Goal: Information Seeking & Learning: Learn about a topic

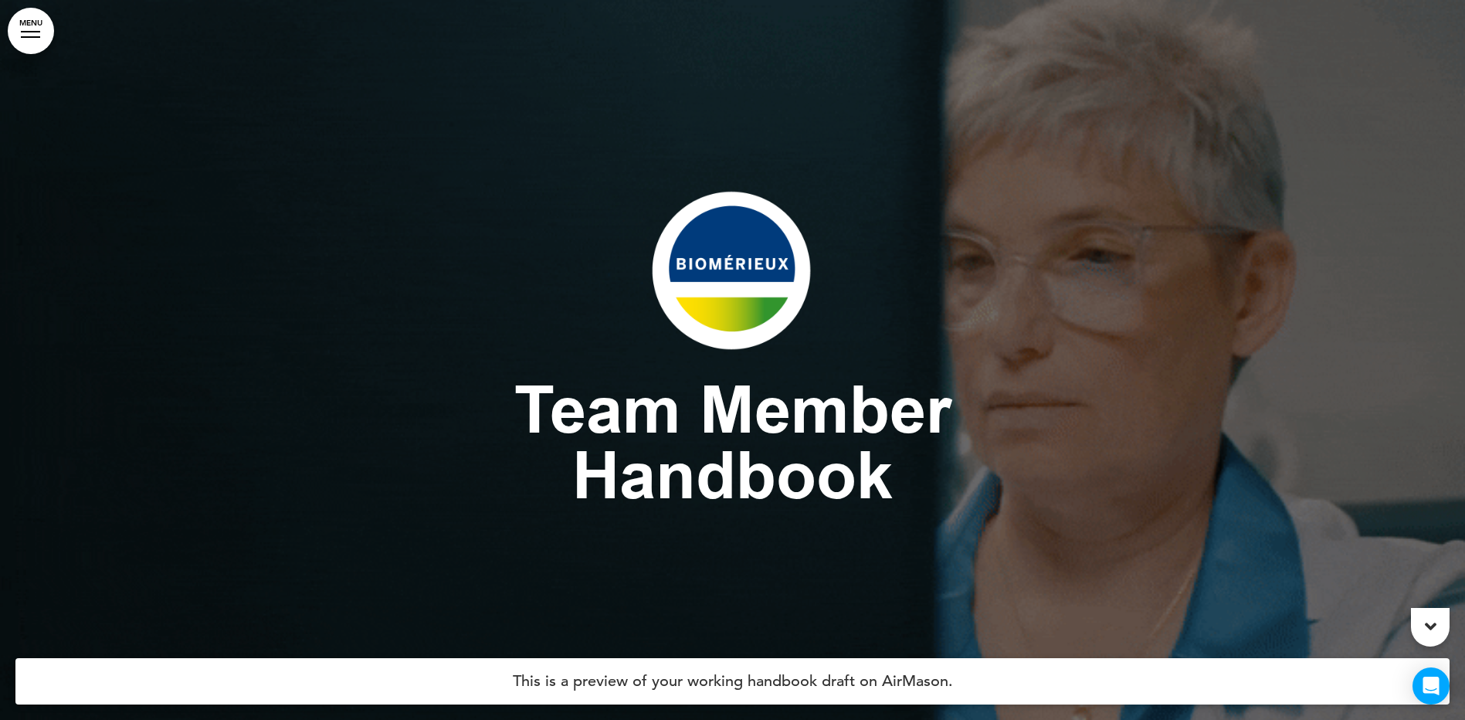
click at [719, 297] on img at bounding box center [732, 270] width 273 height 193
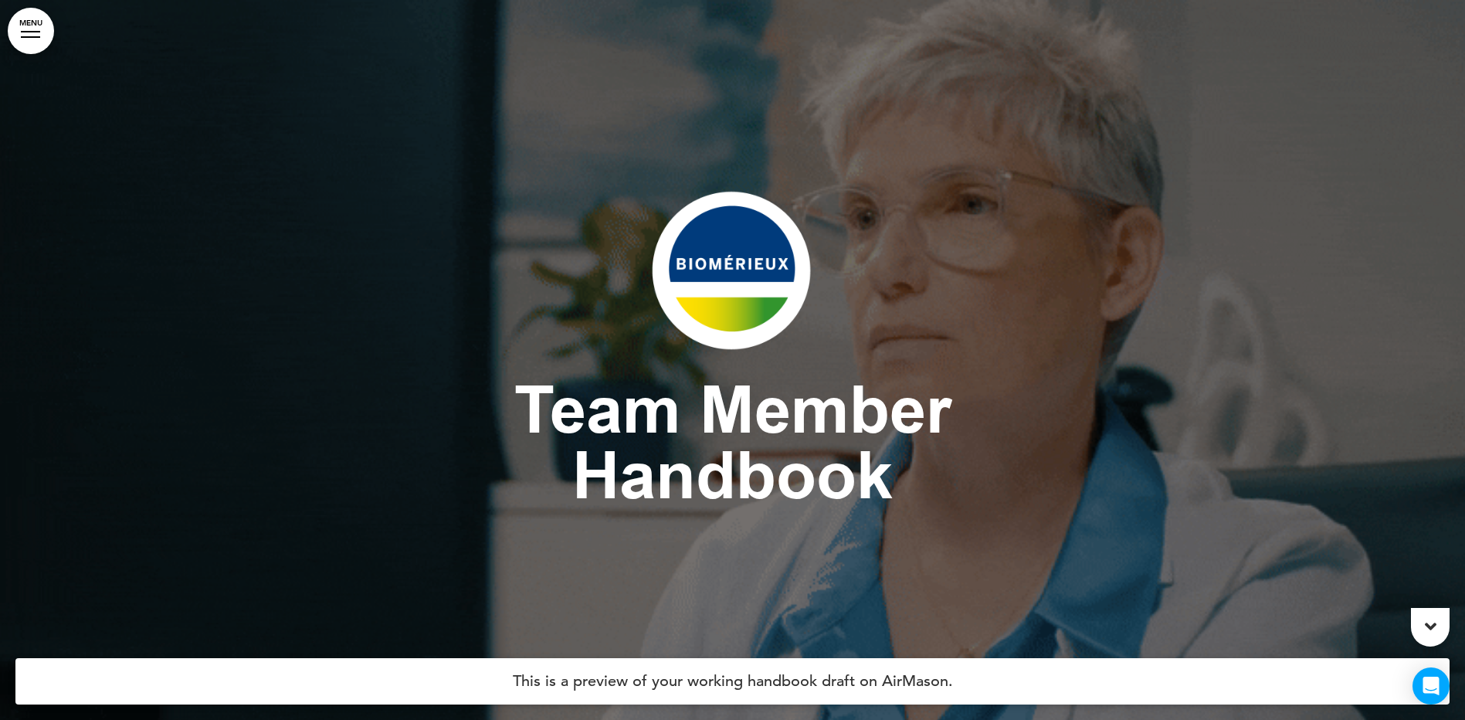
click at [847, 676] on h4 "This is a preview of your working handbook draft on AirMason." at bounding box center [732, 681] width 1434 height 46
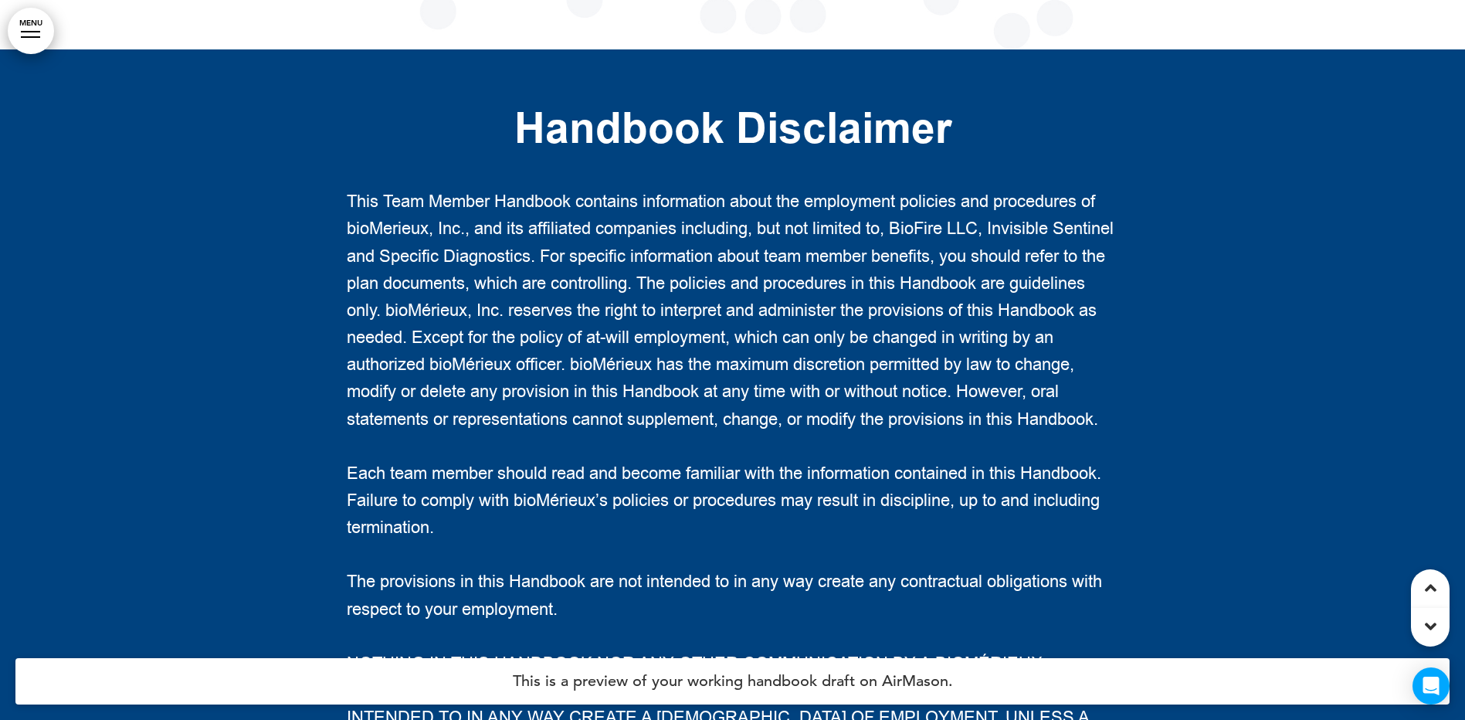
scroll to position [2549, 0]
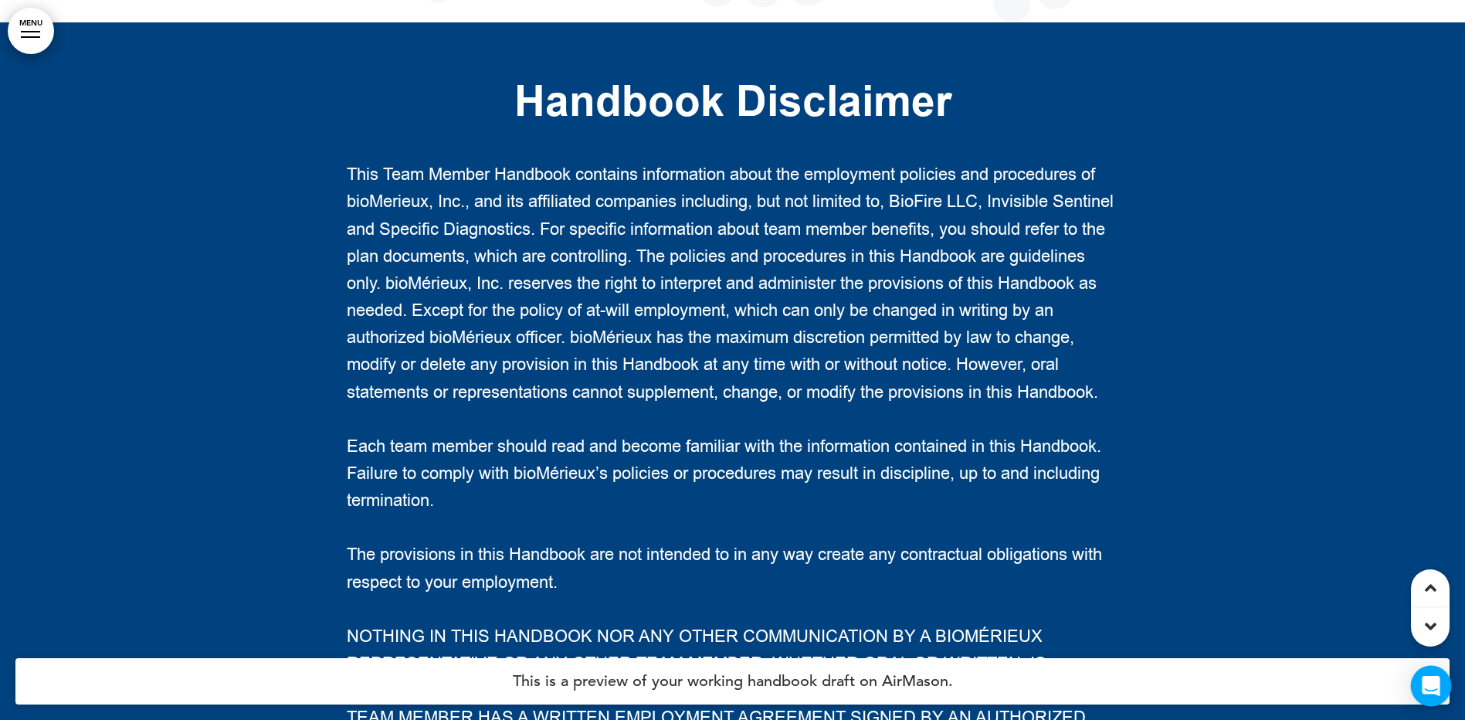
click at [1427, 688] on icon "Open Intercom Messenger" at bounding box center [1431, 686] width 20 height 20
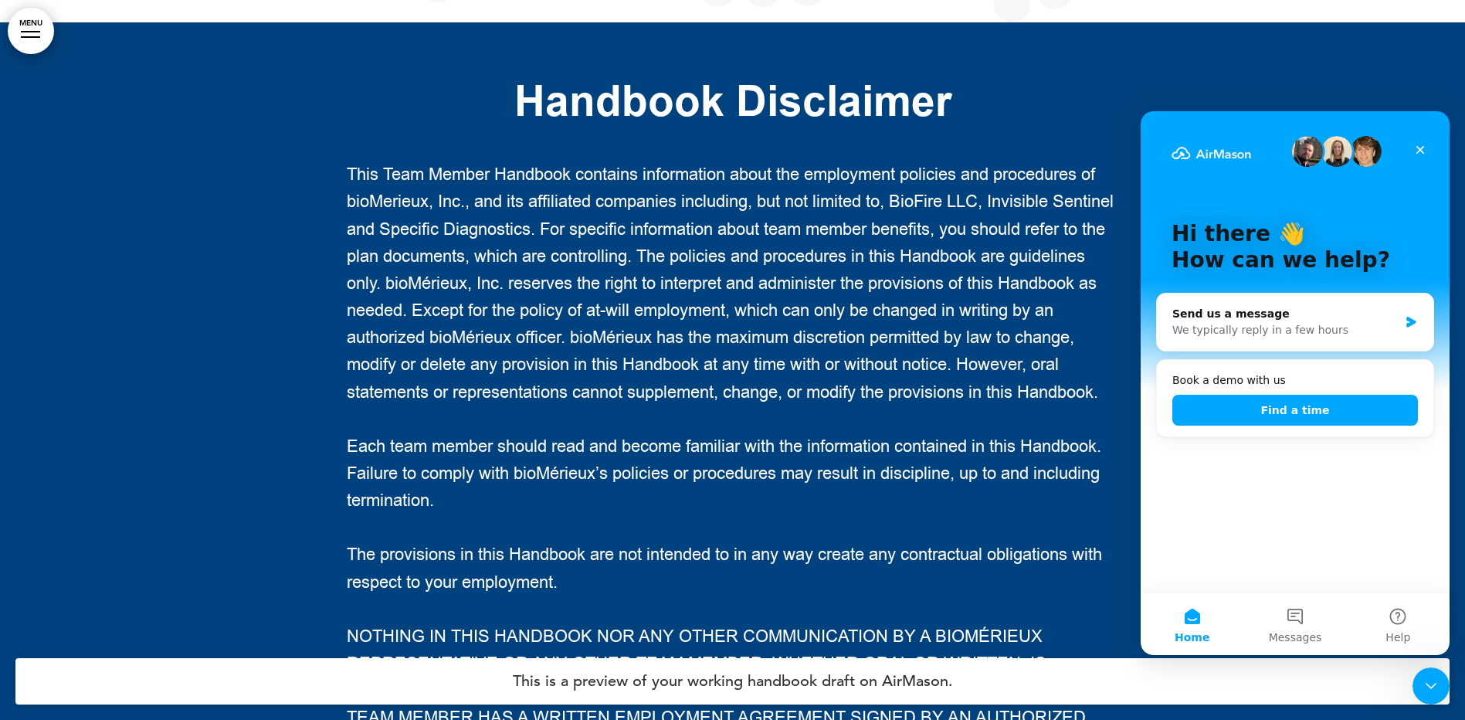
scroll to position [0, 0]
click at [1409, 148] on div "Close" at bounding box center [1420, 150] width 28 height 28
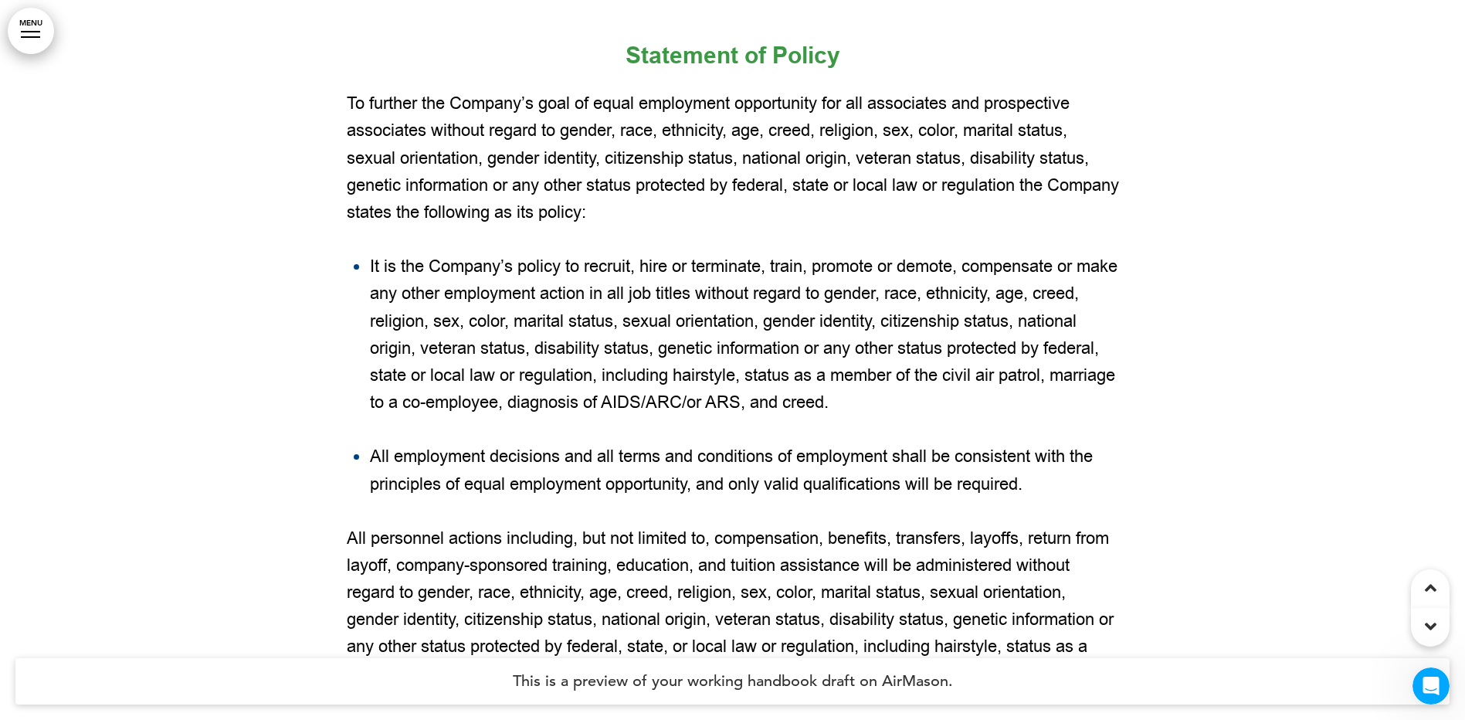
scroll to position [5700, 0]
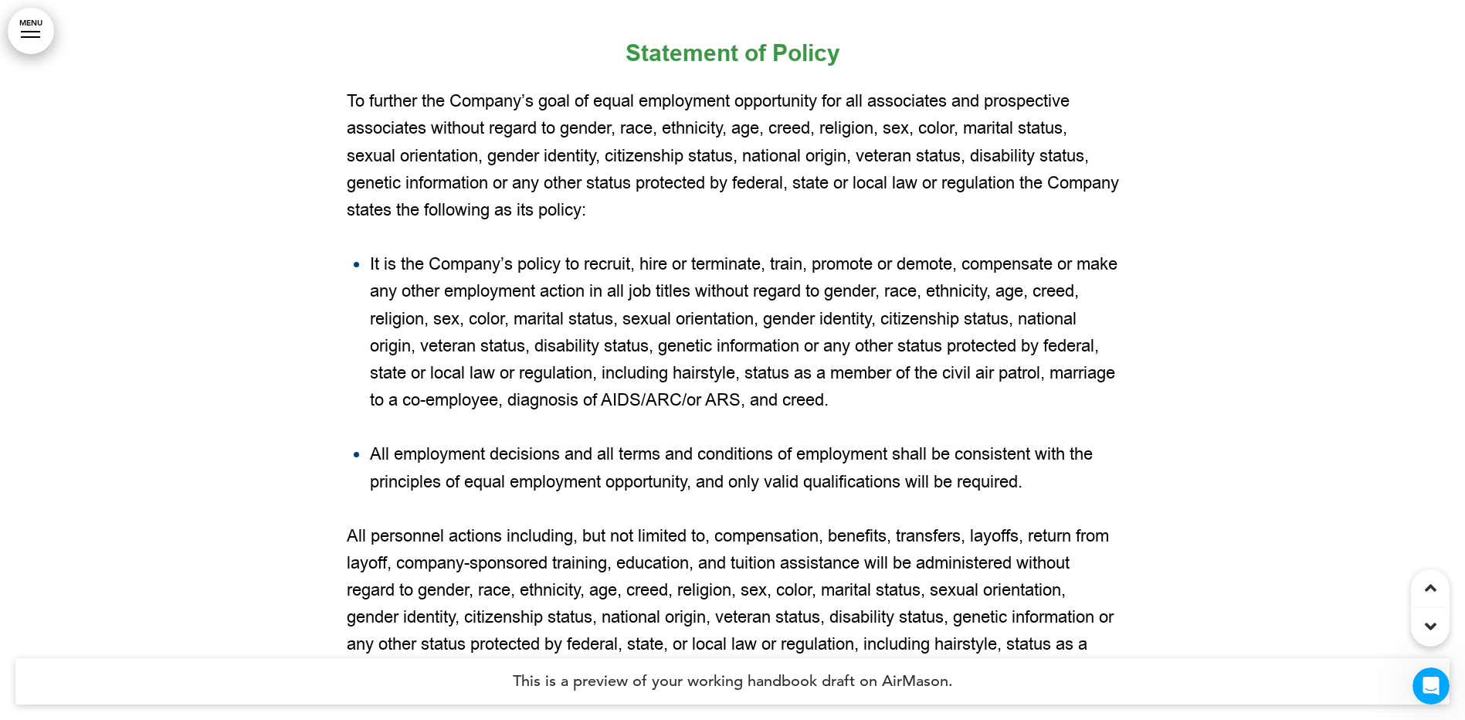
click at [1425, 629] on icon at bounding box center [1431, 626] width 12 height 19
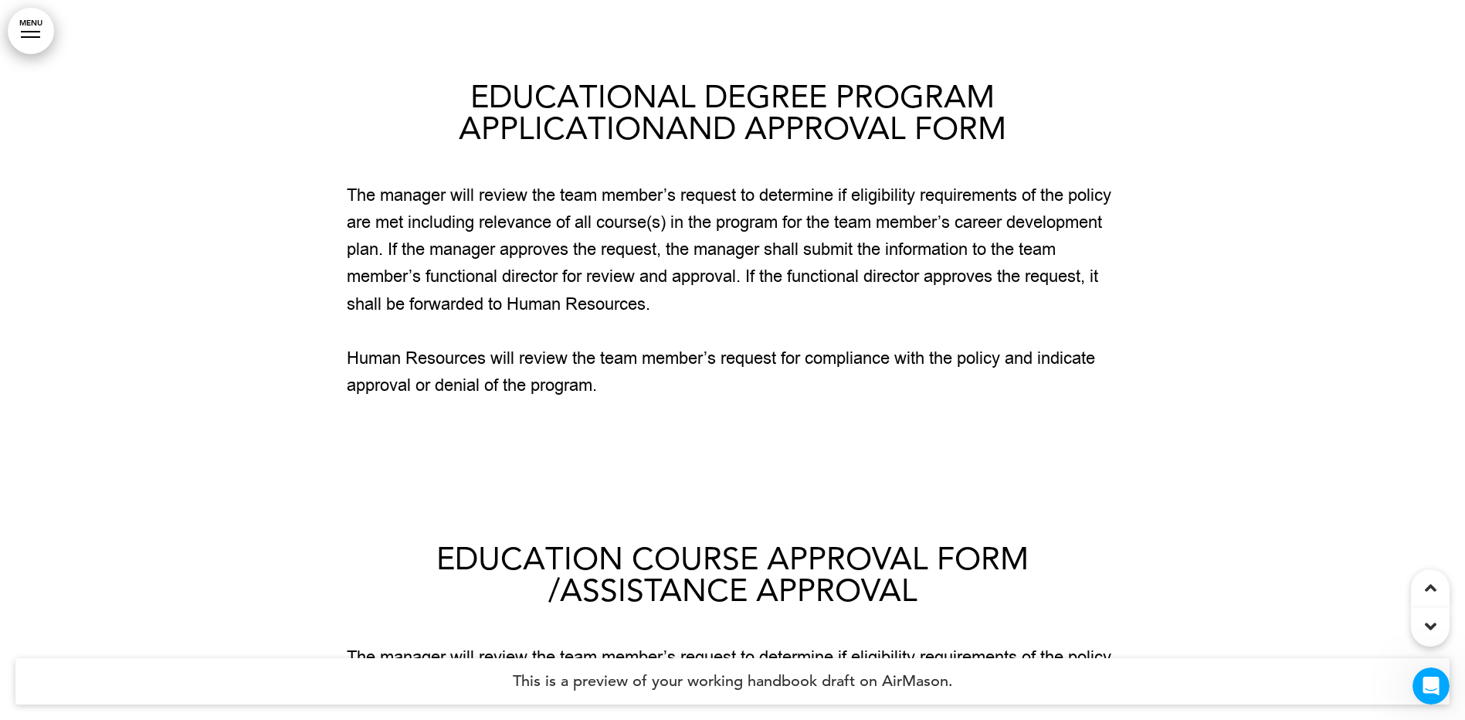
scroll to position [205386, 0]
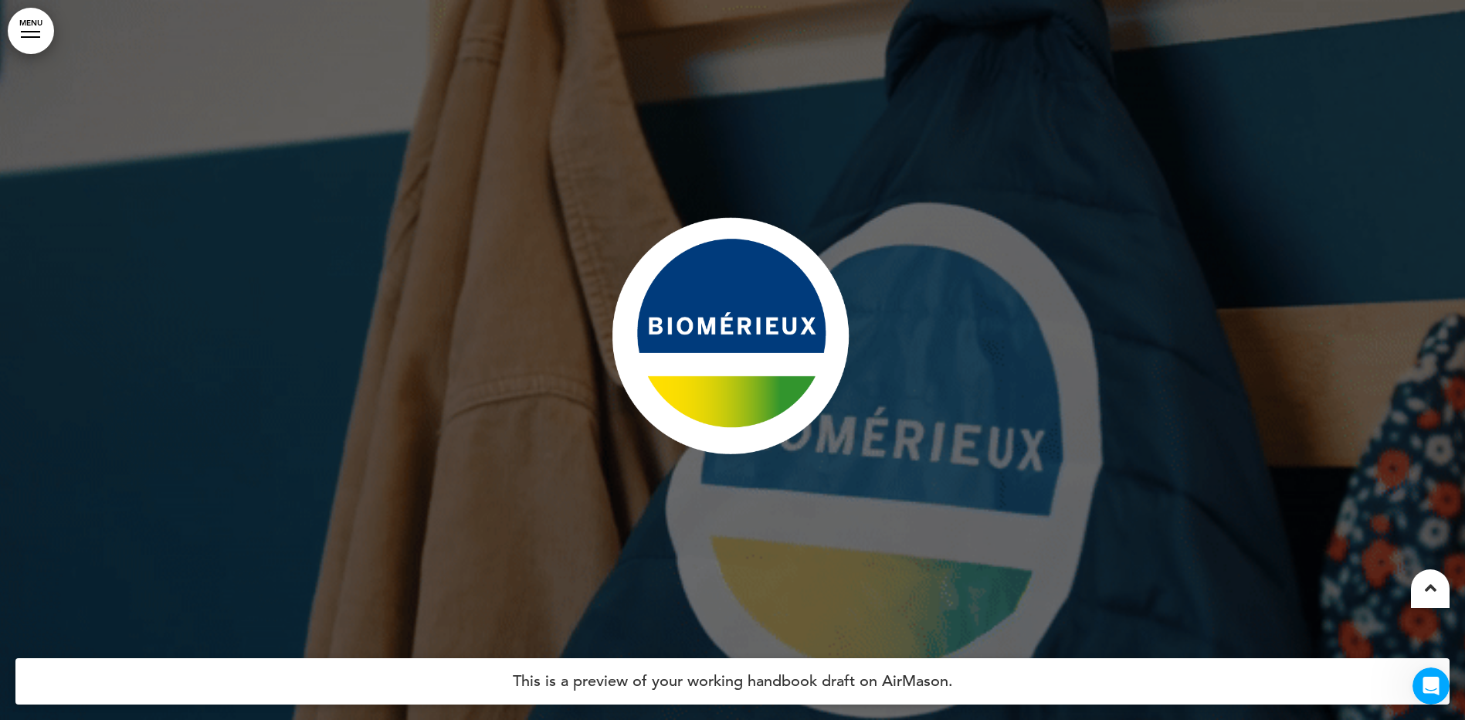
click at [1426, 586] on icon at bounding box center [1431, 588] width 12 height 19
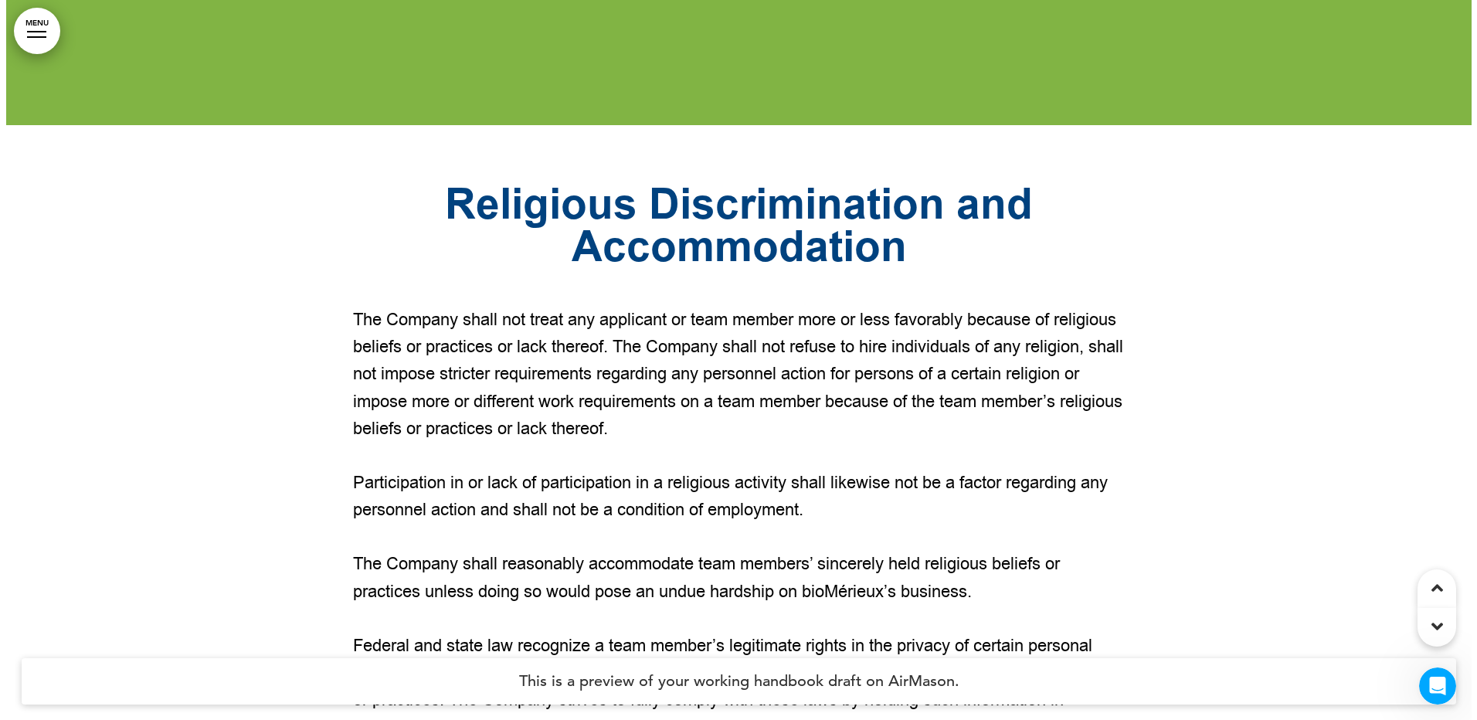
scroll to position [10121, 0]
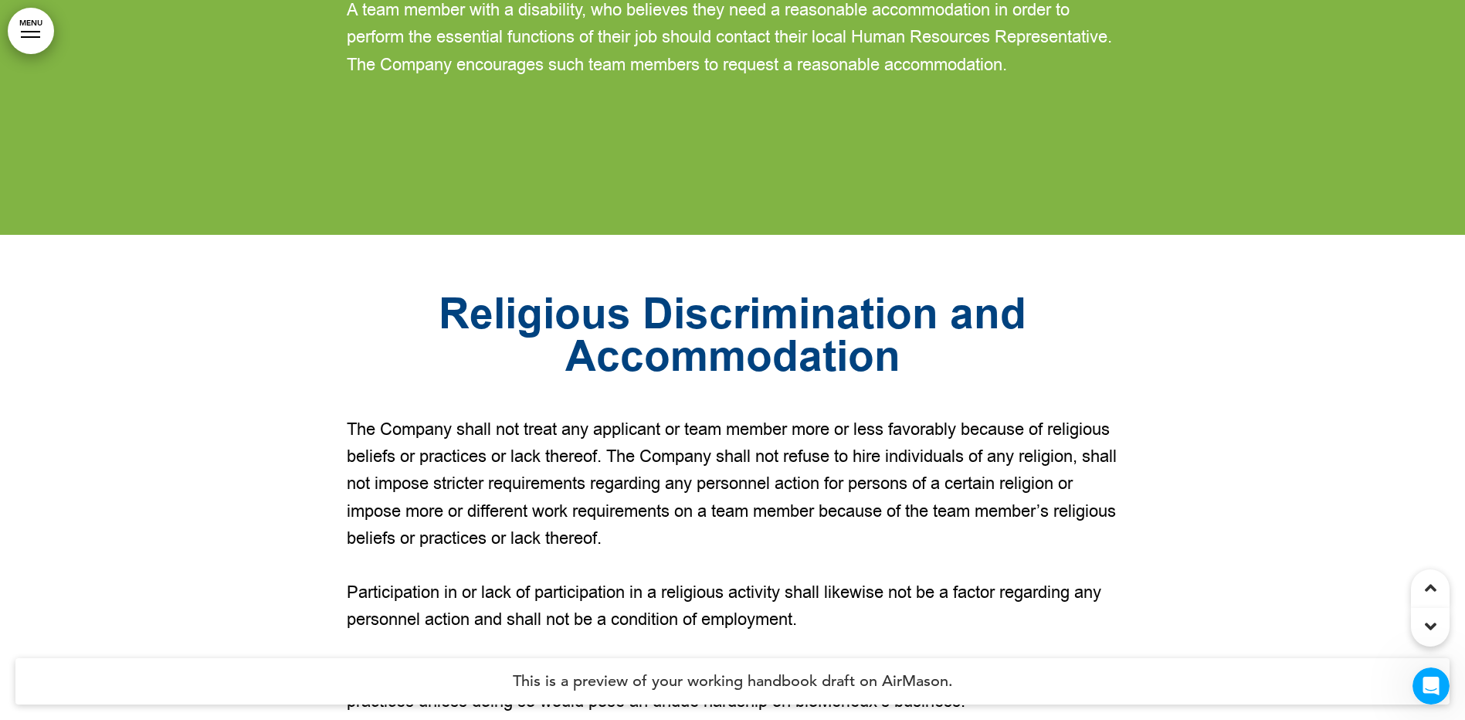
click at [35, 29] on link "MENU" at bounding box center [31, 31] width 46 height 46
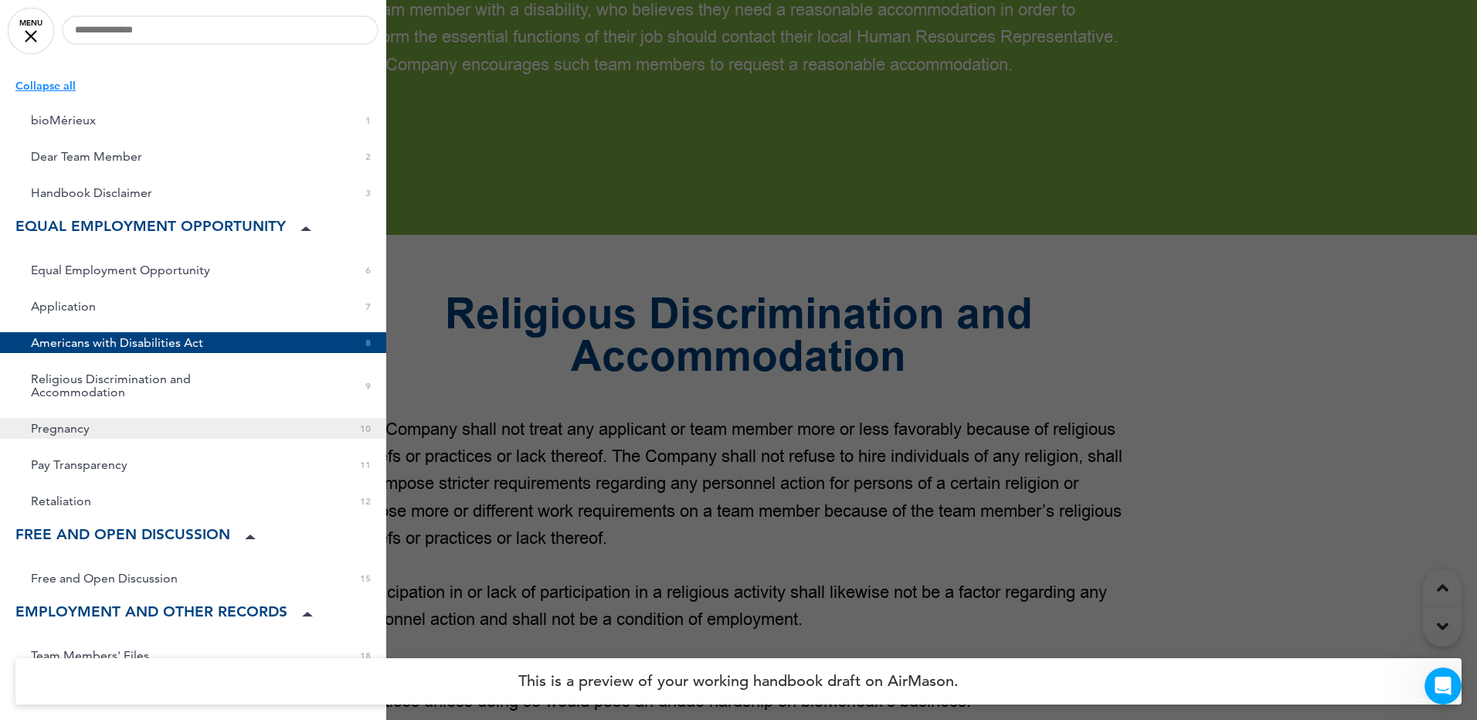
click at [79, 422] on span "Pregnancy" at bounding box center [60, 428] width 59 height 13
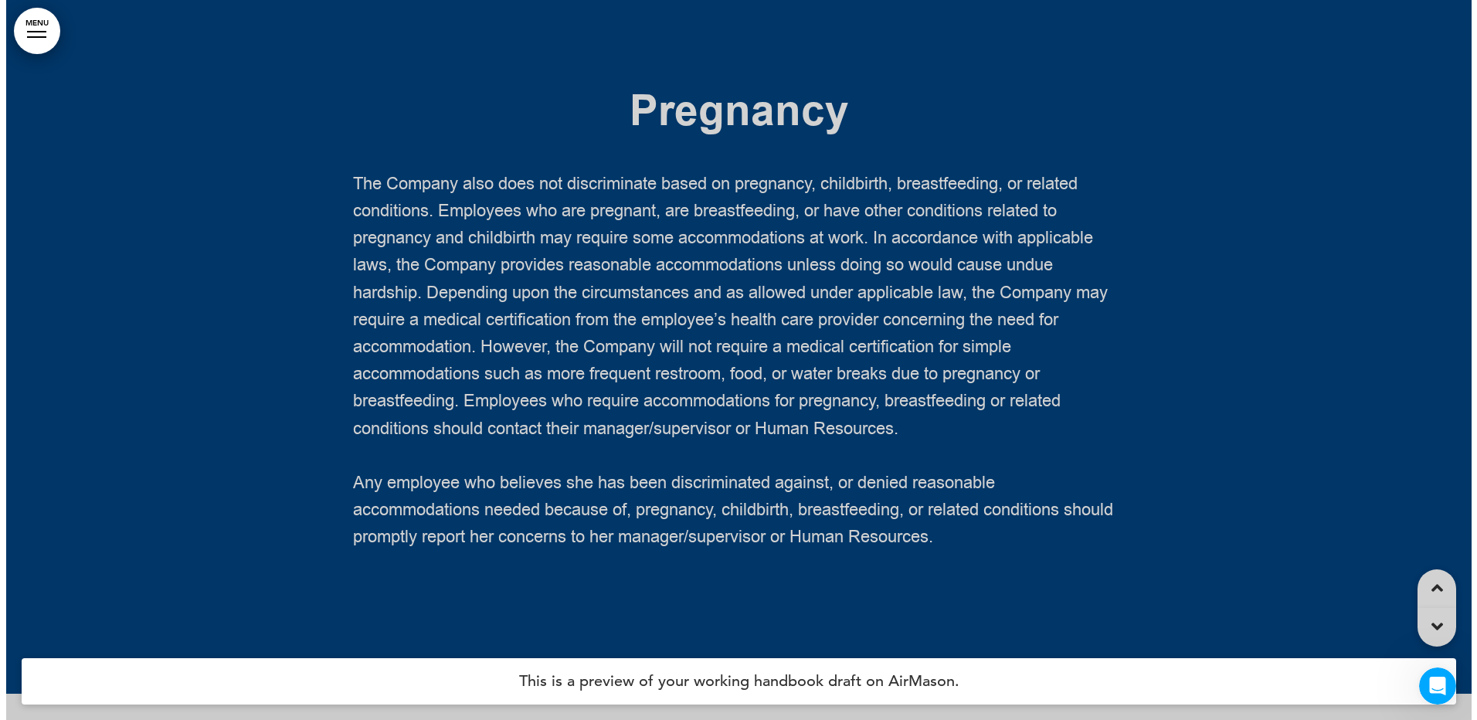
scroll to position [11165, 0]
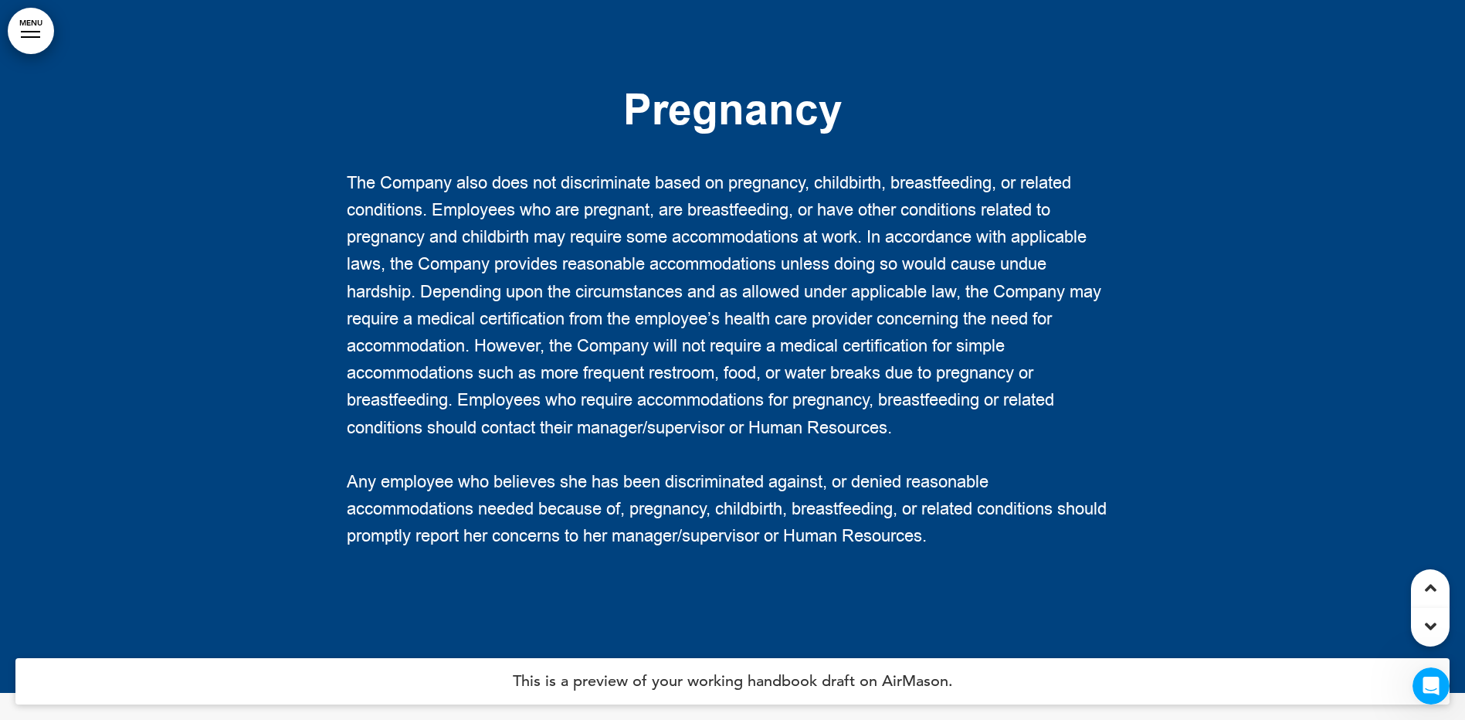
click at [49, 38] on link "MENU" at bounding box center [31, 31] width 46 height 46
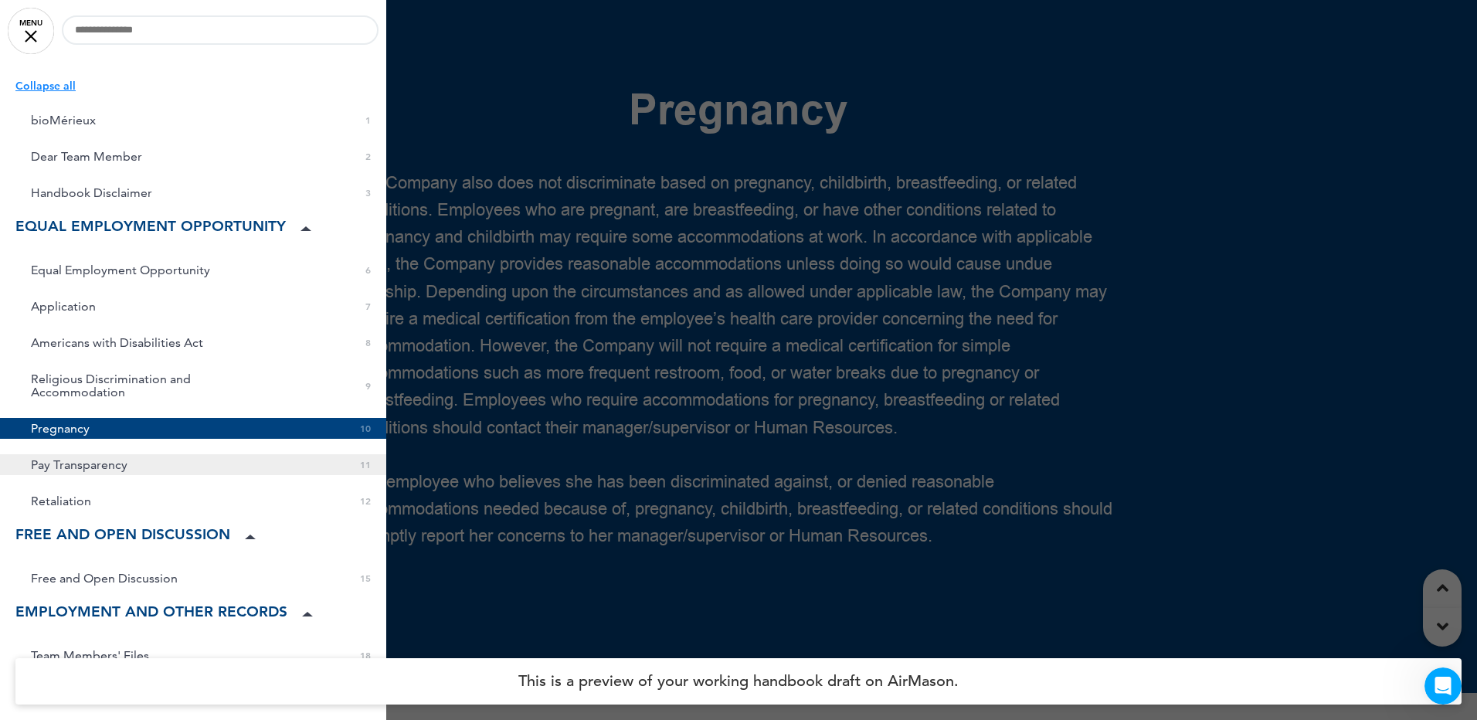
click at [128, 454] on link "Pay Transparency 0 11" at bounding box center [193, 464] width 386 height 21
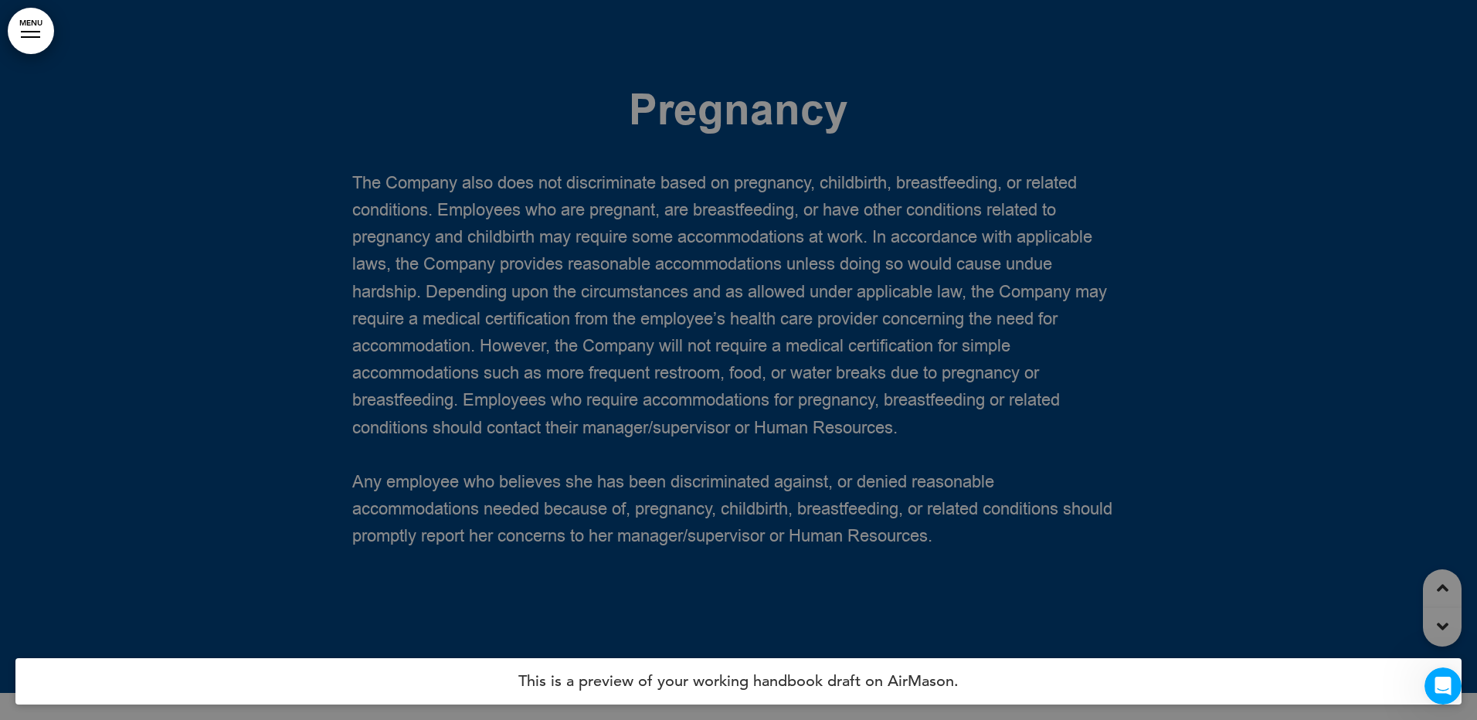
scroll to position [11885, 0]
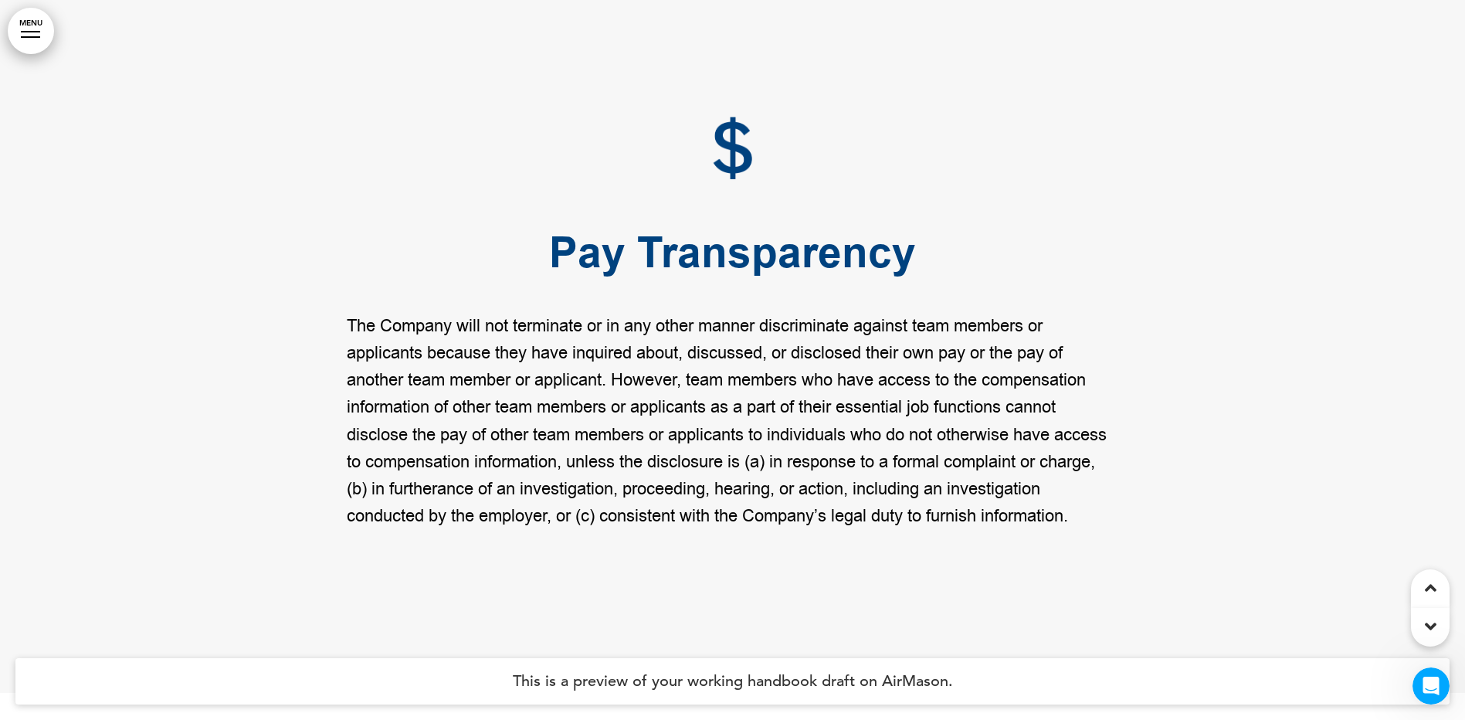
click at [44, 42] on link "MENU" at bounding box center [31, 31] width 46 height 46
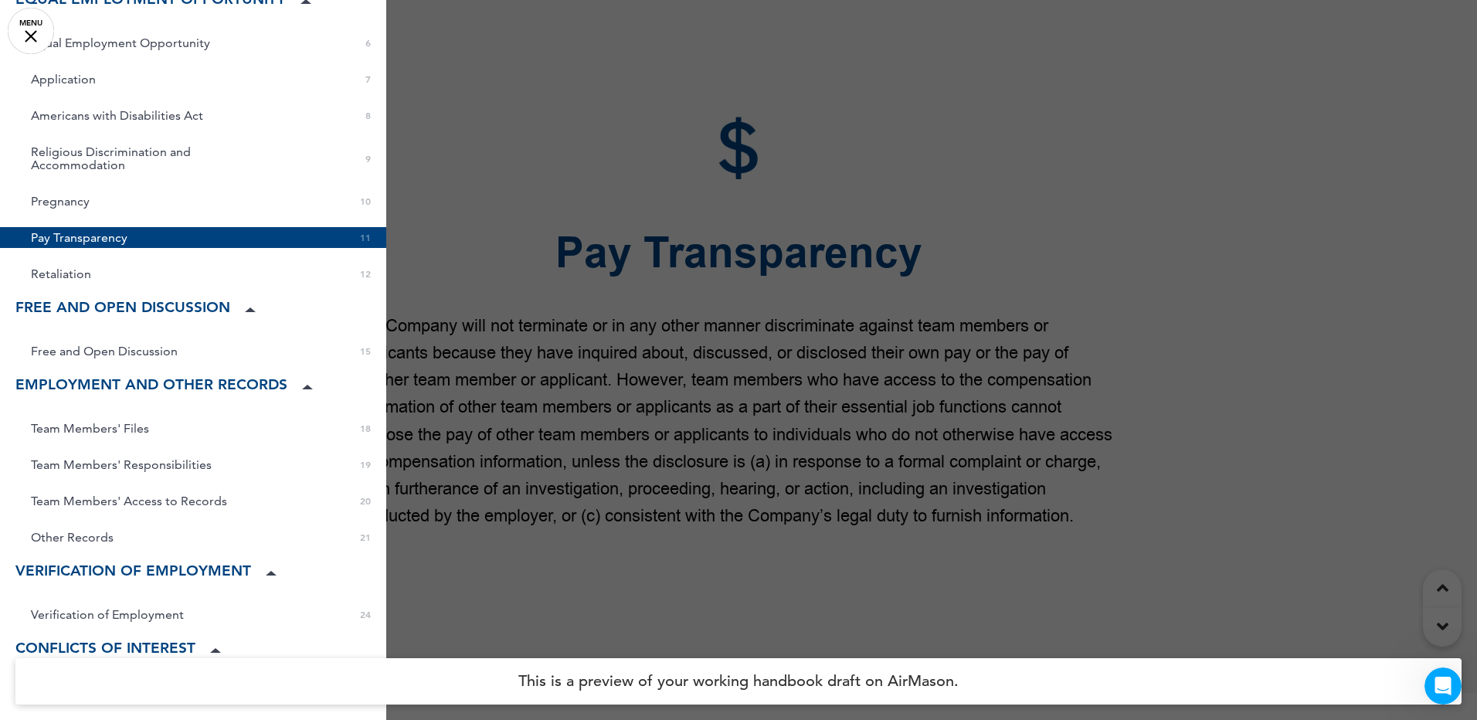
scroll to position [232, 0]
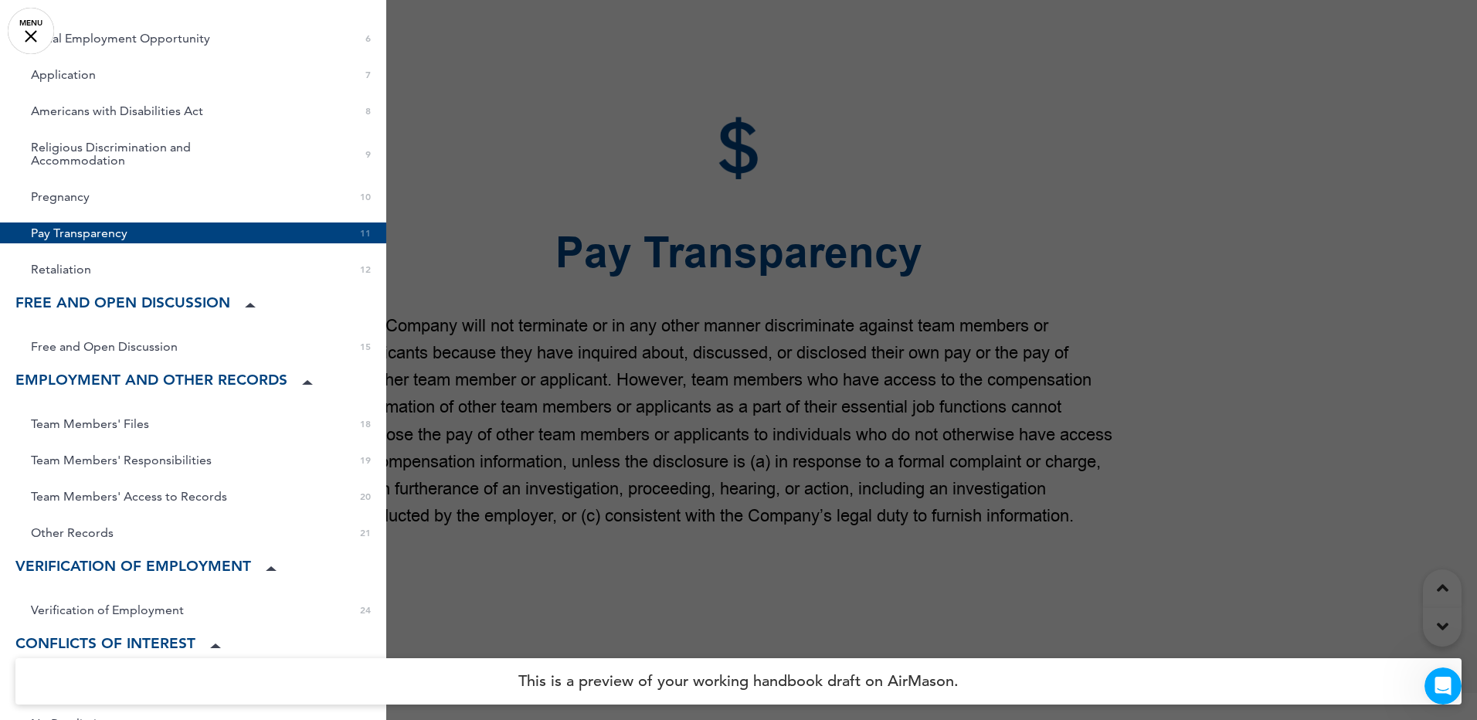
click at [92, 417] on span "Team Members' Files" at bounding box center [90, 423] width 118 height 13
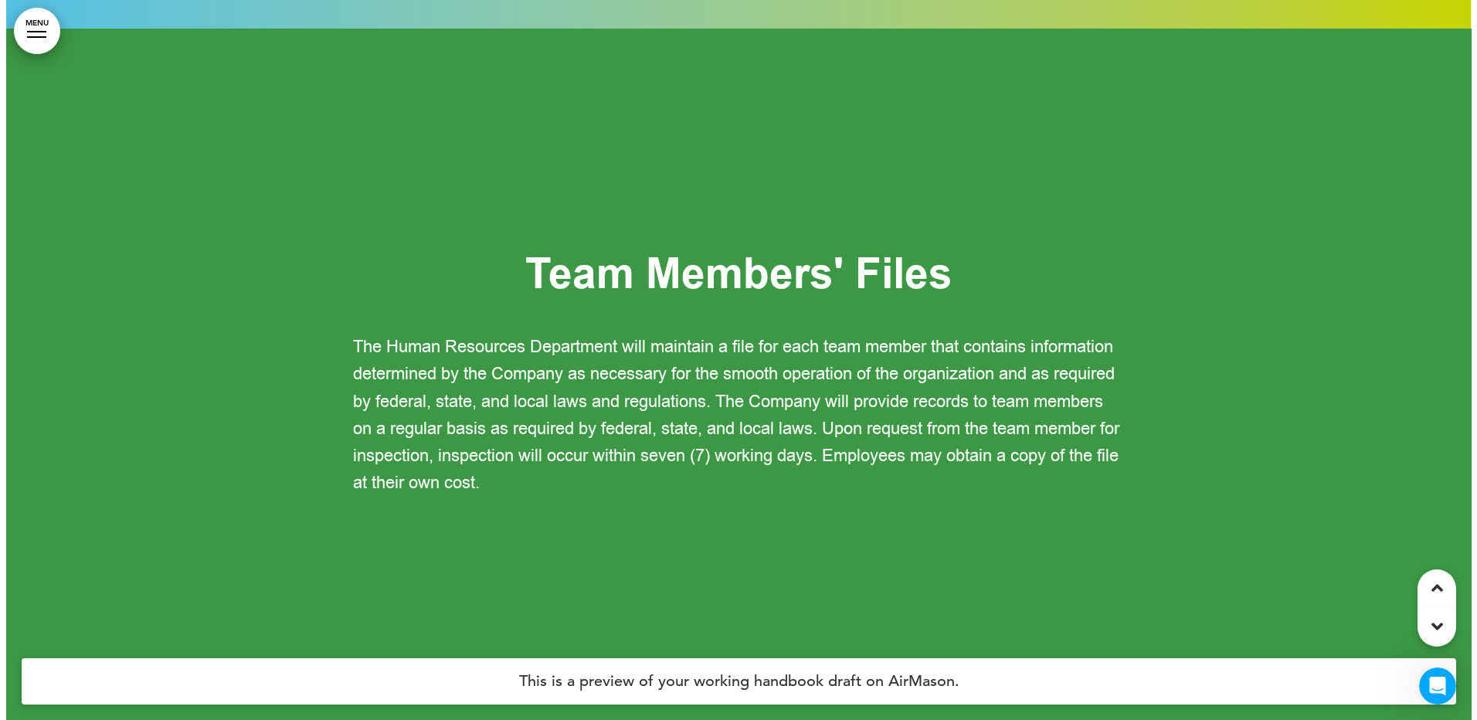
scroll to position [17420, 0]
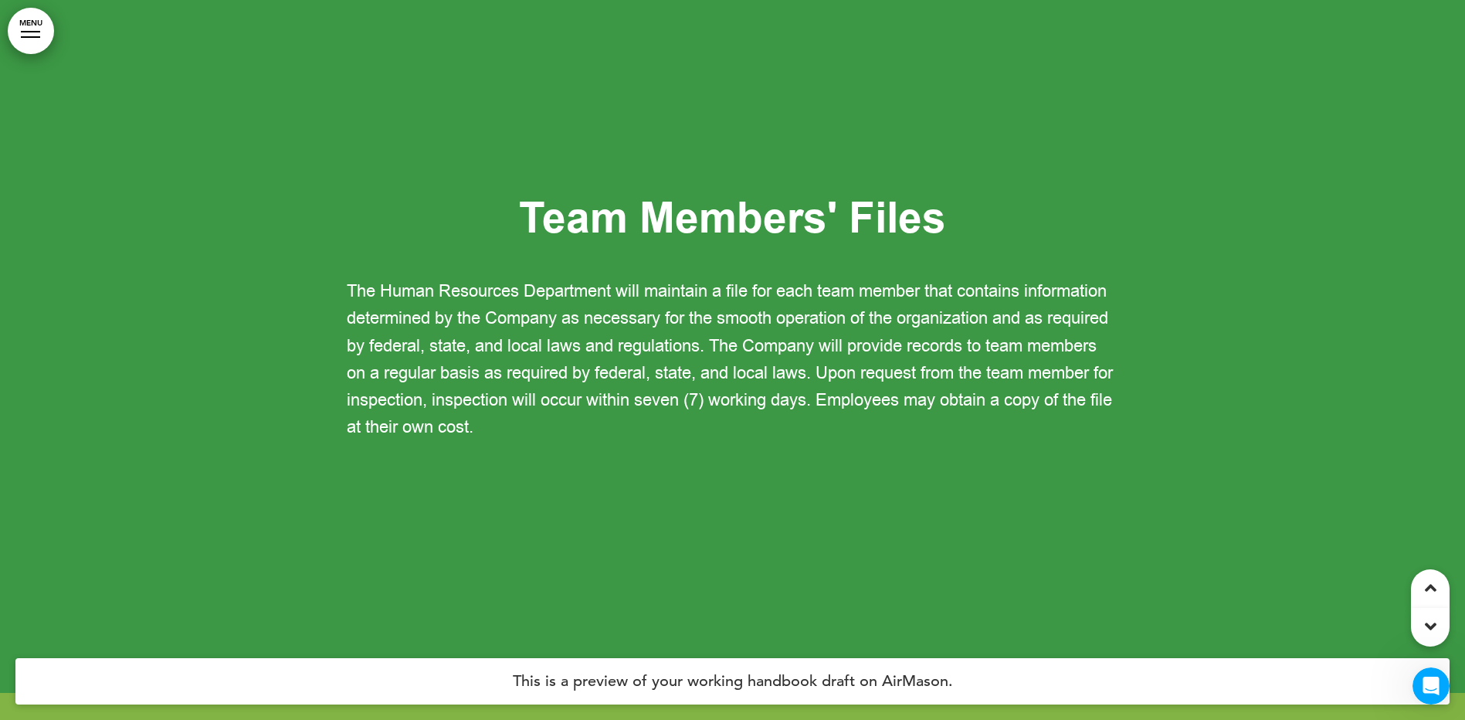
click at [20, 40] on link "MENU" at bounding box center [31, 31] width 46 height 46
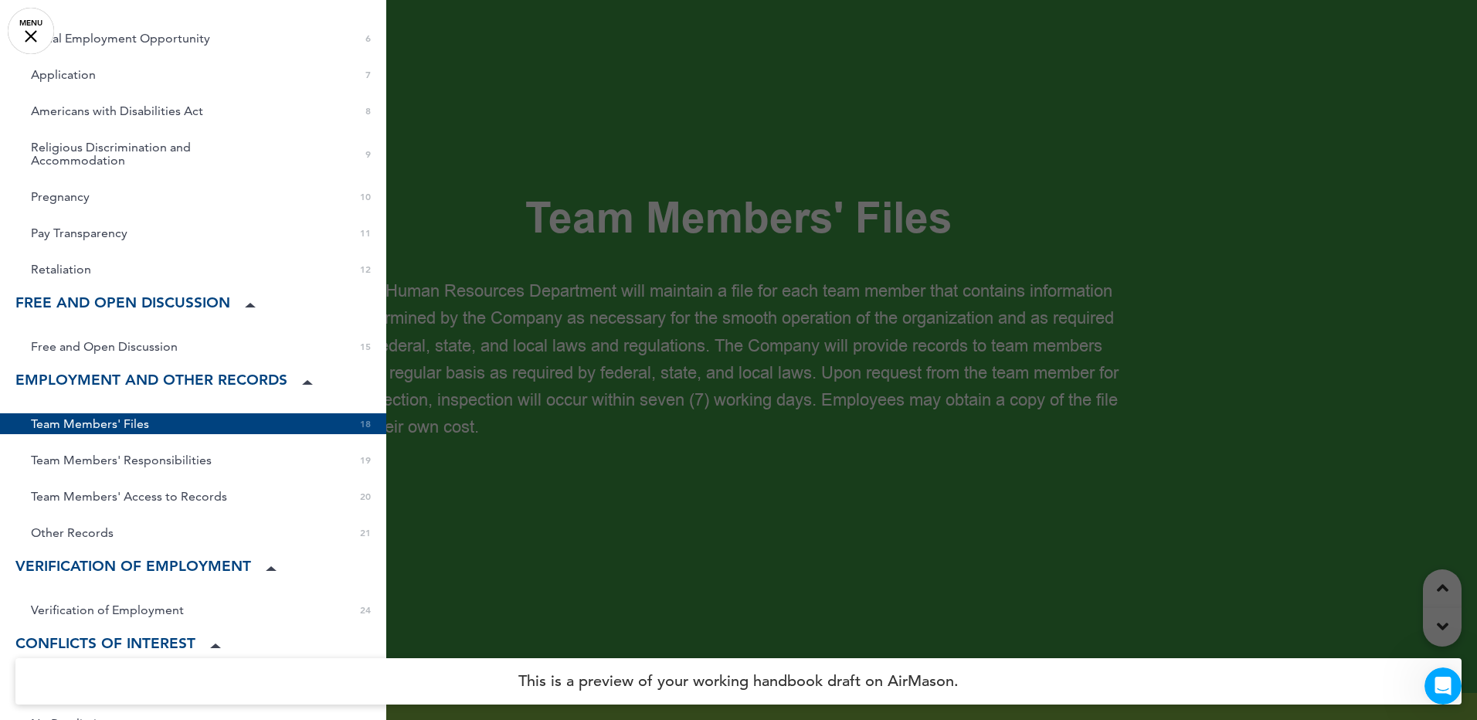
click at [644, 541] on div at bounding box center [738, 360] width 1477 height 720
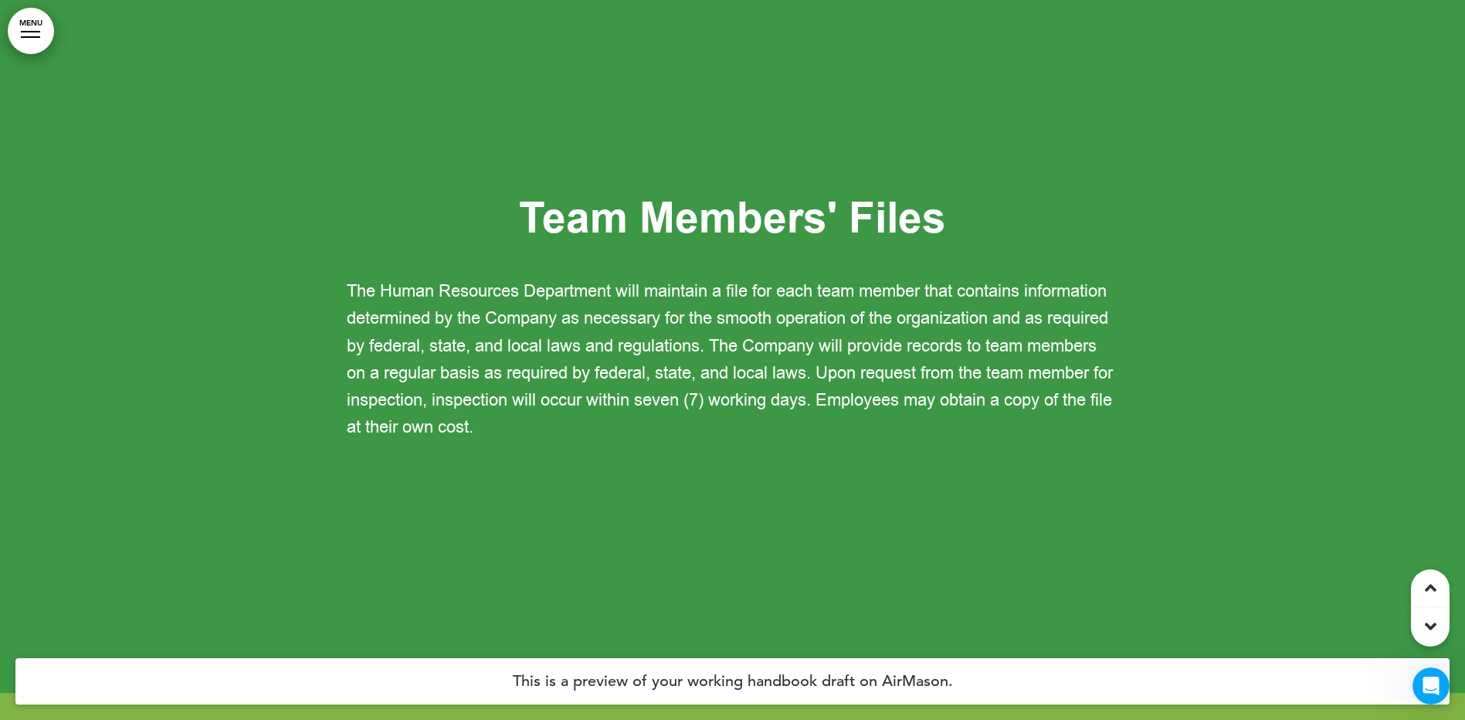
click at [11, 24] on link "MENU" at bounding box center [31, 31] width 46 height 46
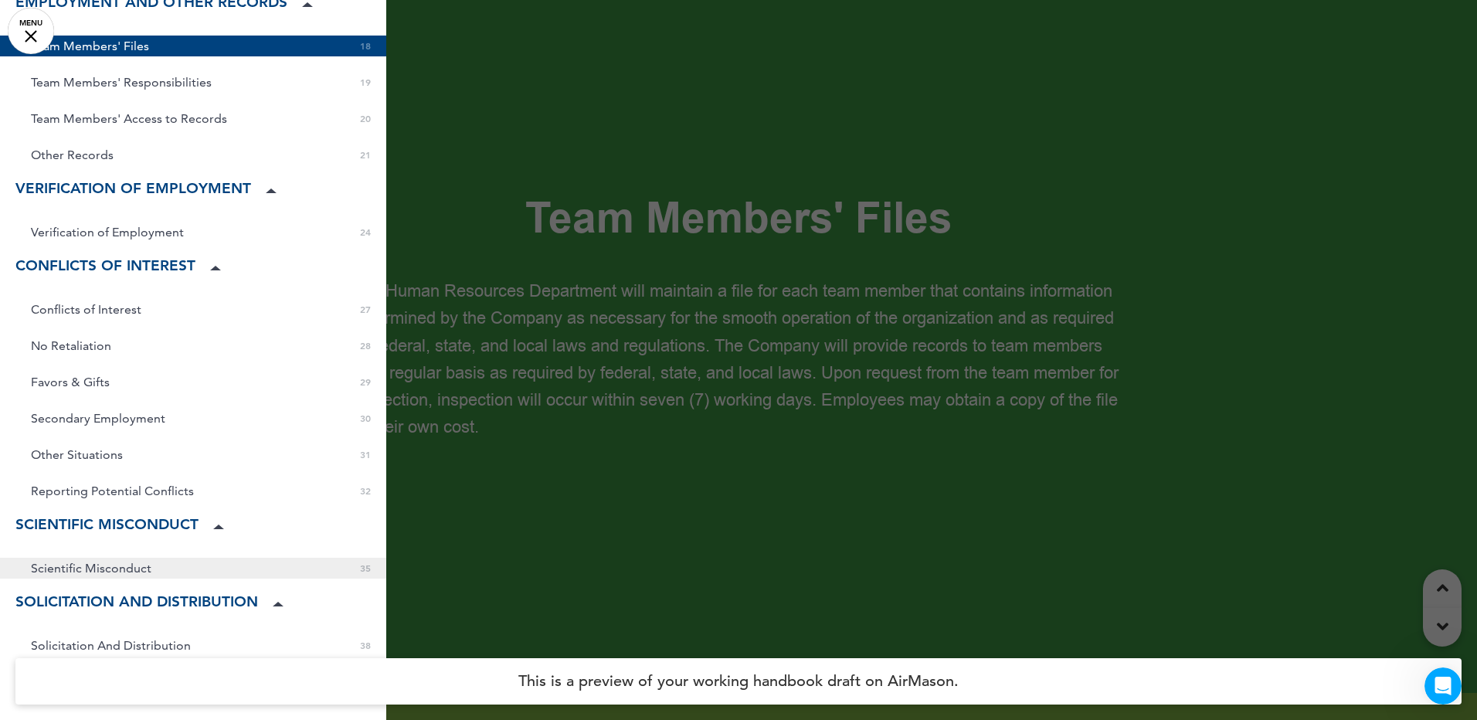
scroll to position [618, 0]
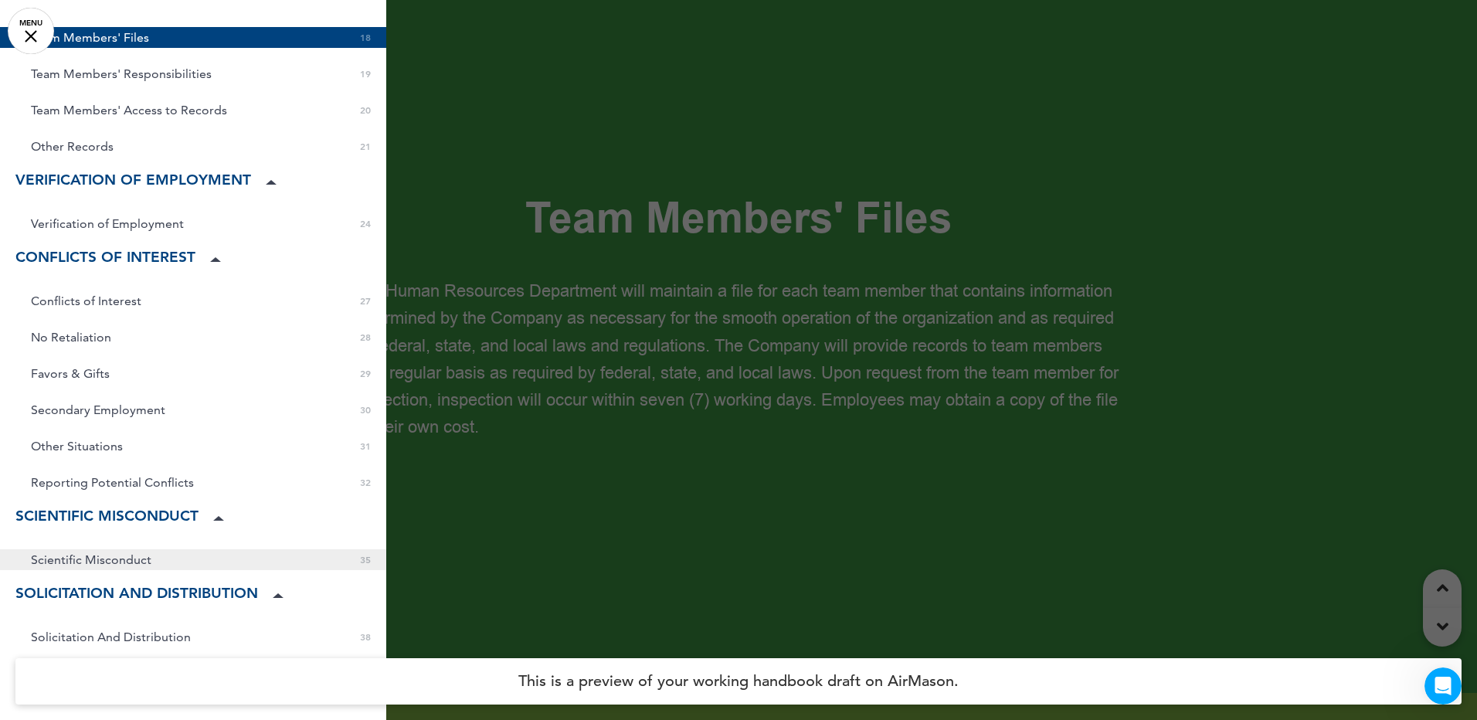
click at [100, 553] on span "Scientific Misconduct" at bounding box center [91, 559] width 120 height 13
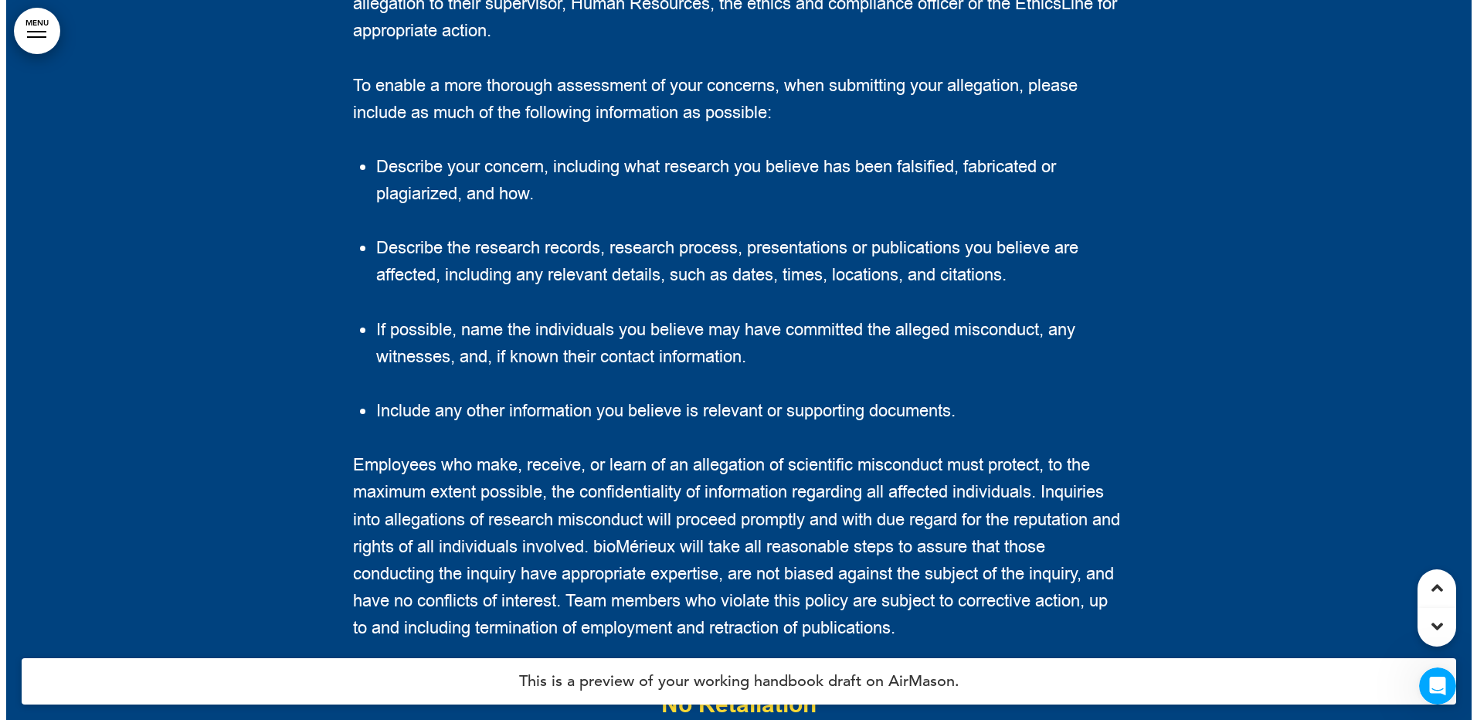
scroll to position [32303, 0]
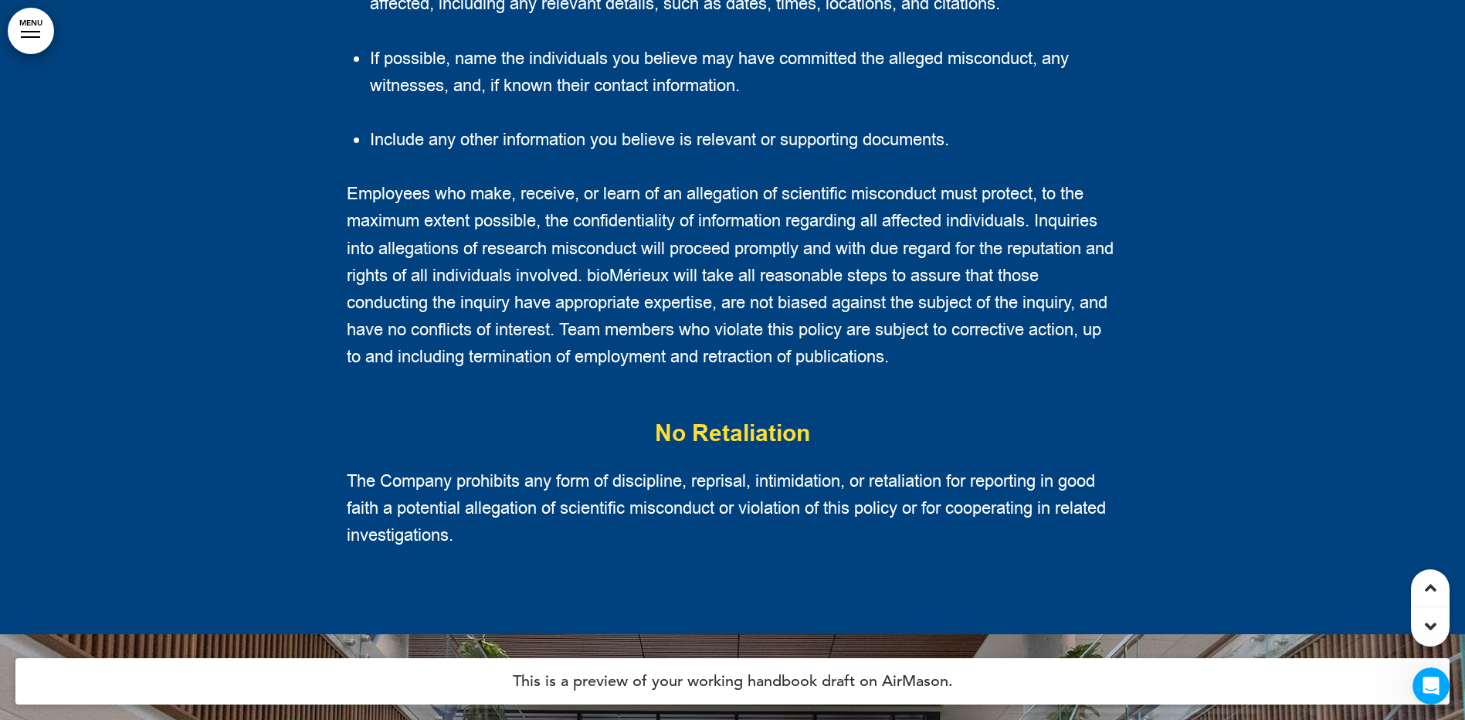
click at [48, 41] on link "MENU" at bounding box center [31, 31] width 46 height 46
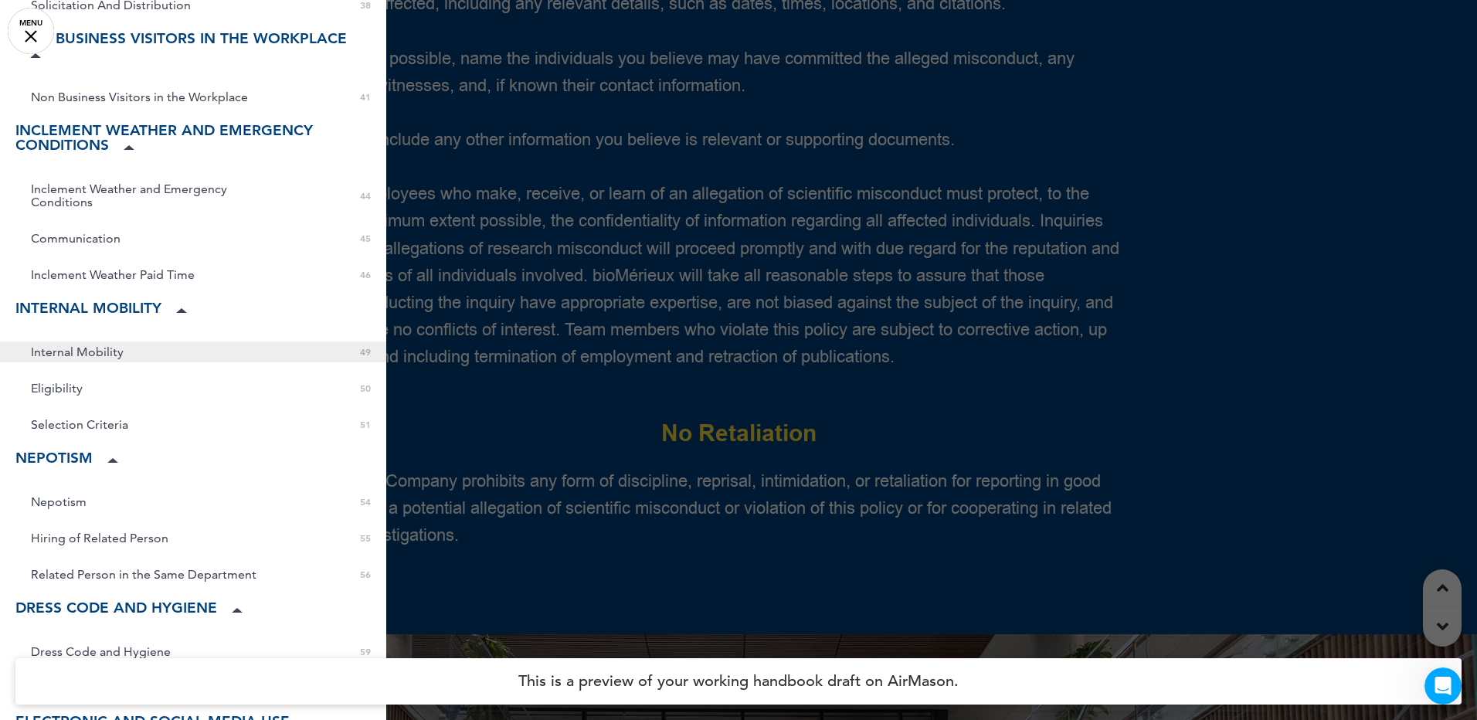
scroll to position [1313, 0]
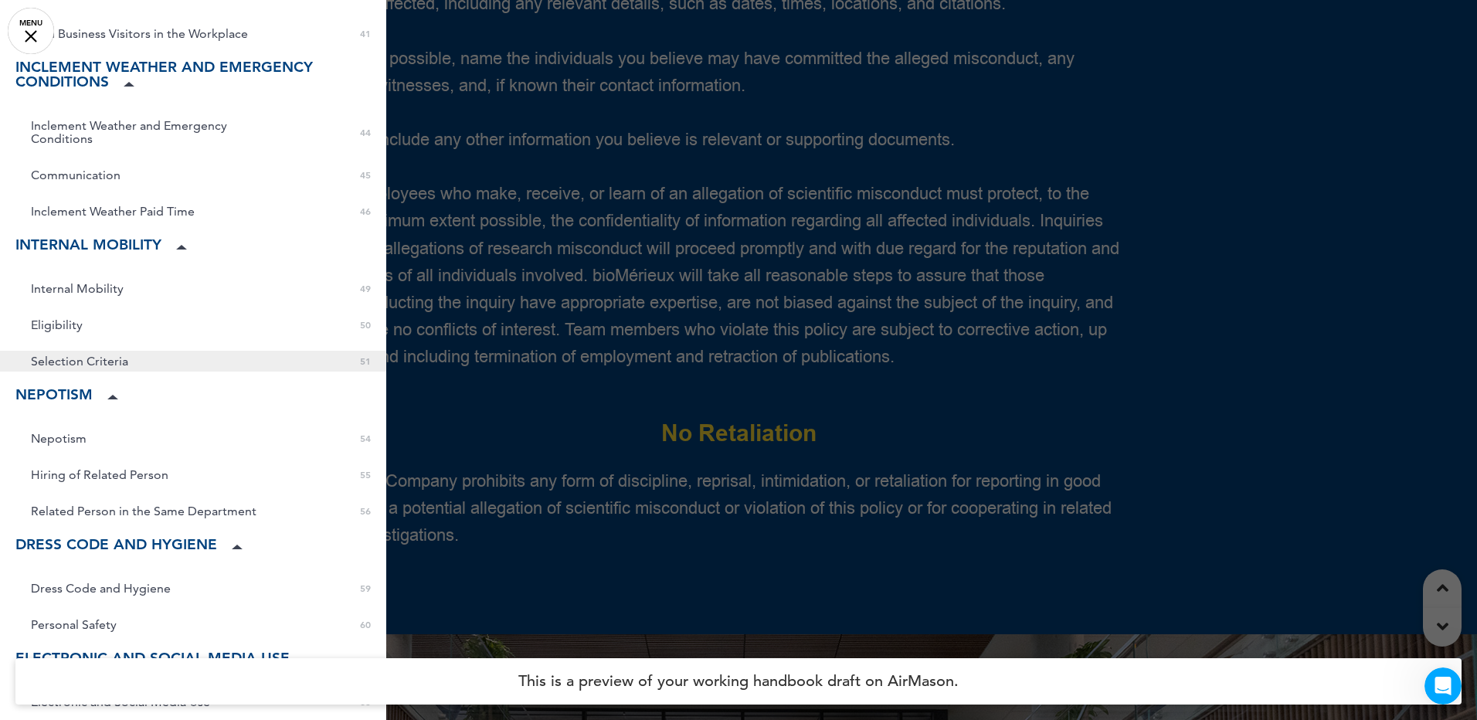
click at [73, 355] on span "Selection Criteria" at bounding box center [79, 361] width 97 height 13
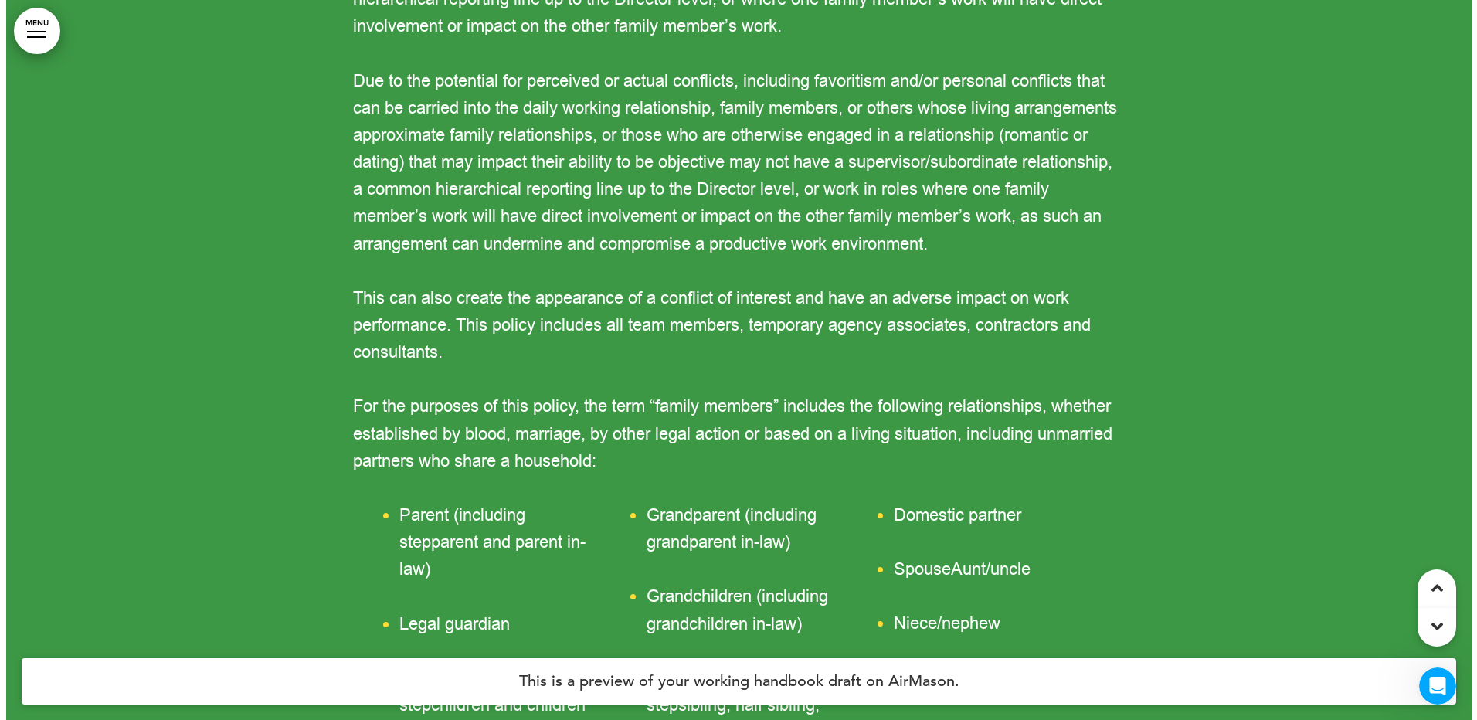
scroll to position [46349, 0]
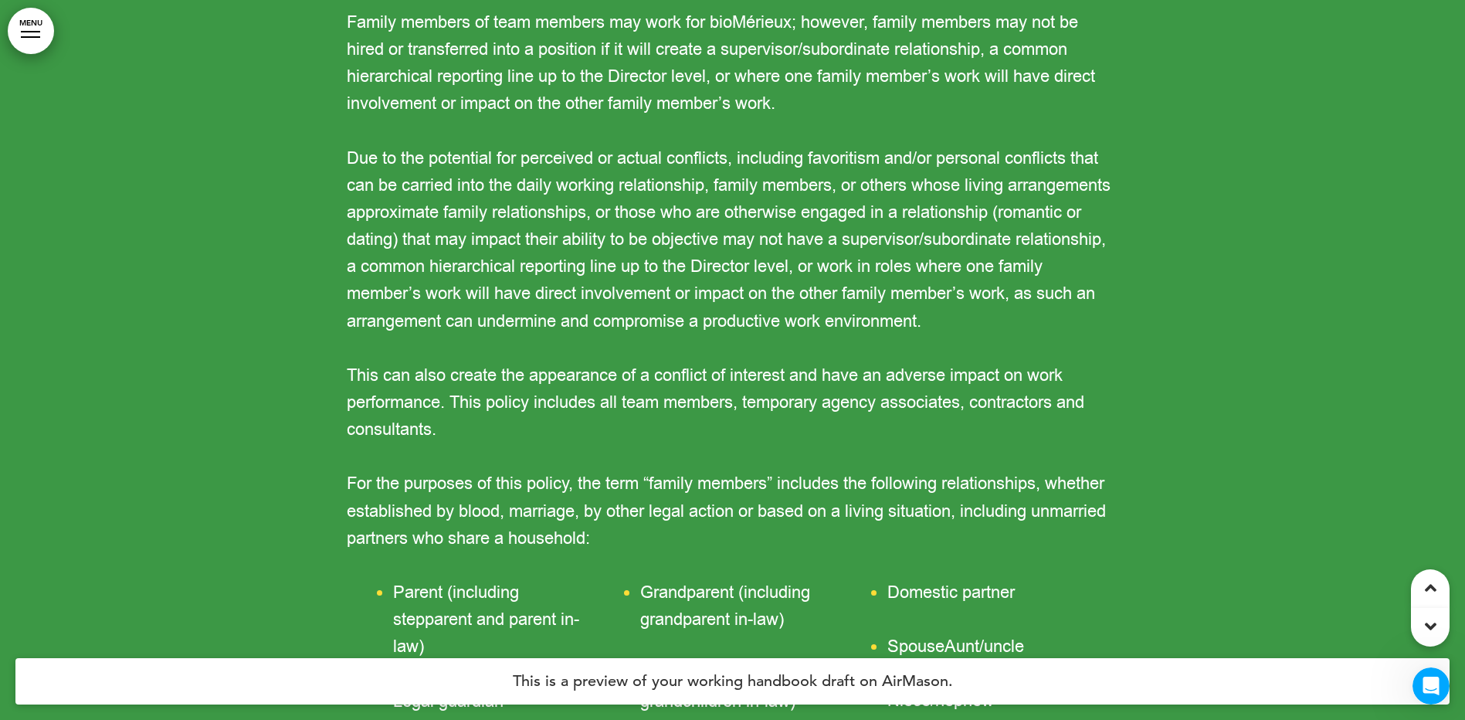
click at [31, 36] on link "MENU" at bounding box center [31, 31] width 46 height 46
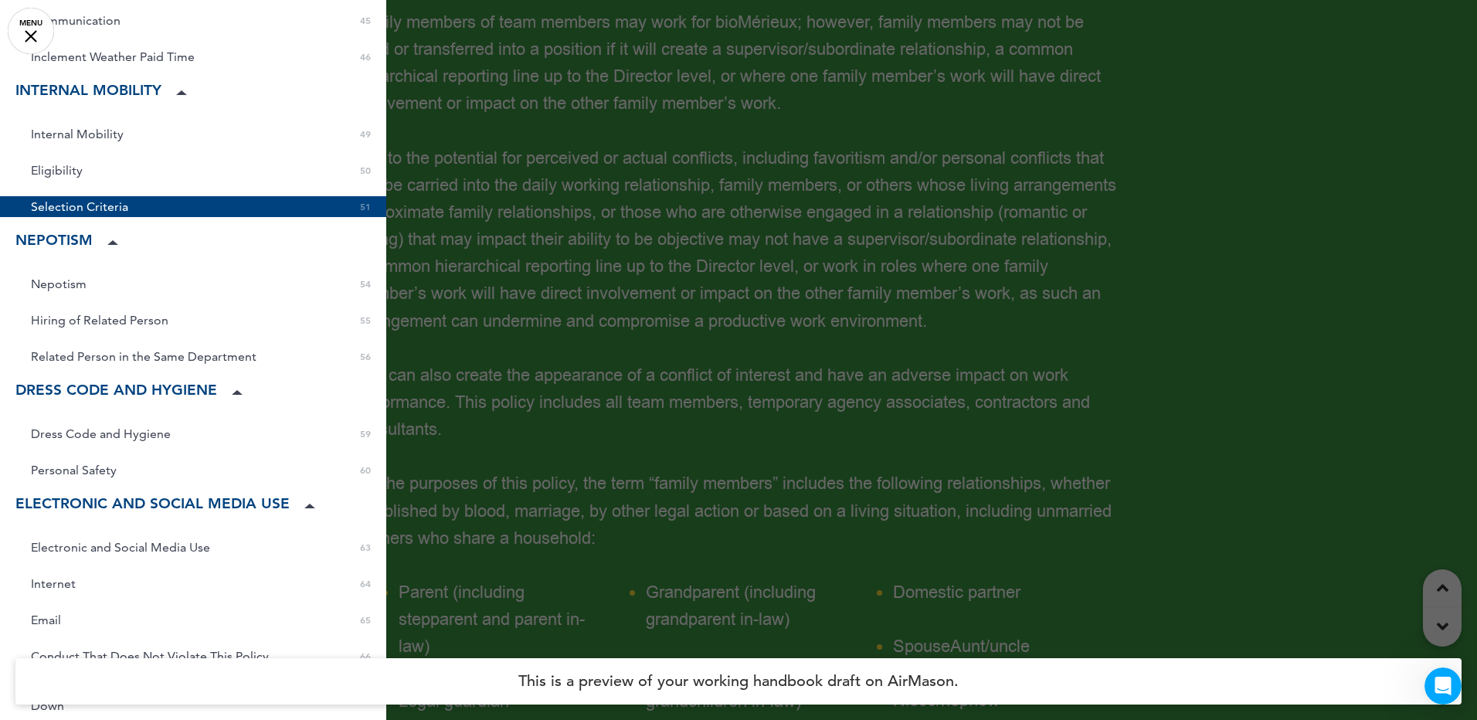
scroll to position [1545, 0]
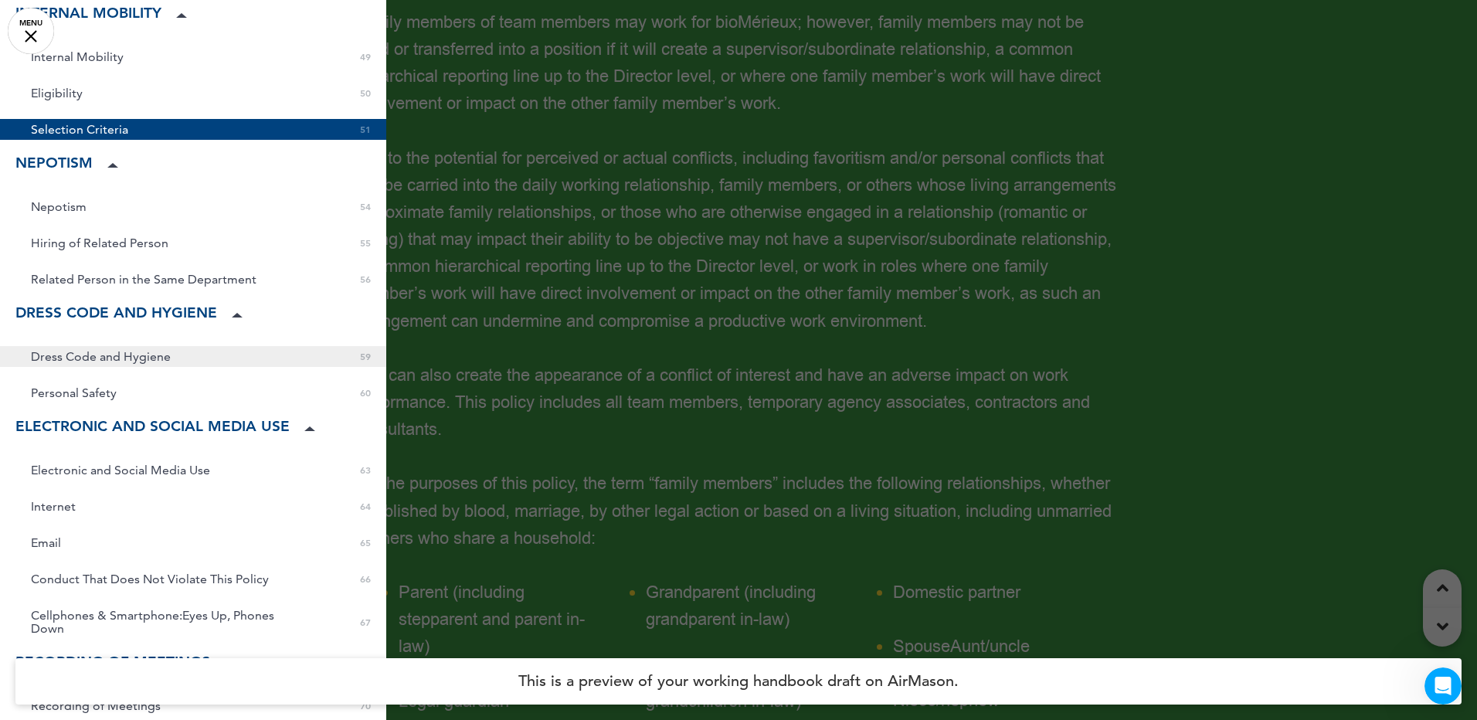
click at [114, 350] on span "Dress Code and Hygiene" at bounding box center [101, 356] width 140 height 13
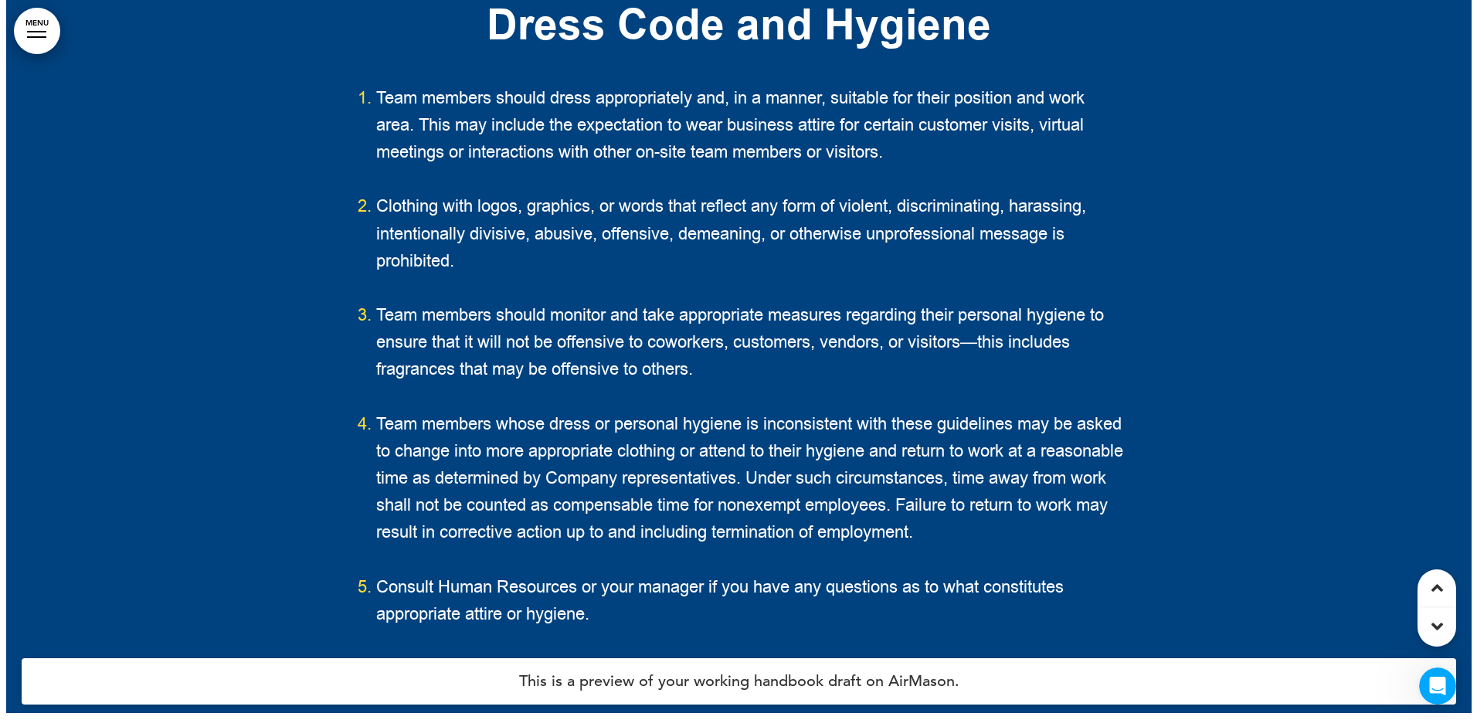
scroll to position [50746, 0]
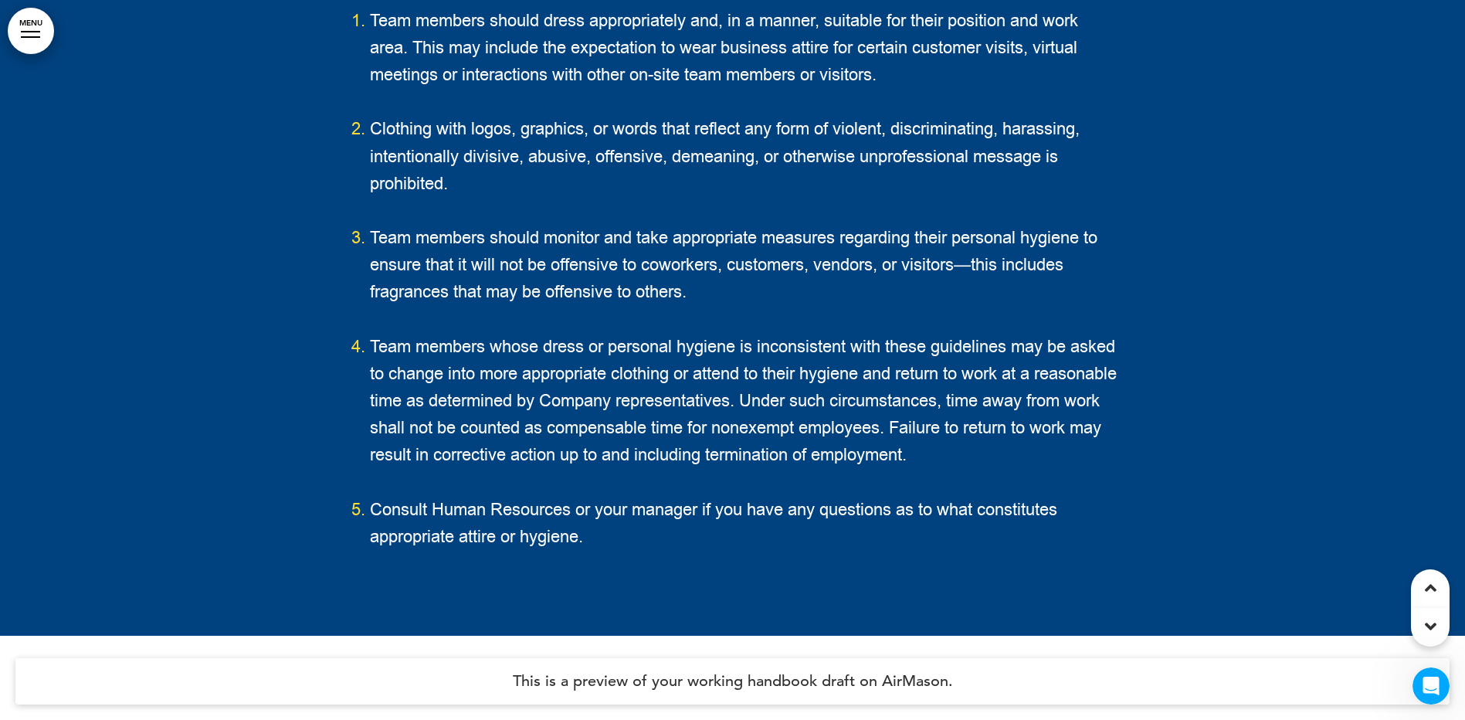
click at [32, 29] on link "MENU" at bounding box center [31, 31] width 46 height 46
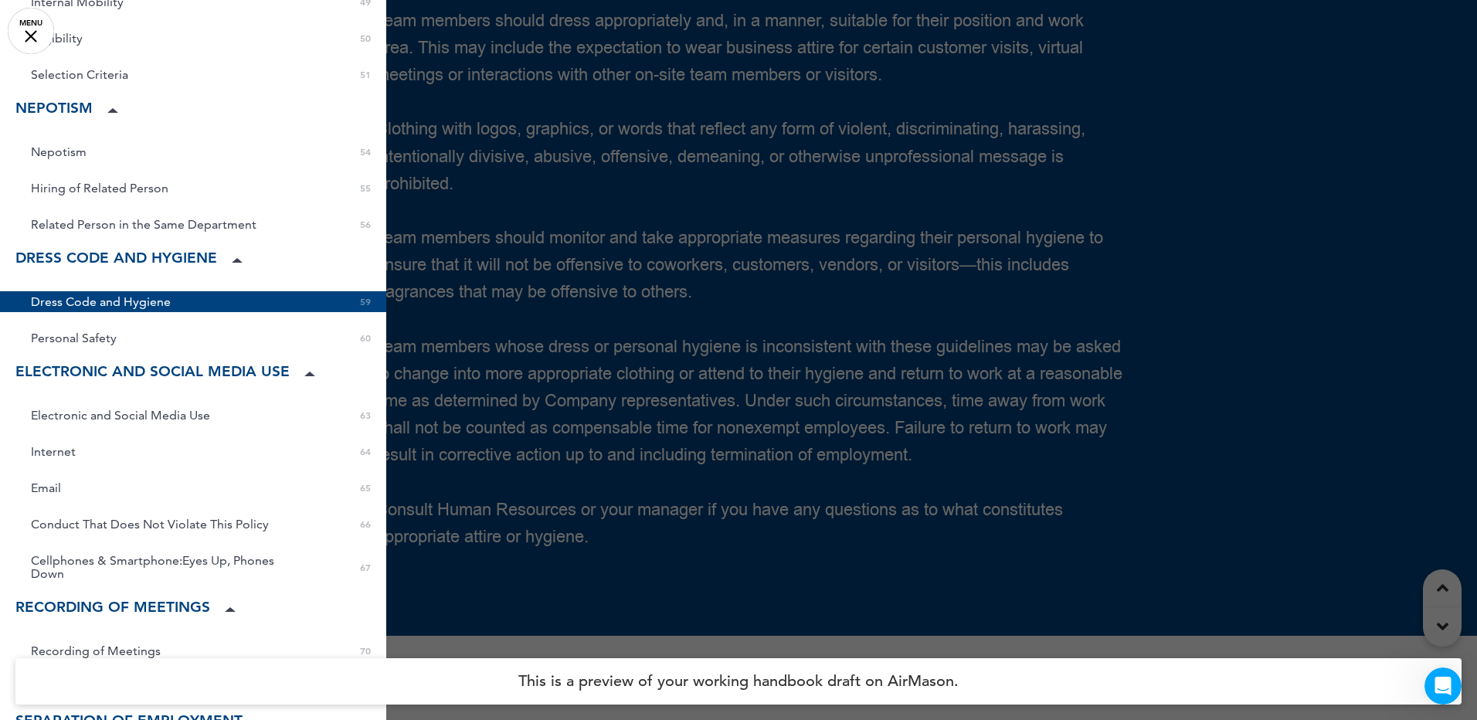
scroll to position [1622, 0]
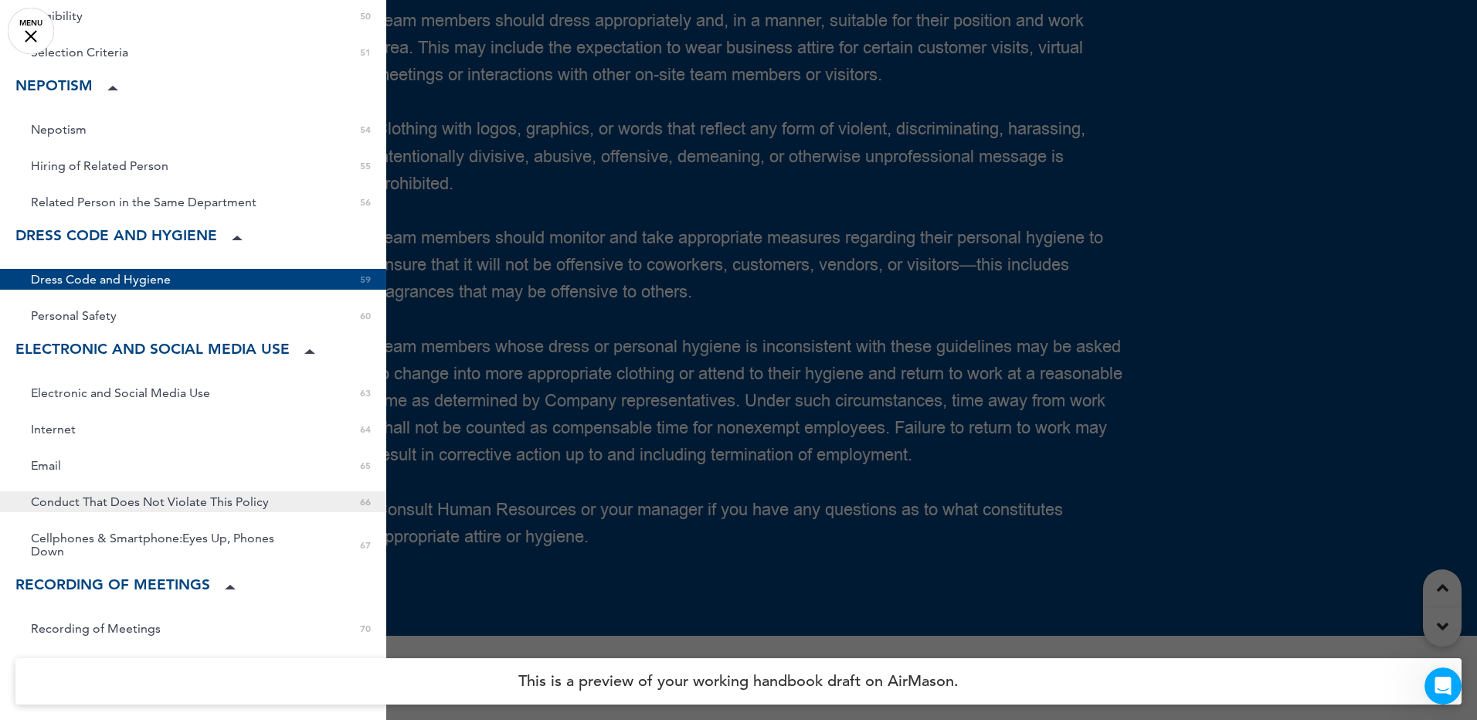
click at [110, 491] on link "Conduct That Does Not Violate This Policy 0 66" at bounding box center [193, 501] width 386 height 21
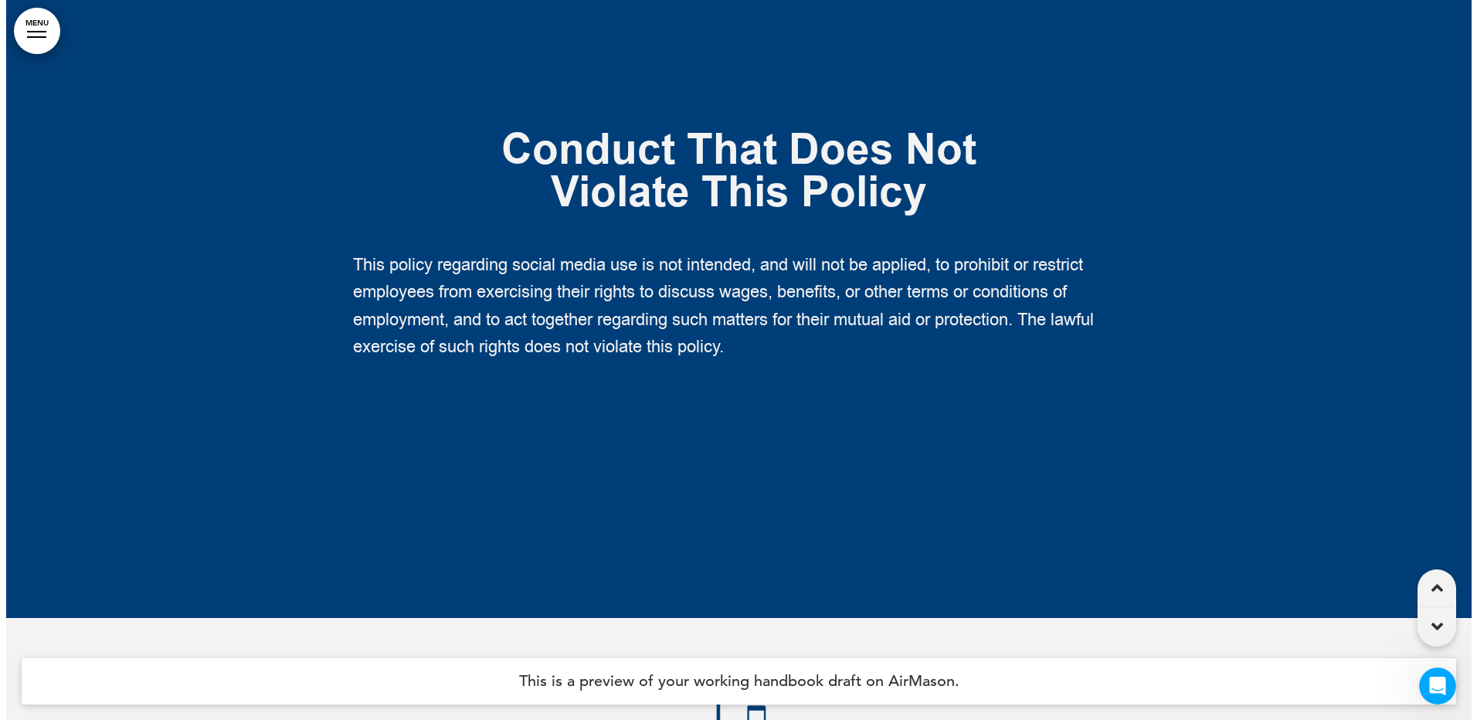
scroll to position [55818, 0]
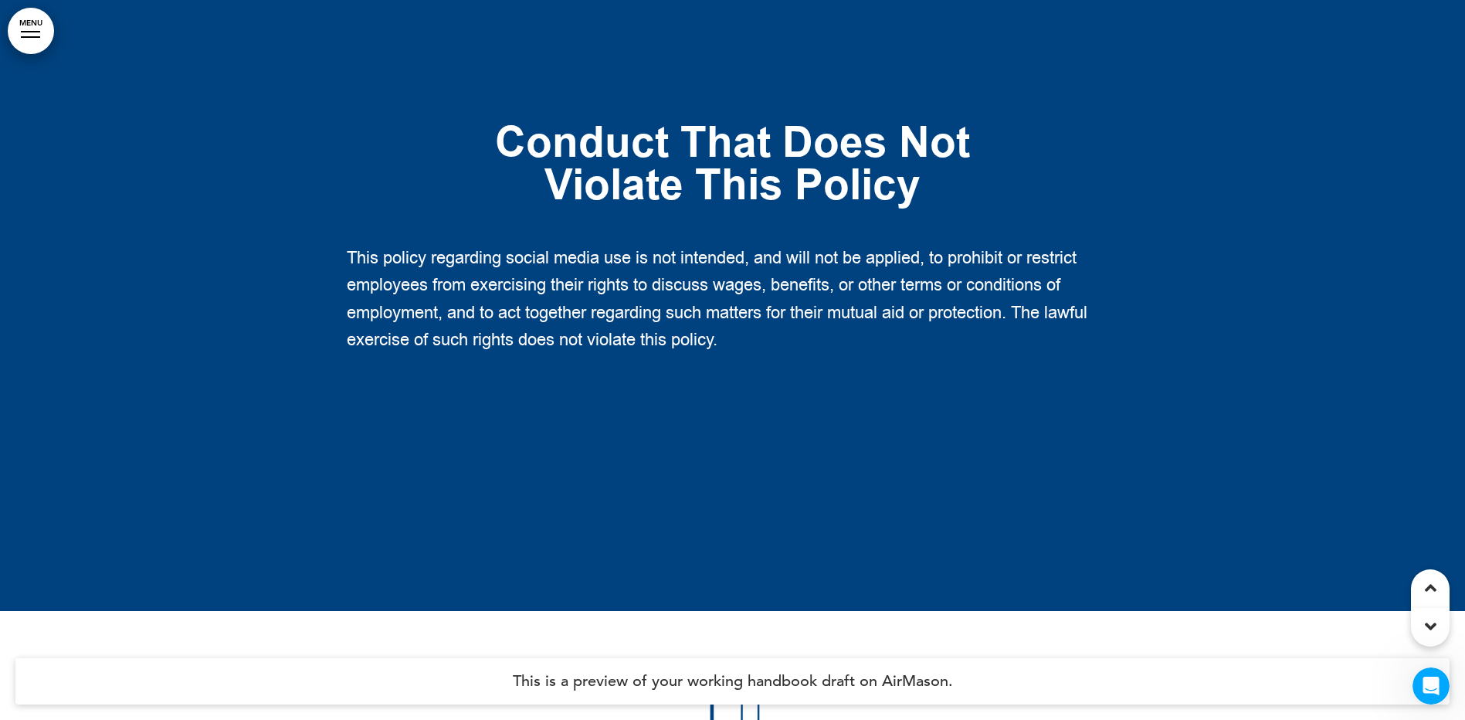
click at [24, 32] on div at bounding box center [30, 32] width 19 height 2
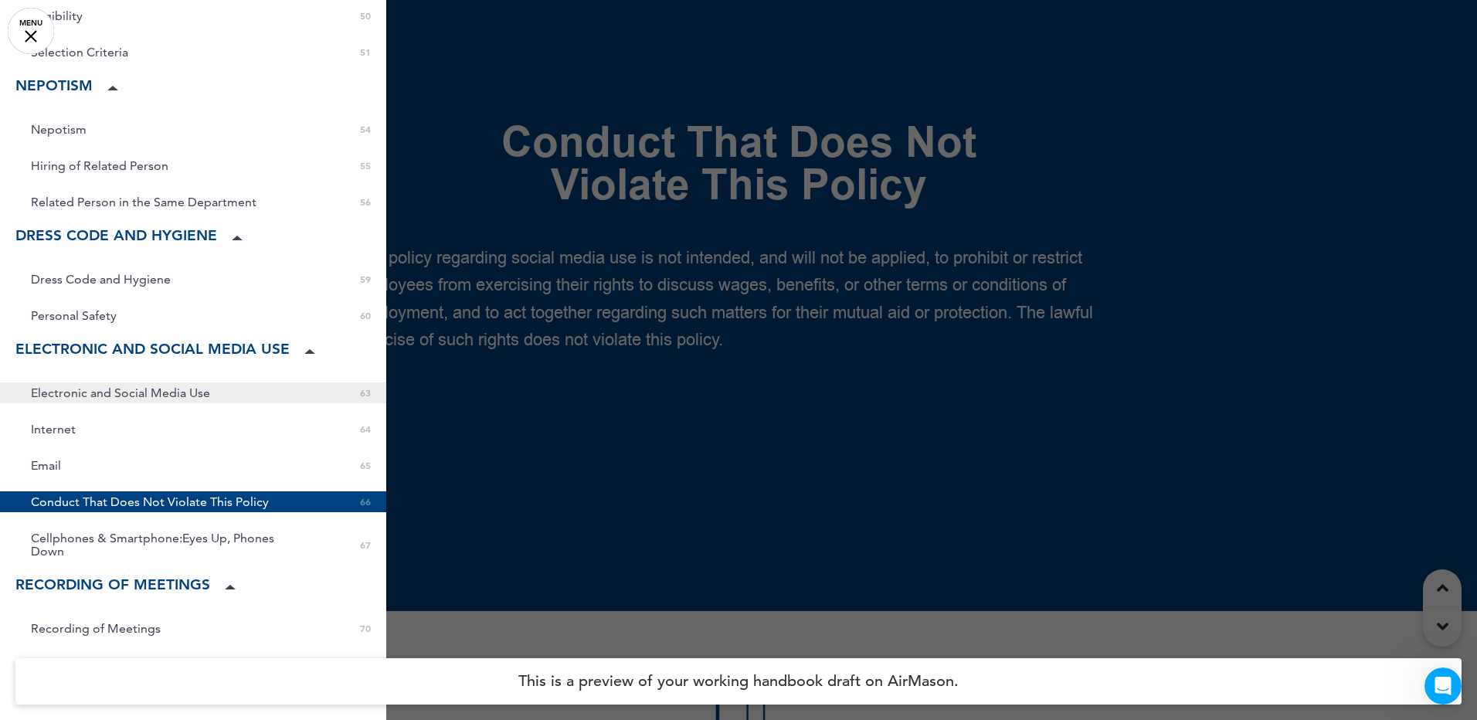
click at [120, 386] on span "Electronic and Social Media Use" at bounding box center [120, 392] width 179 height 13
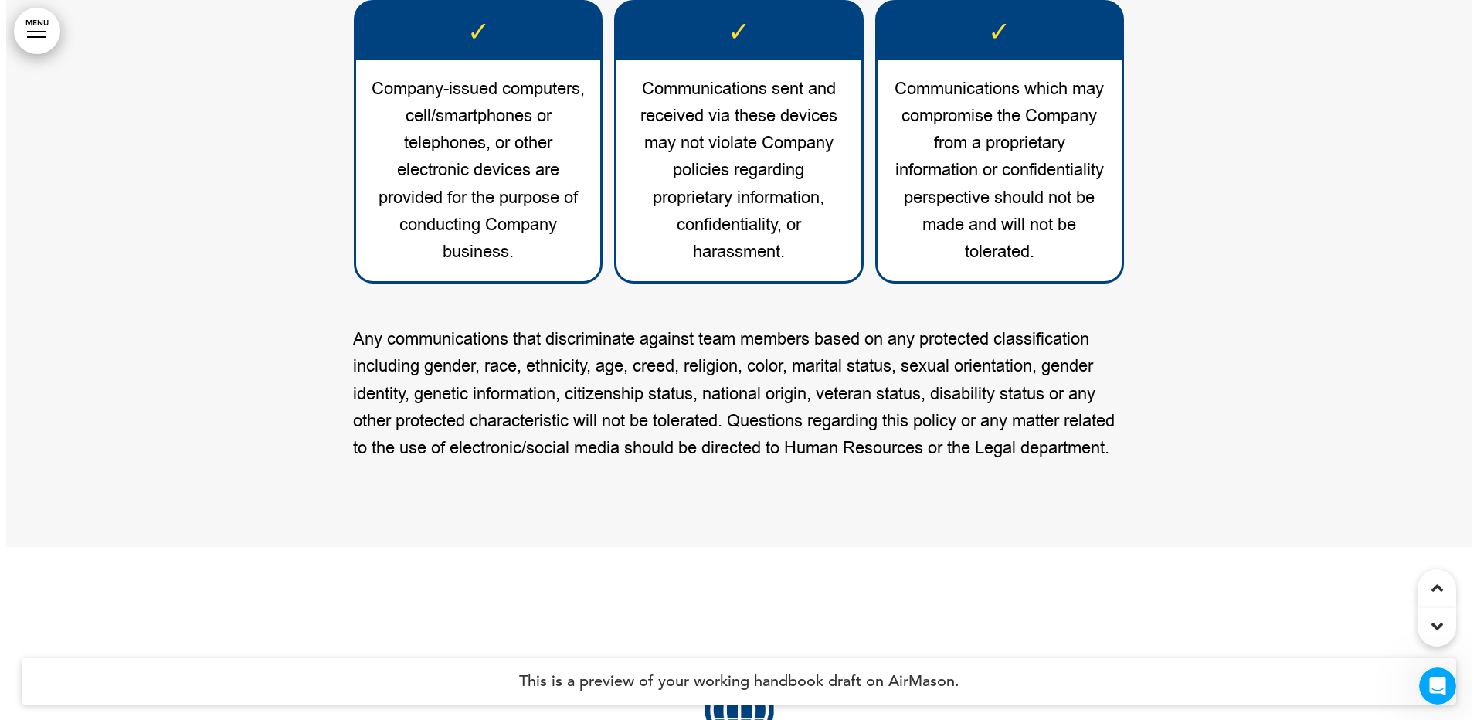
scroll to position [53749, 0]
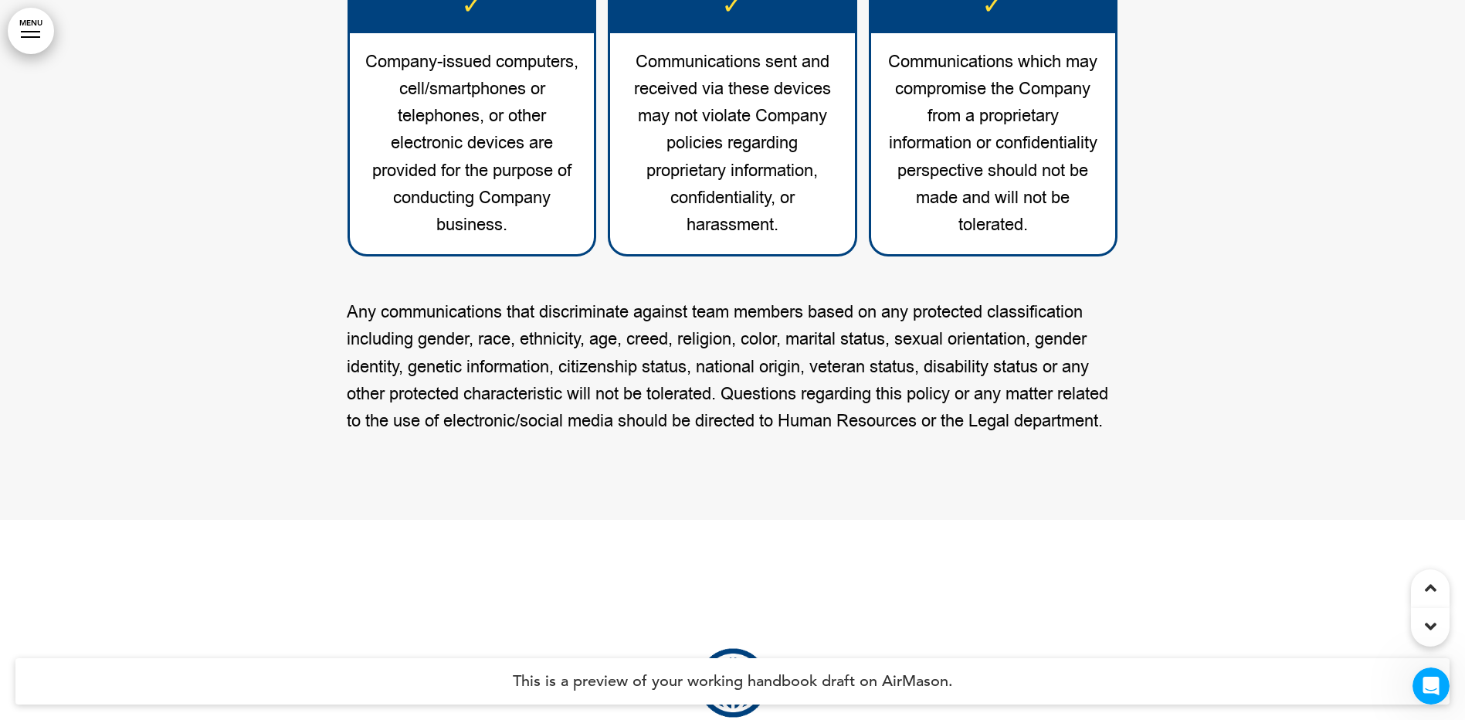
click at [36, 22] on link "MENU" at bounding box center [31, 31] width 46 height 46
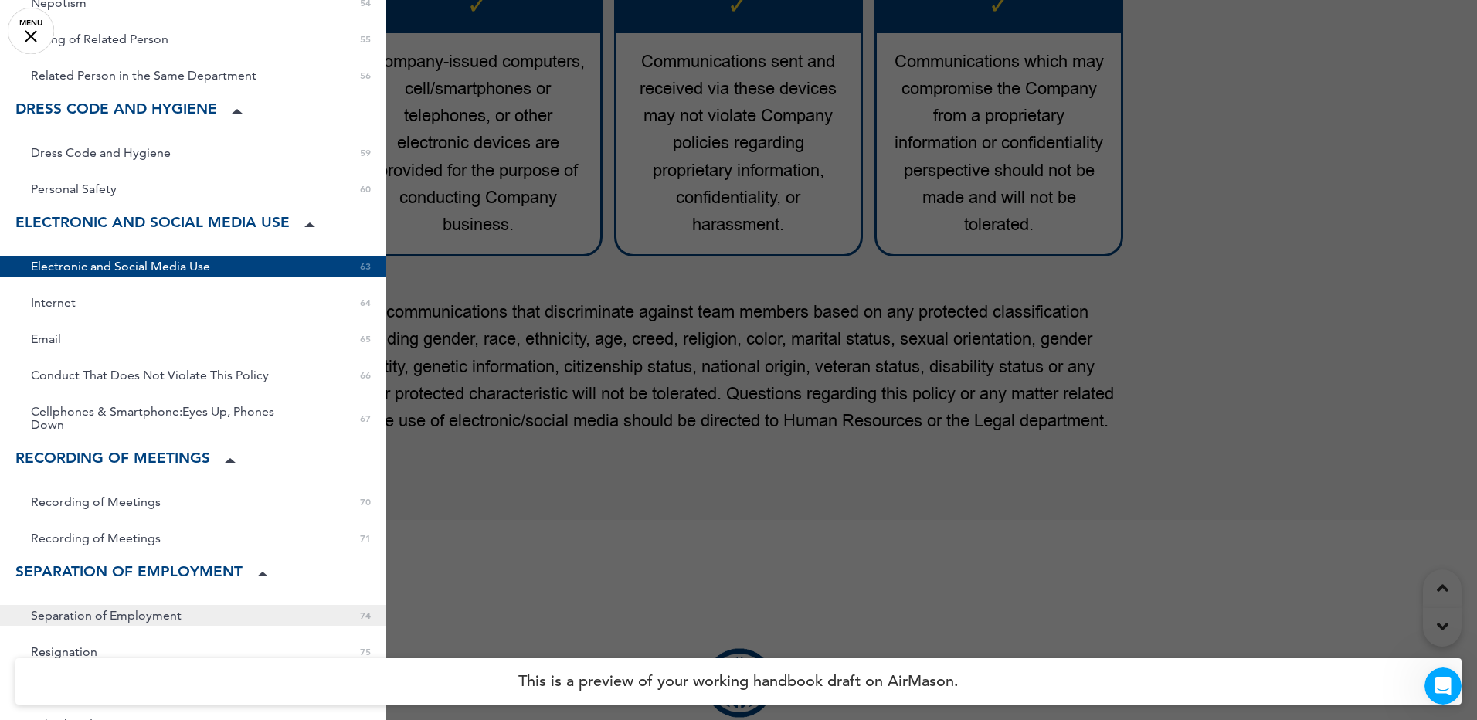
scroll to position [1776, 0]
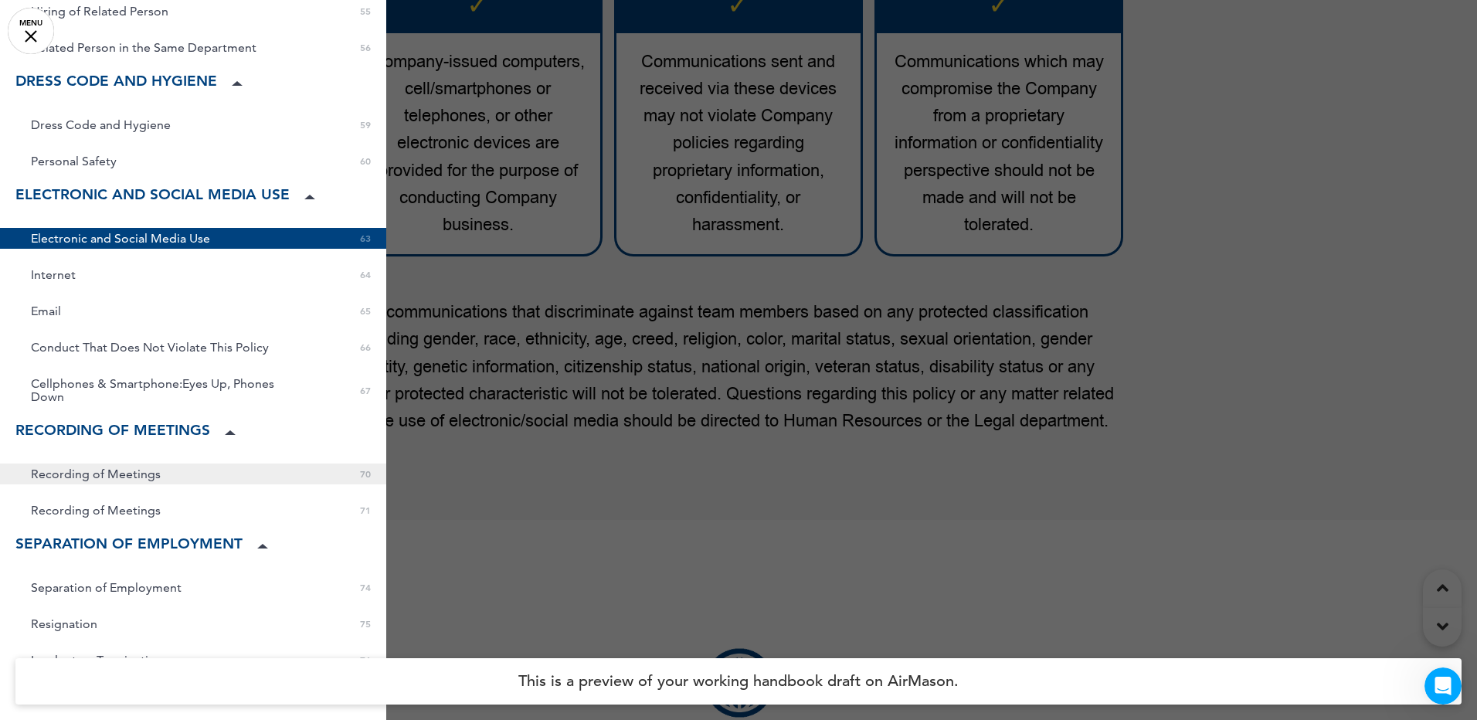
click at [135, 467] on span "Recording of Meetings" at bounding box center [96, 473] width 130 height 13
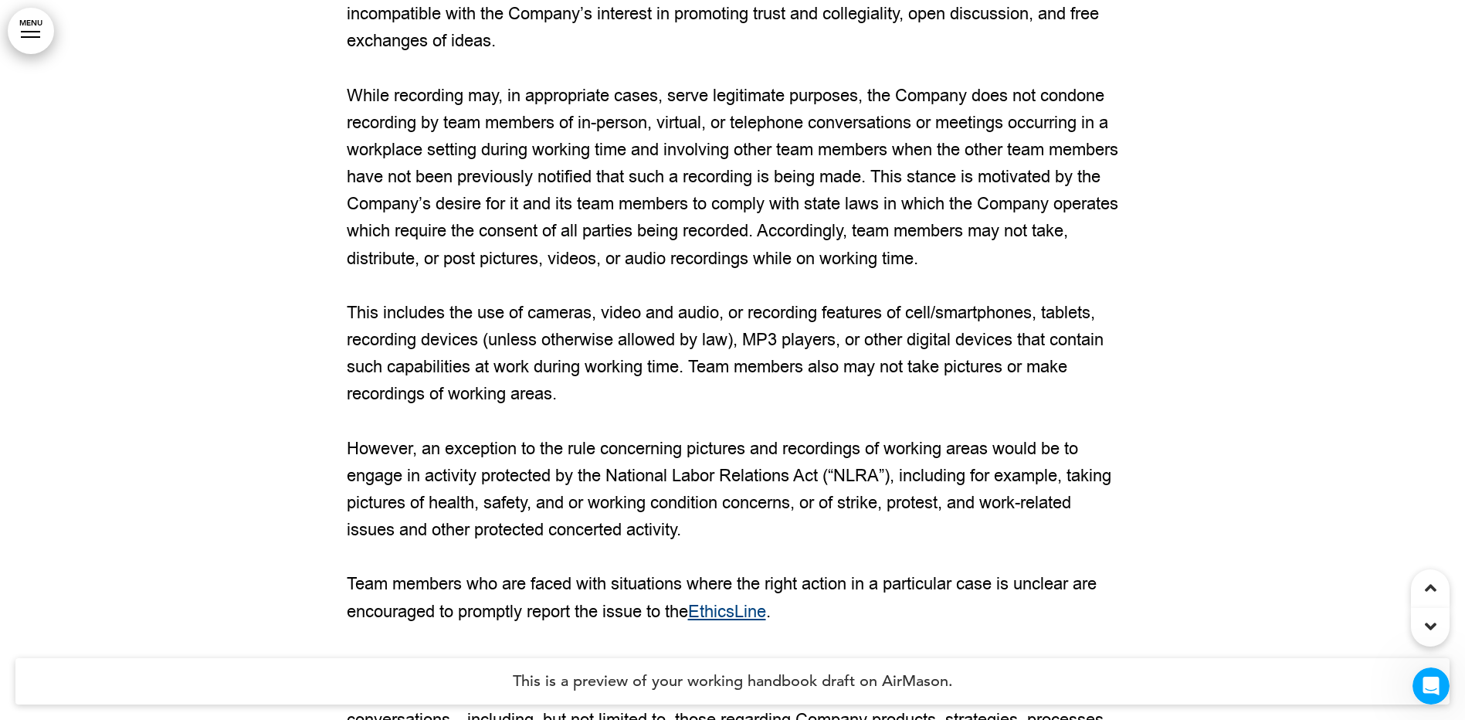
scroll to position [59574, 0]
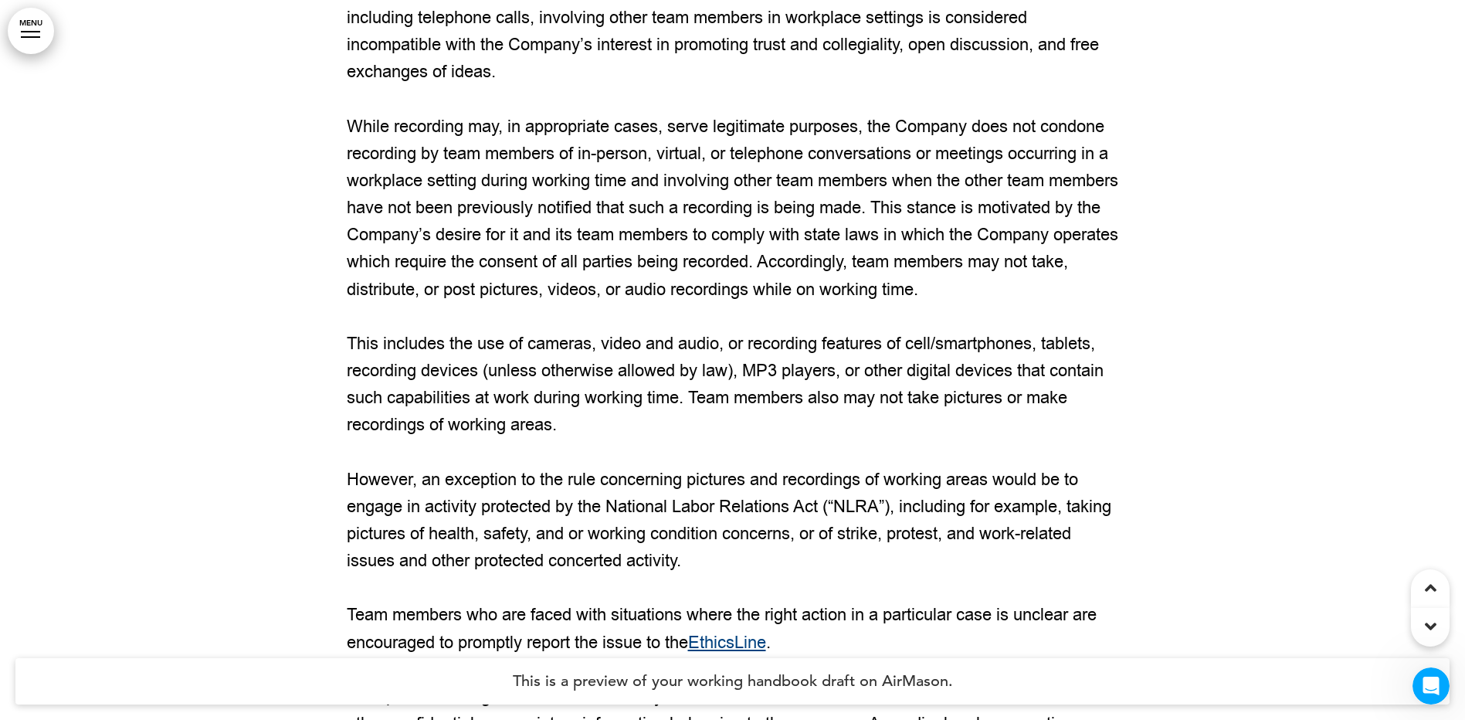
click at [1427, 587] on icon at bounding box center [1431, 588] width 12 height 19
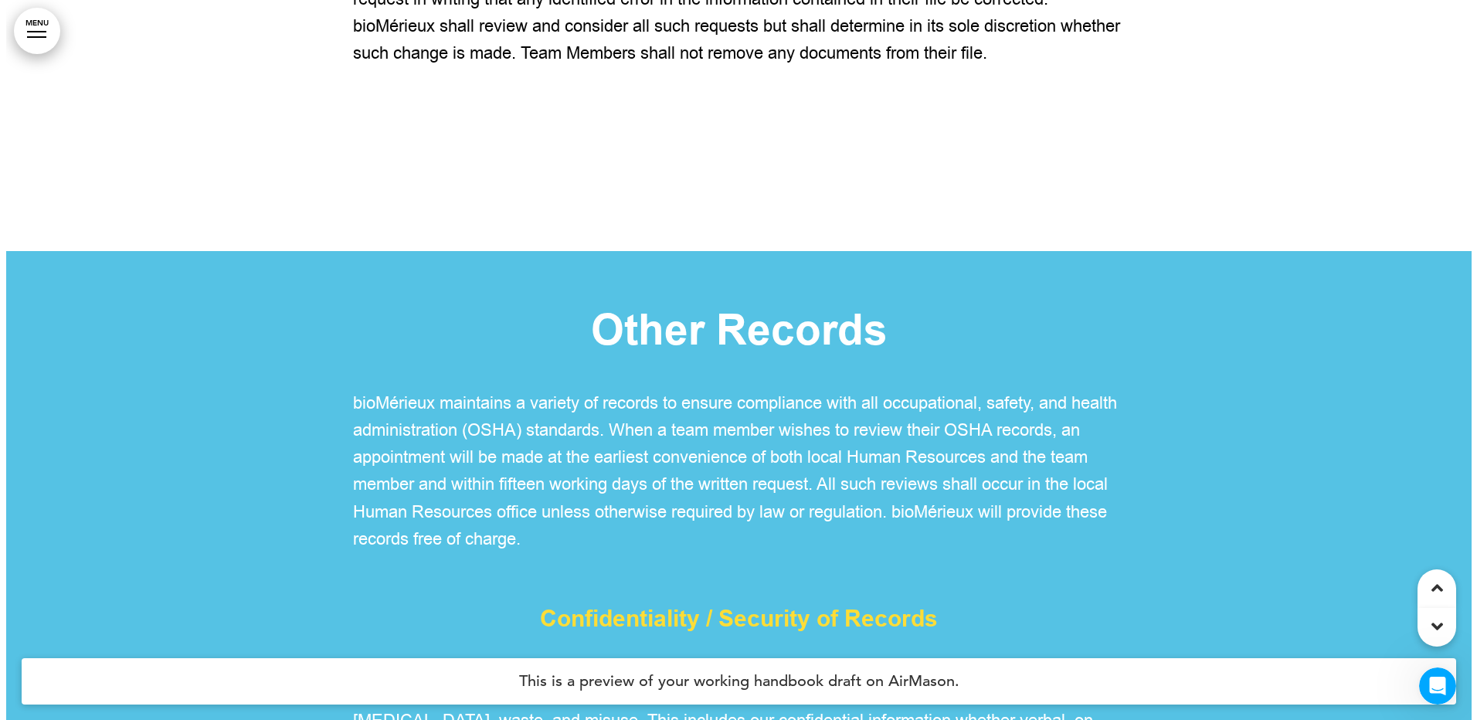
scroll to position [0, 0]
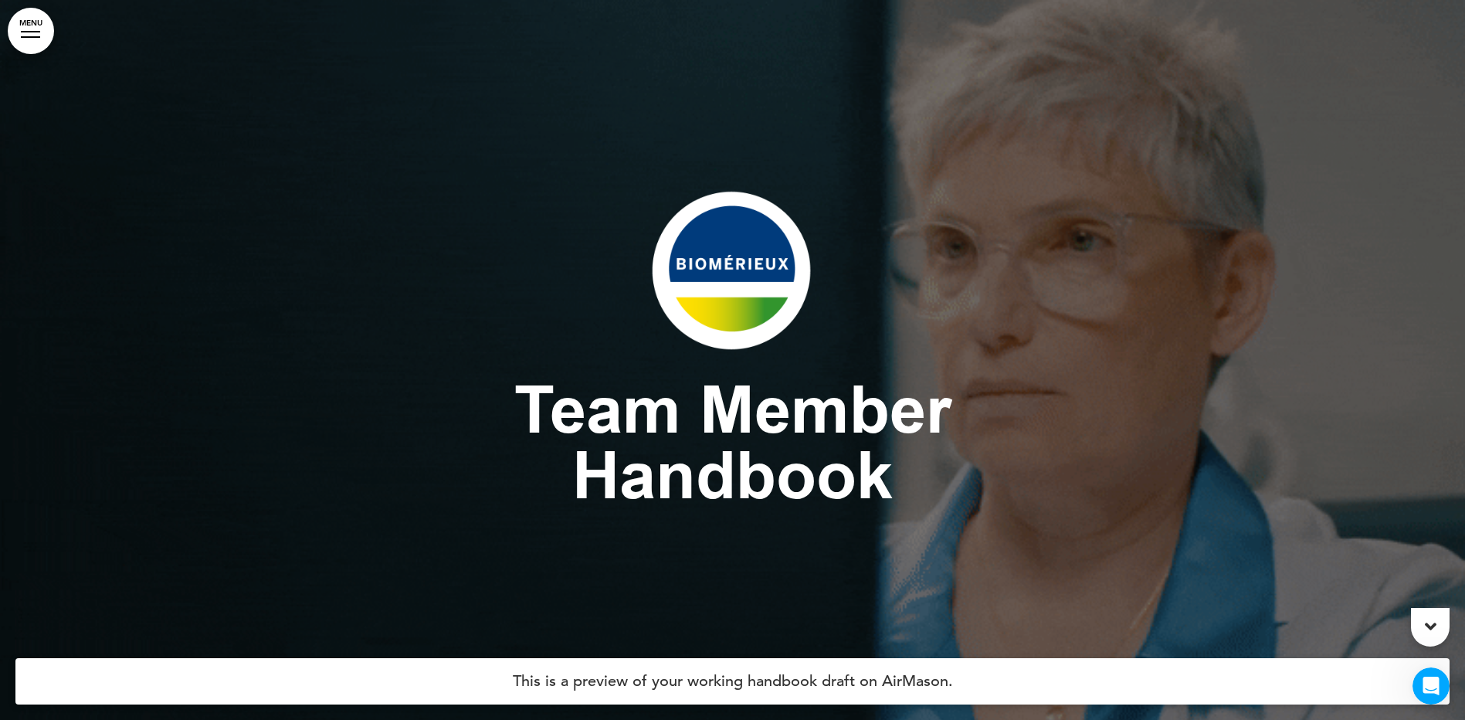
click at [29, 26] on link "MENU" at bounding box center [31, 31] width 46 height 46
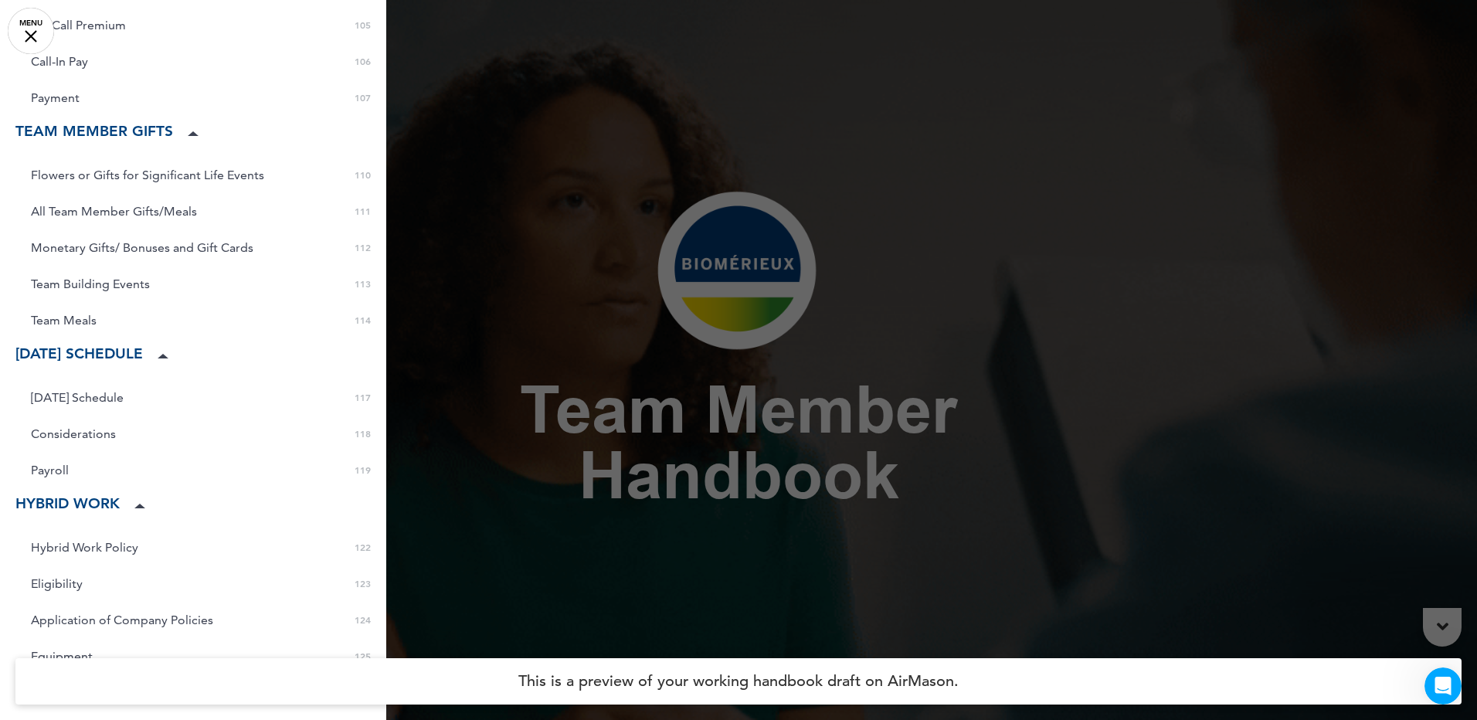
scroll to position [3321, 0]
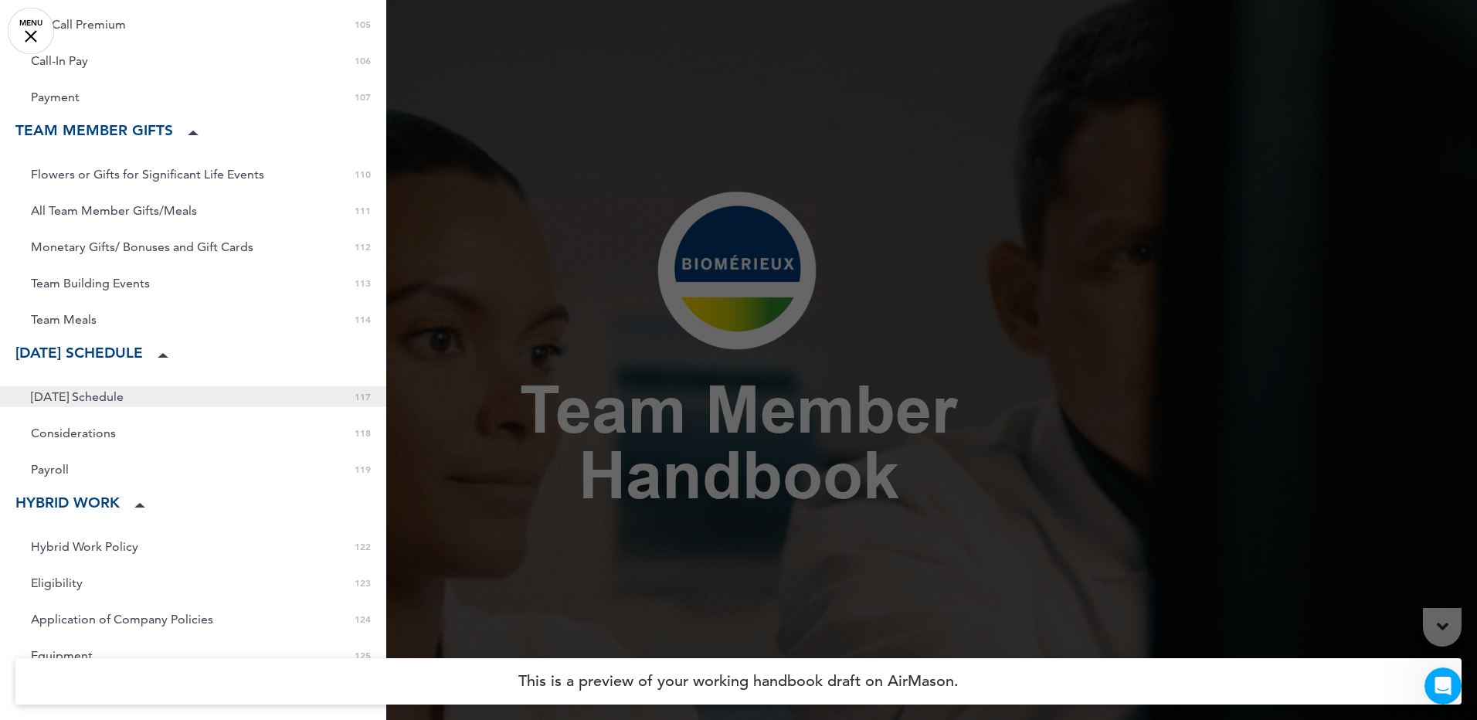
click at [94, 390] on span "[DATE] Schedule" at bounding box center [77, 396] width 93 height 13
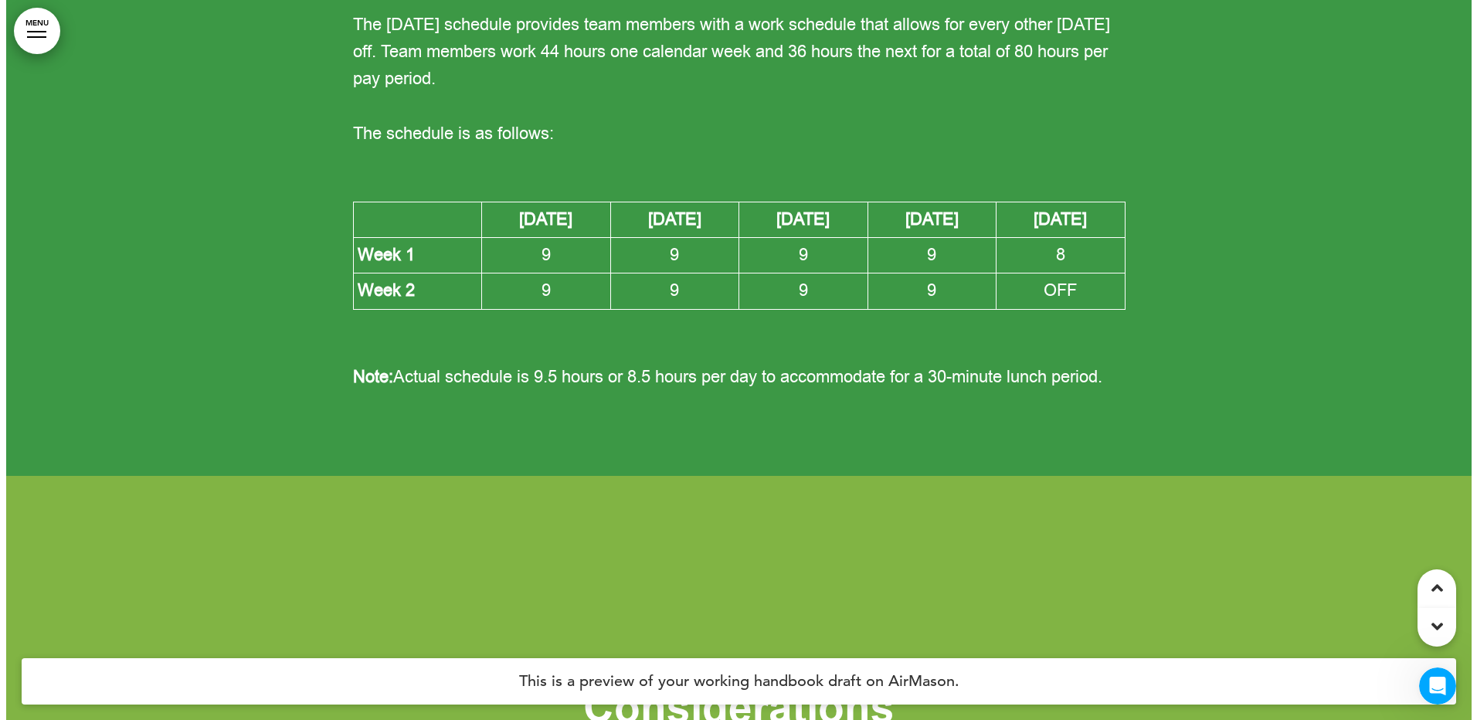
scroll to position [95181, 0]
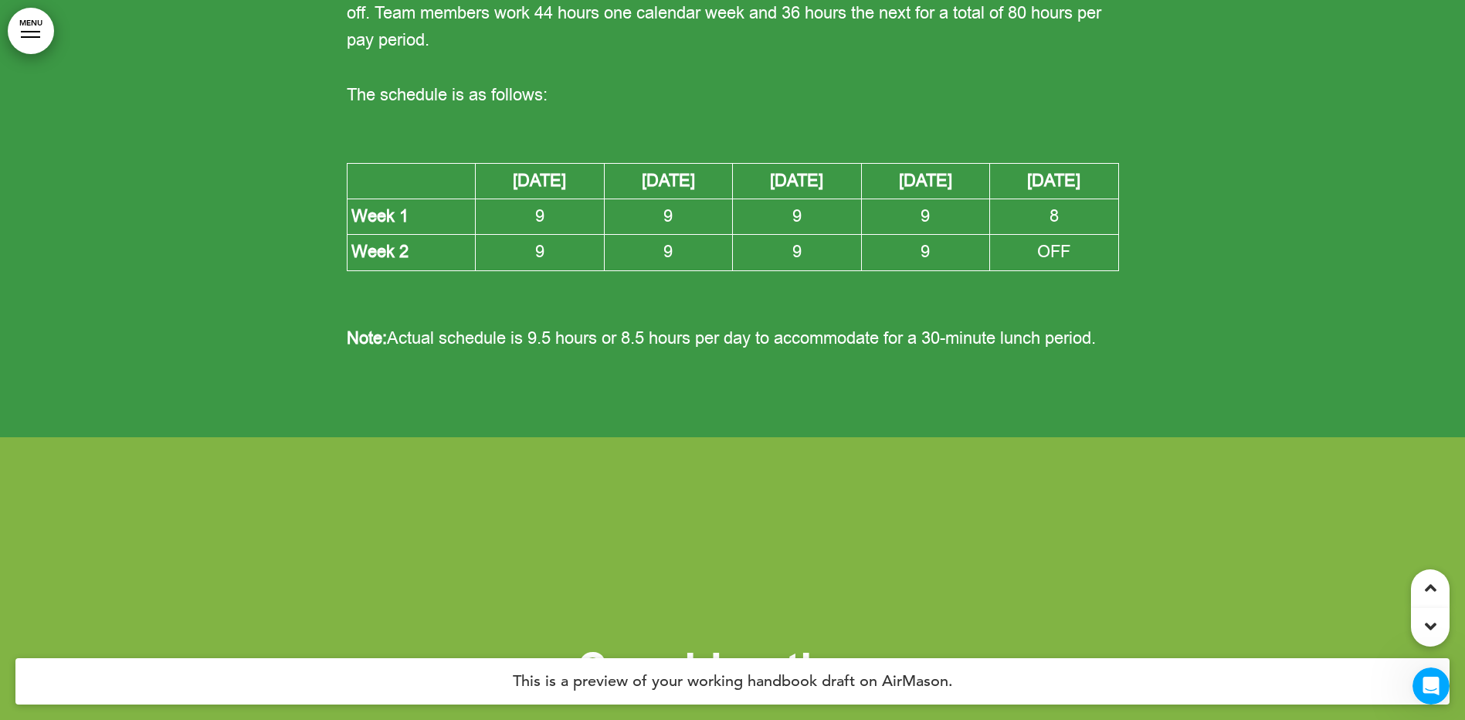
click at [19, 30] on link "MENU" at bounding box center [31, 31] width 46 height 46
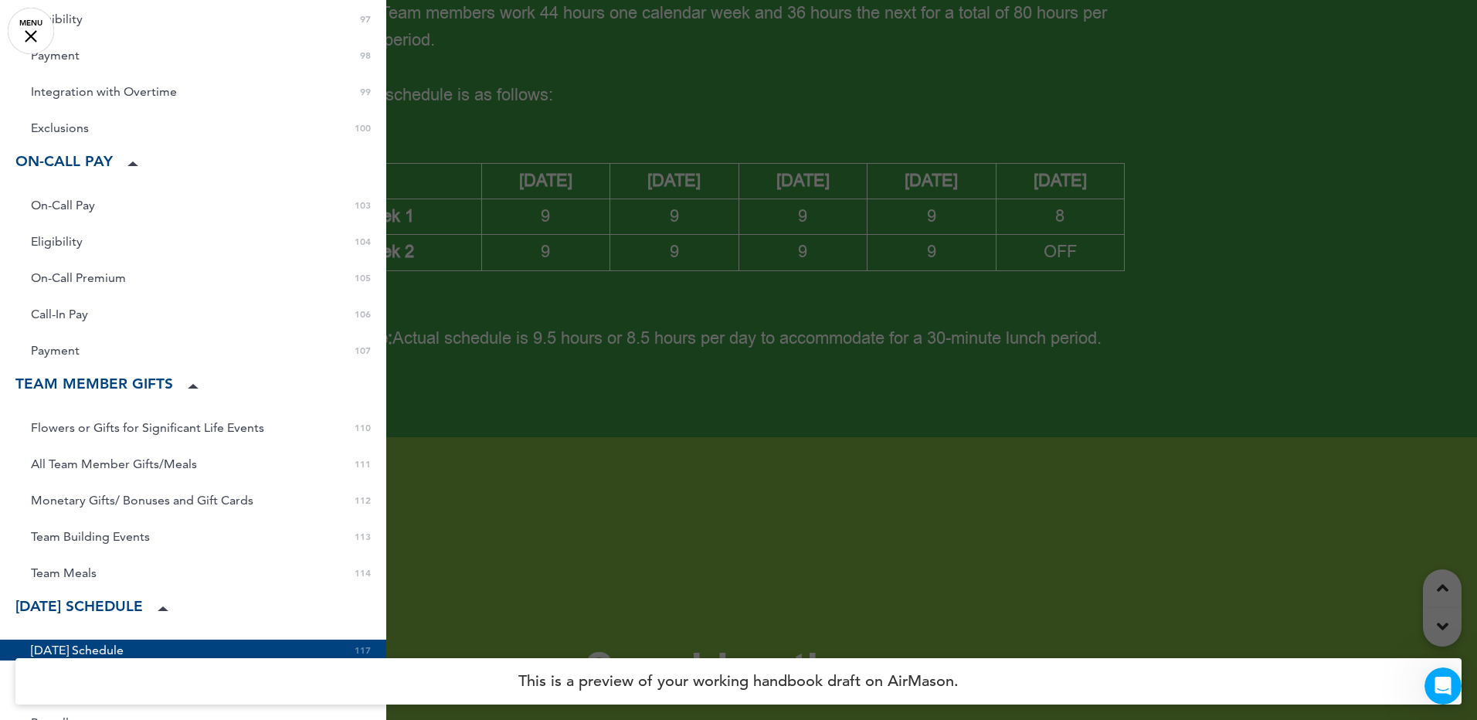
scroll to position [3143, 0]
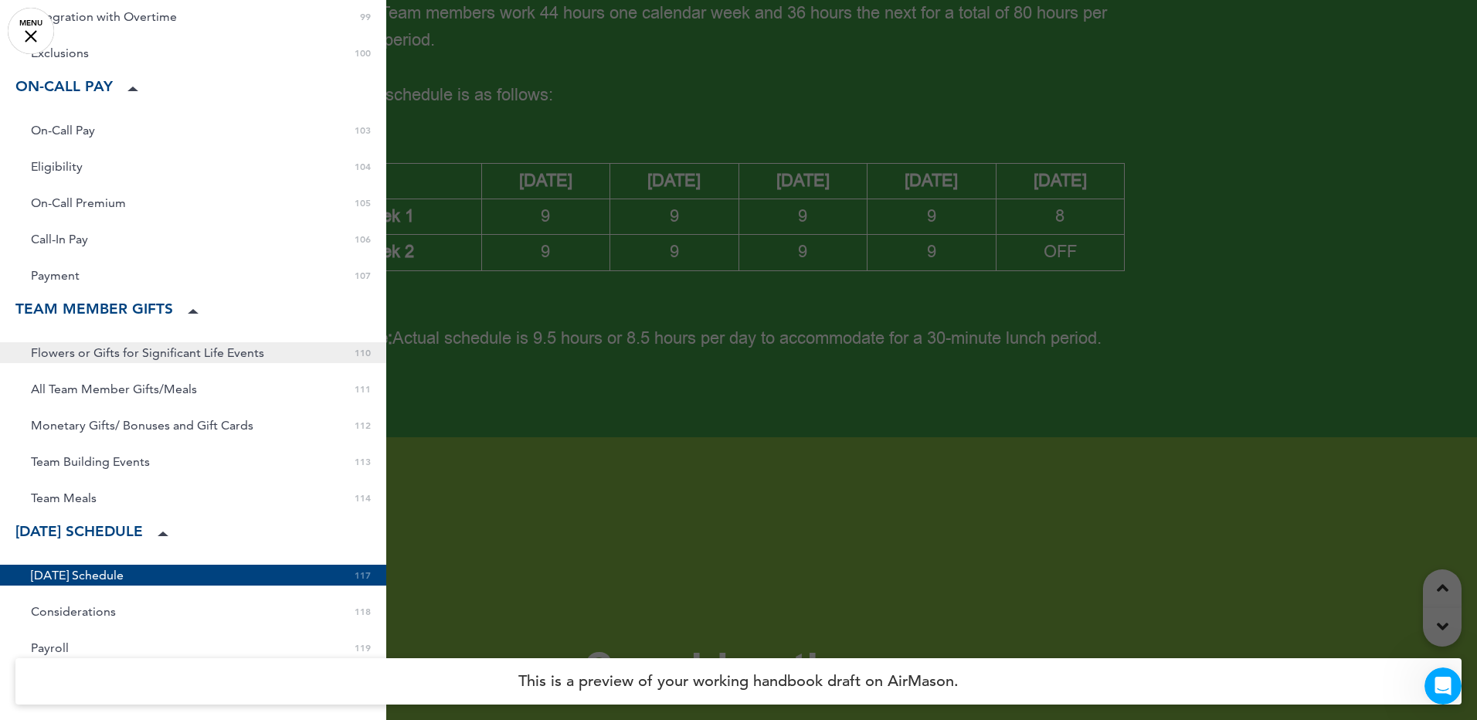
click at [246, 346] on span "Flowers or Gifts for Significant Life Events" at bounding box center [147, 352] width 233 height 13
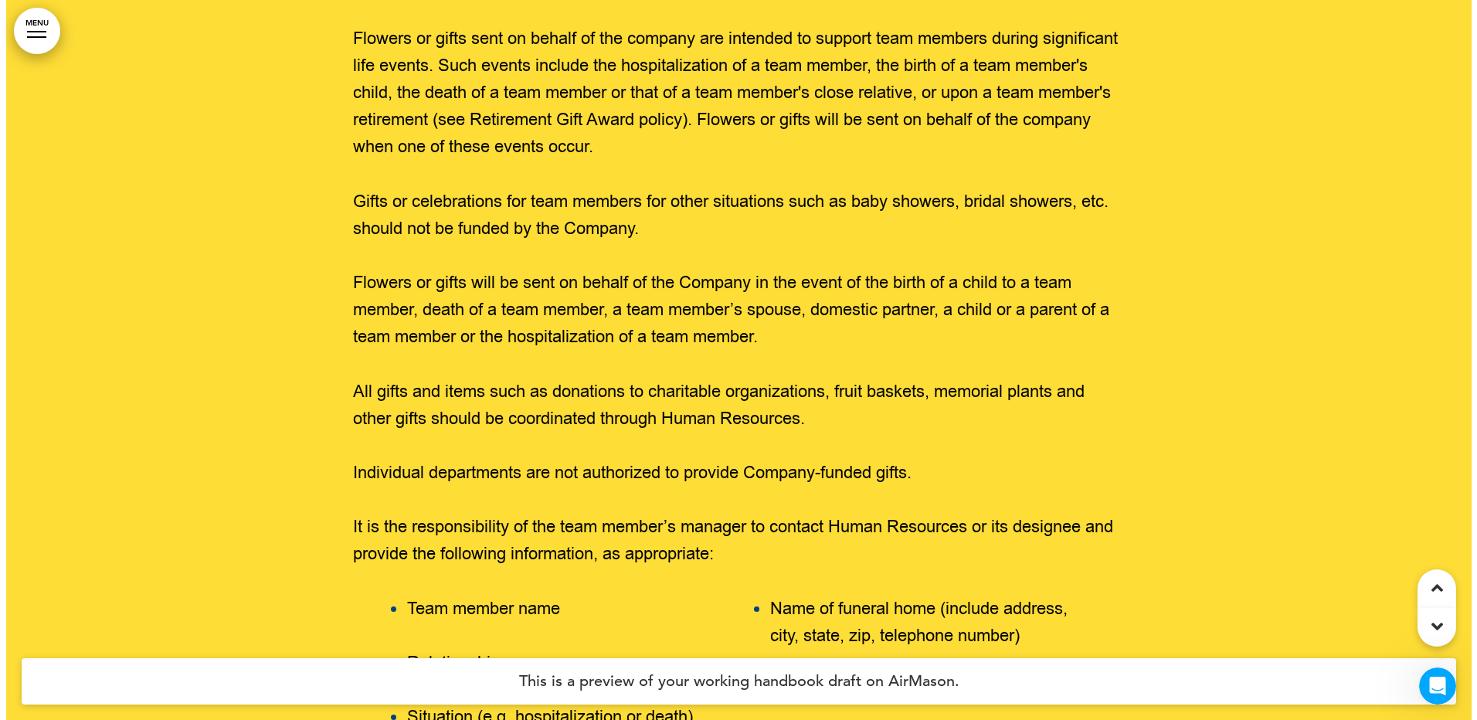
scroll to position [89557, 0]
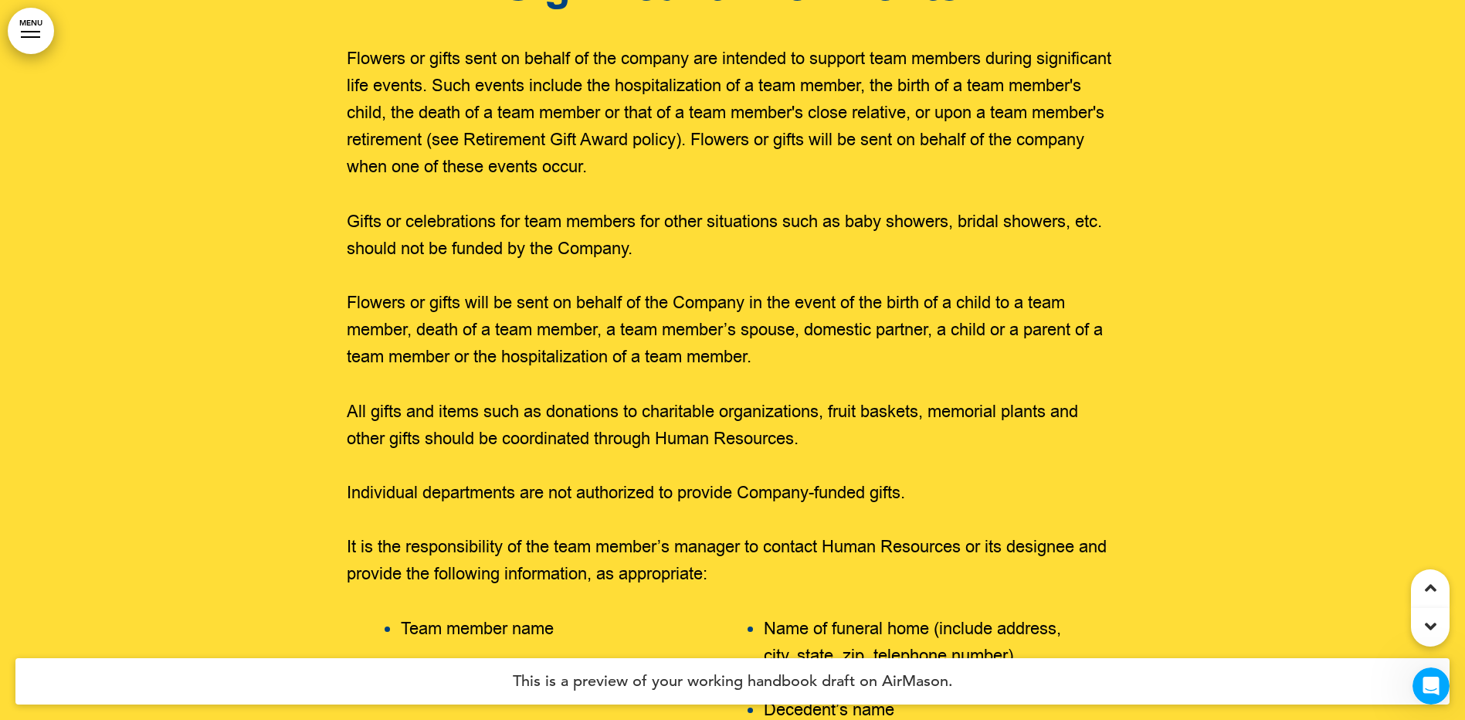
click at [25, 29] on link "MENU" at bounding box center [31, 31] width 46 height 46
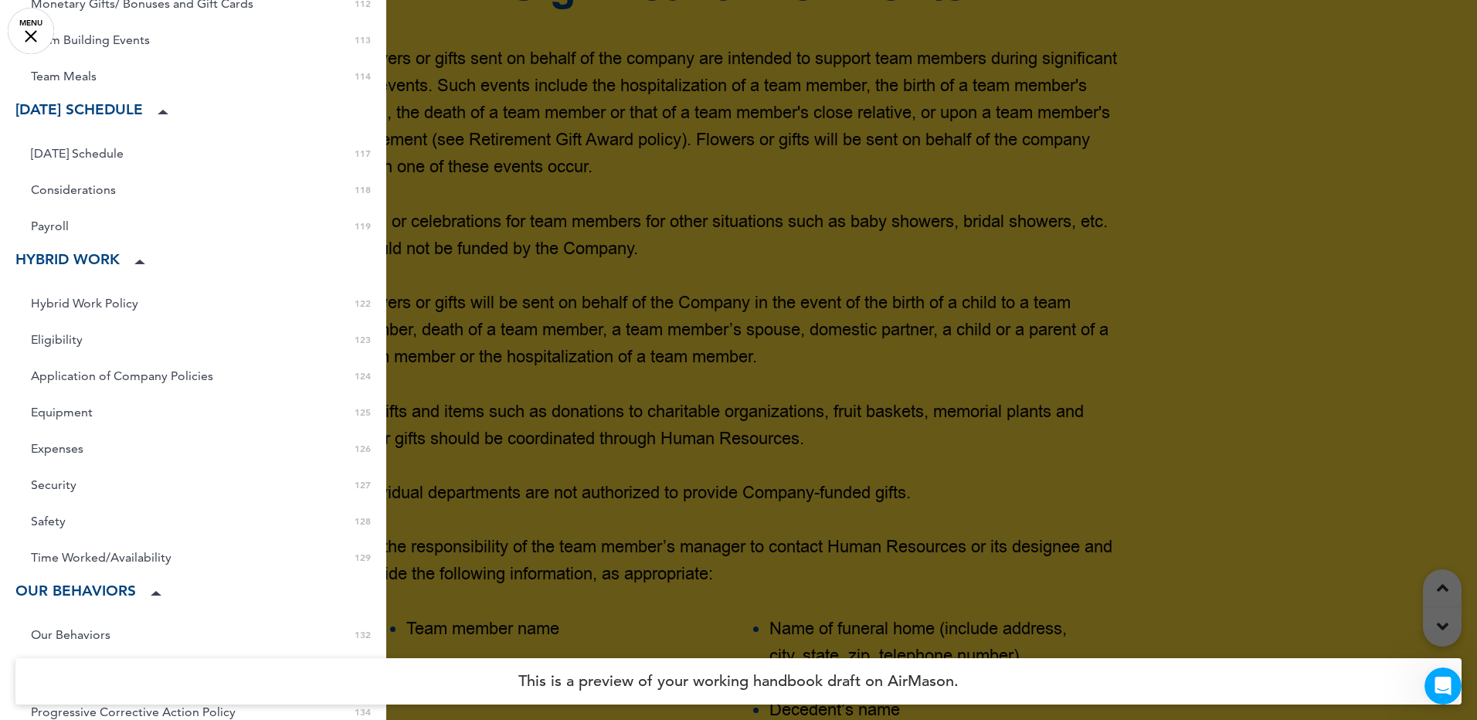
scroll to position [3593, 0]
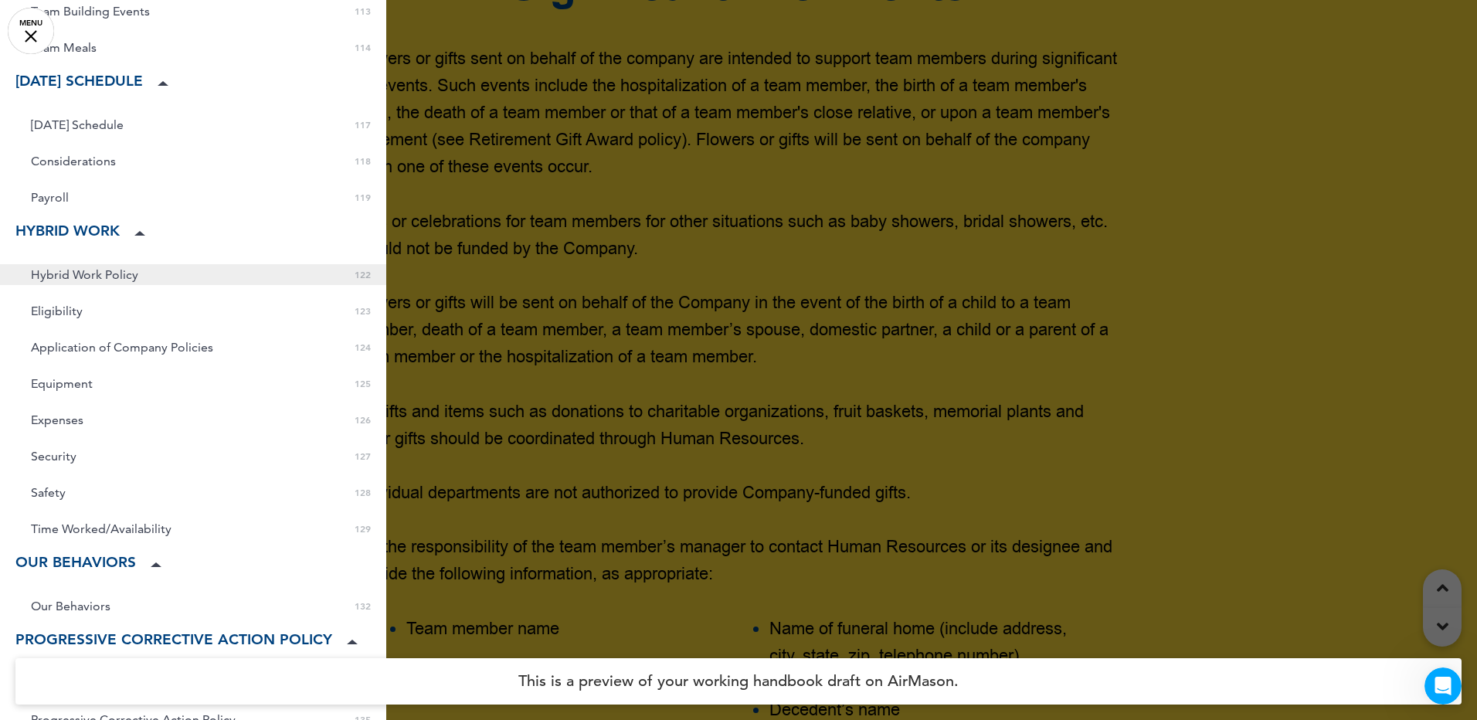
click at [97, 268] on span "Hybrid Work Policy" at bounding box center [84, 274] width 107 height 13
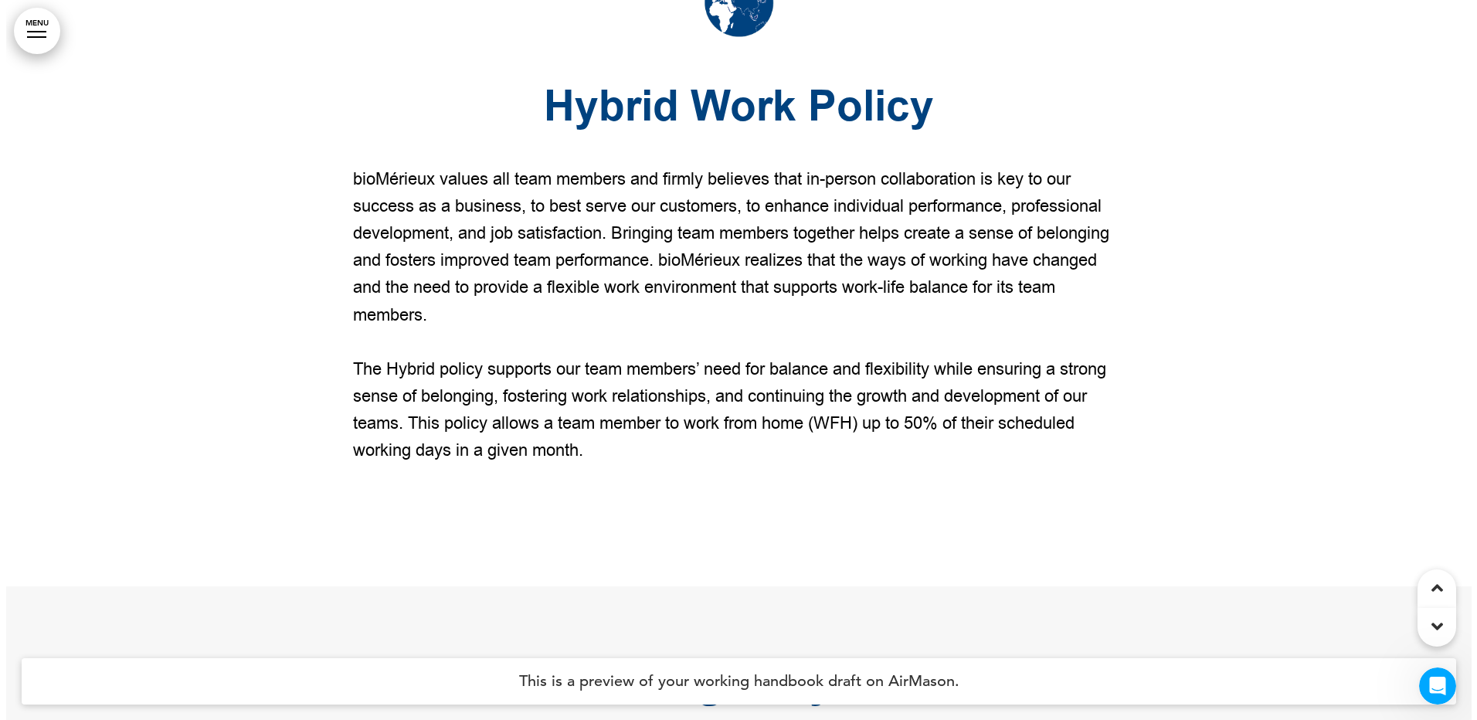
scroll to position [98634, 0]
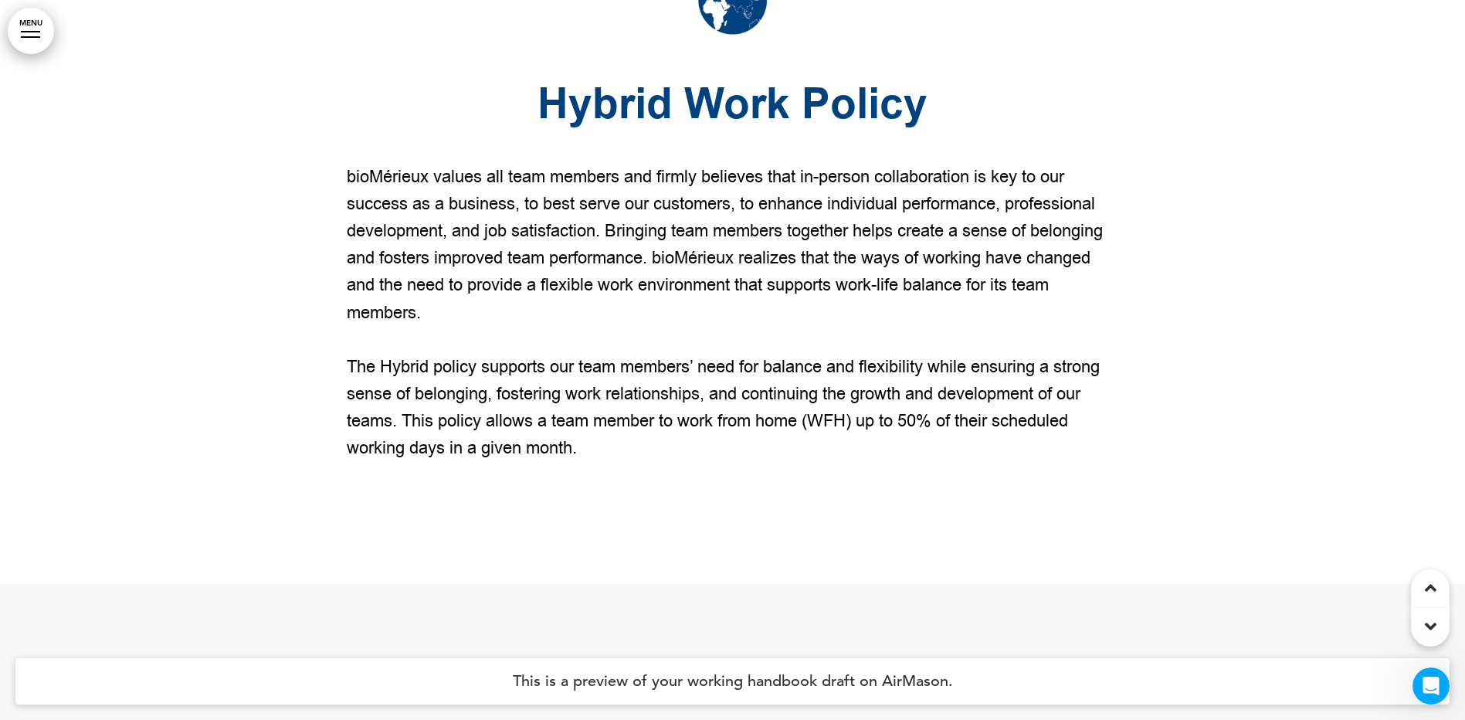
click at [29, 39] on link "MENU" at bounding box center [31, 31] width 46 height 46
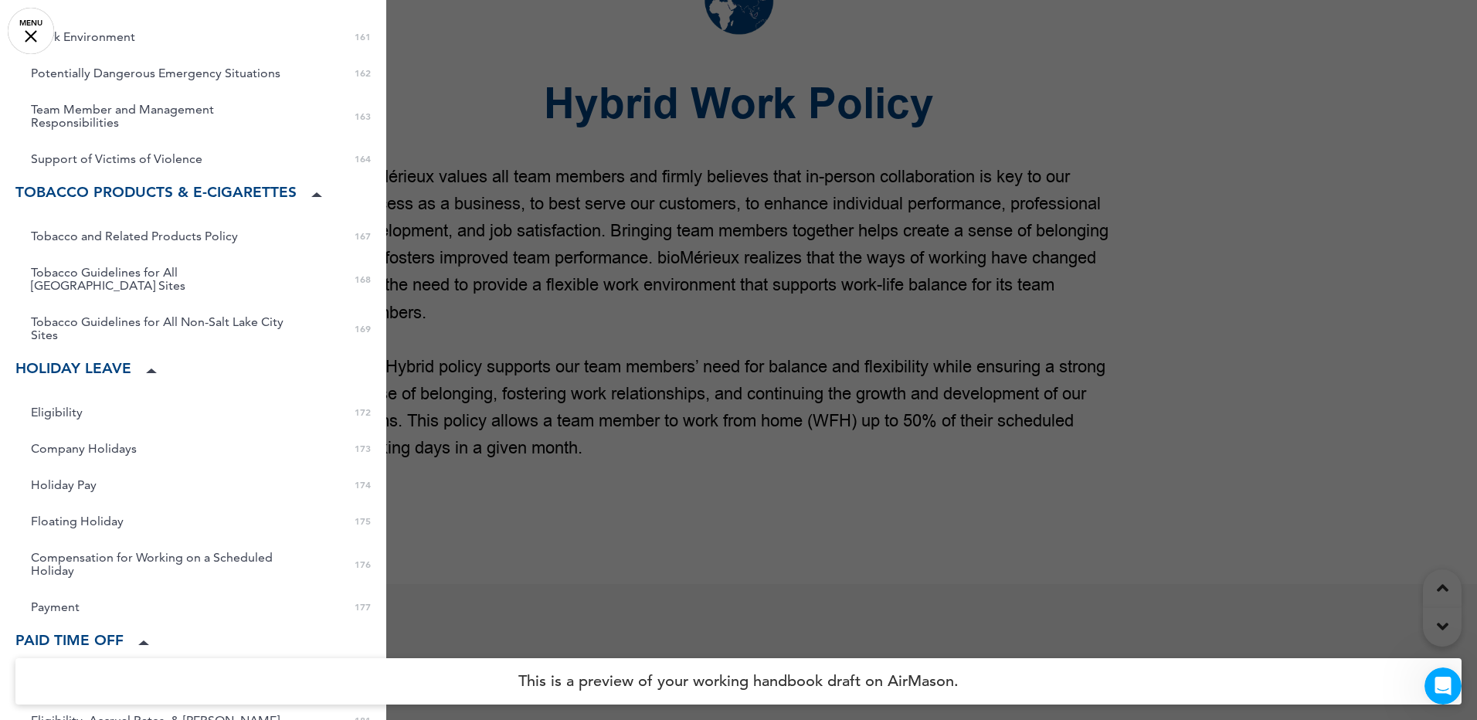
scroll to position [5168, 0]
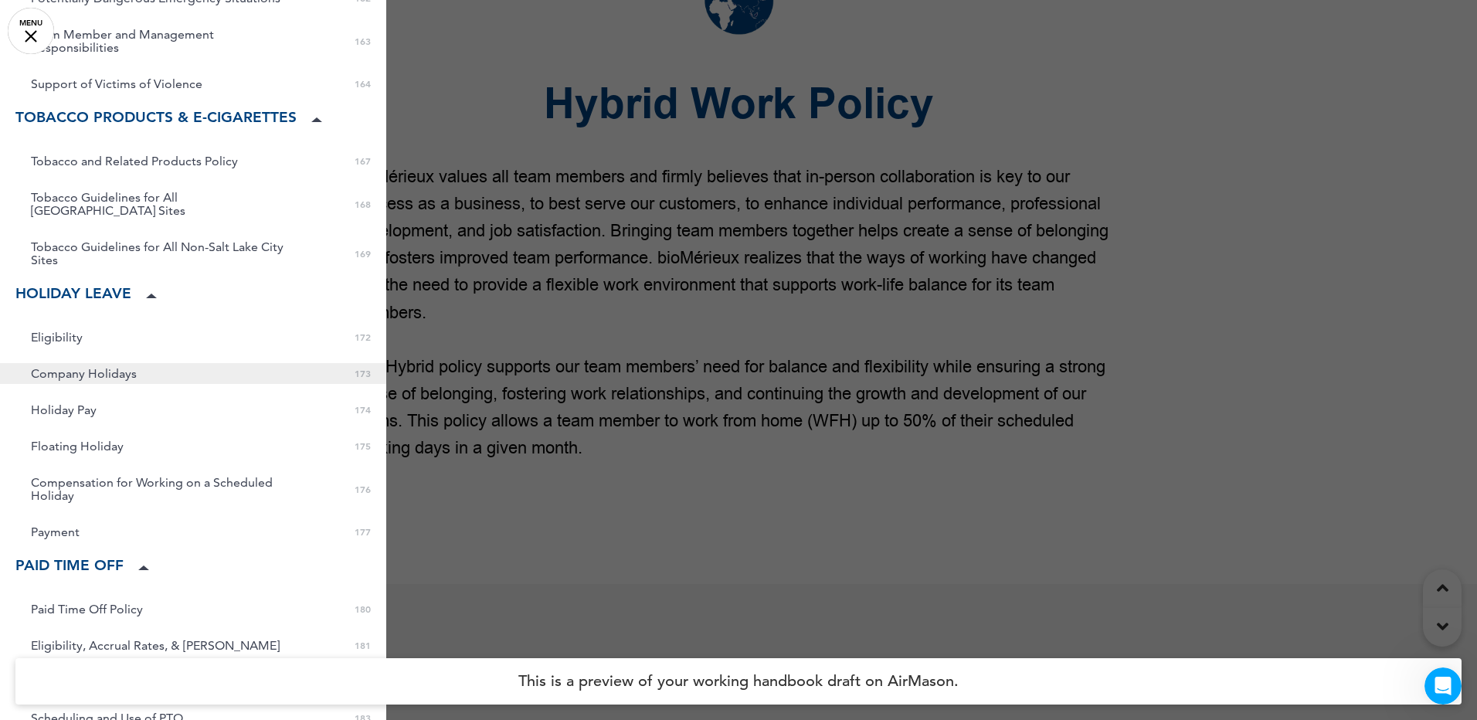
click at [115, 370] on span "Company Holidays" at bounding box center [84, 373] width 106 height 13
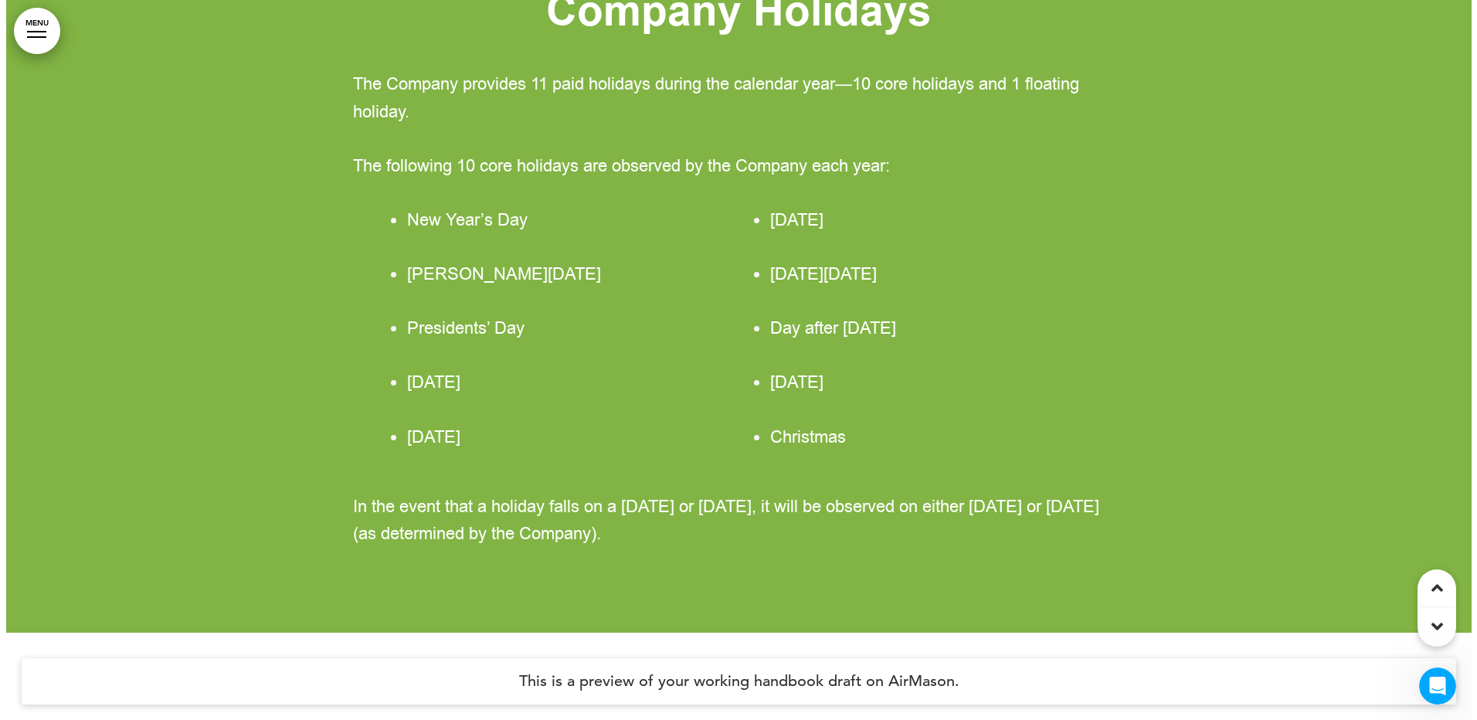
scroll to position [143632, 0]
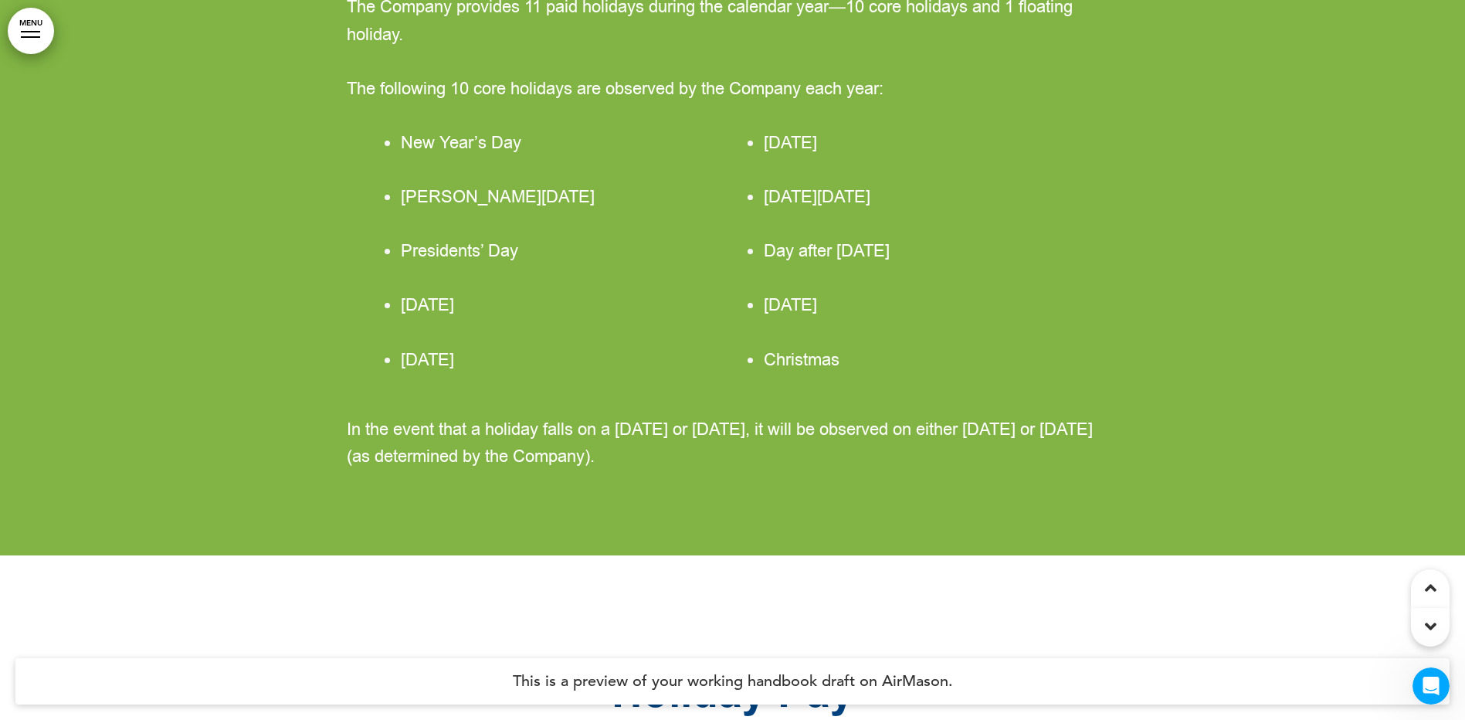
click at [36, 29] on link "MENU" at bounding box center [31, 31] width 46 height 46
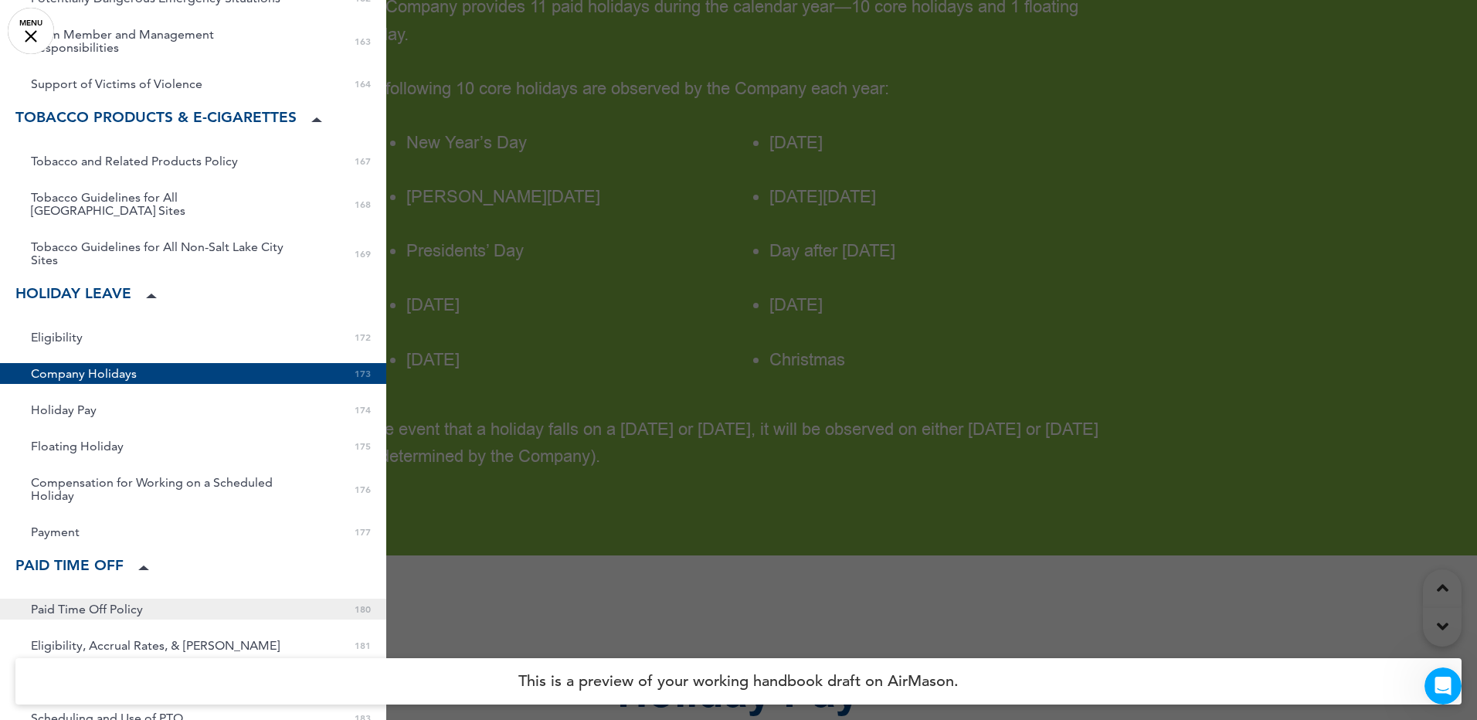
click at [109, 603] on link "Paid Time Off Policy 0 180" at bounding box center [193, 609] width 386 height 21
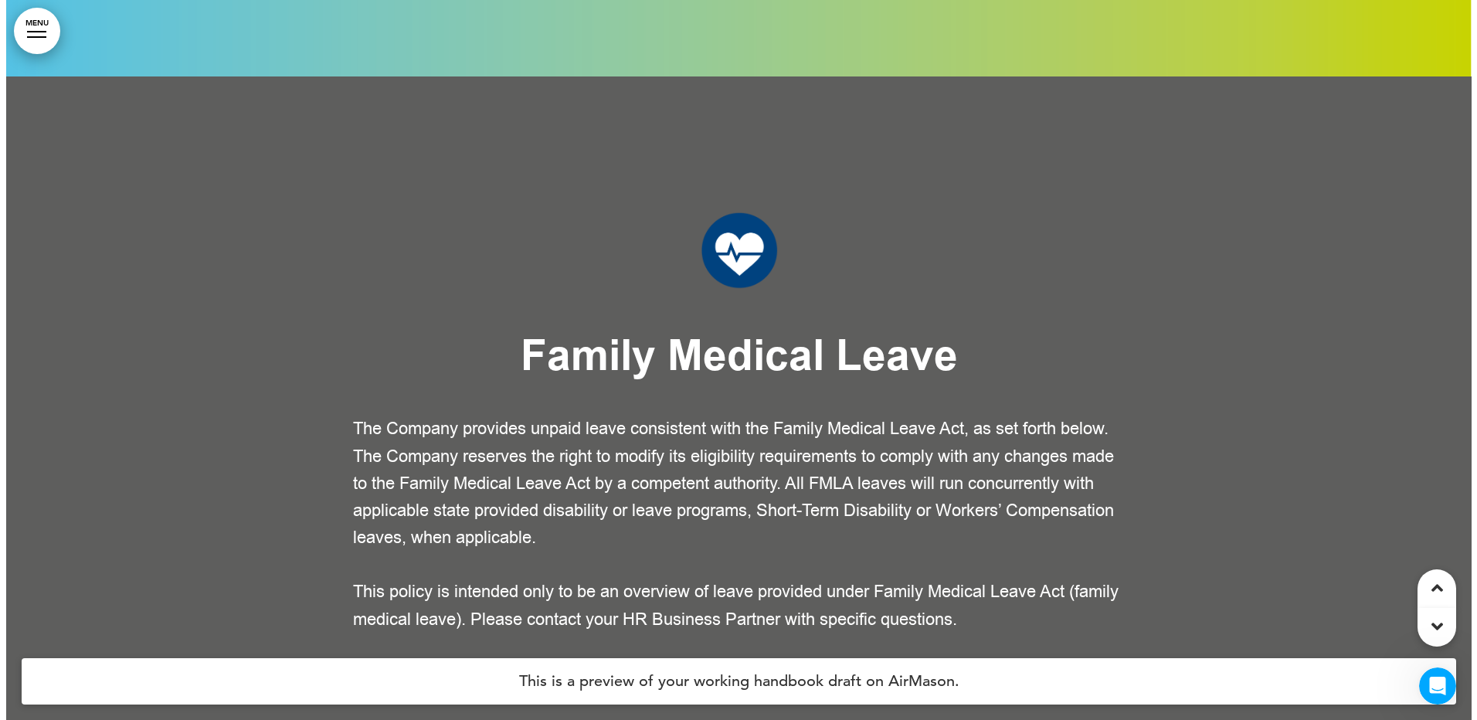
scroll to position [163187, 0]
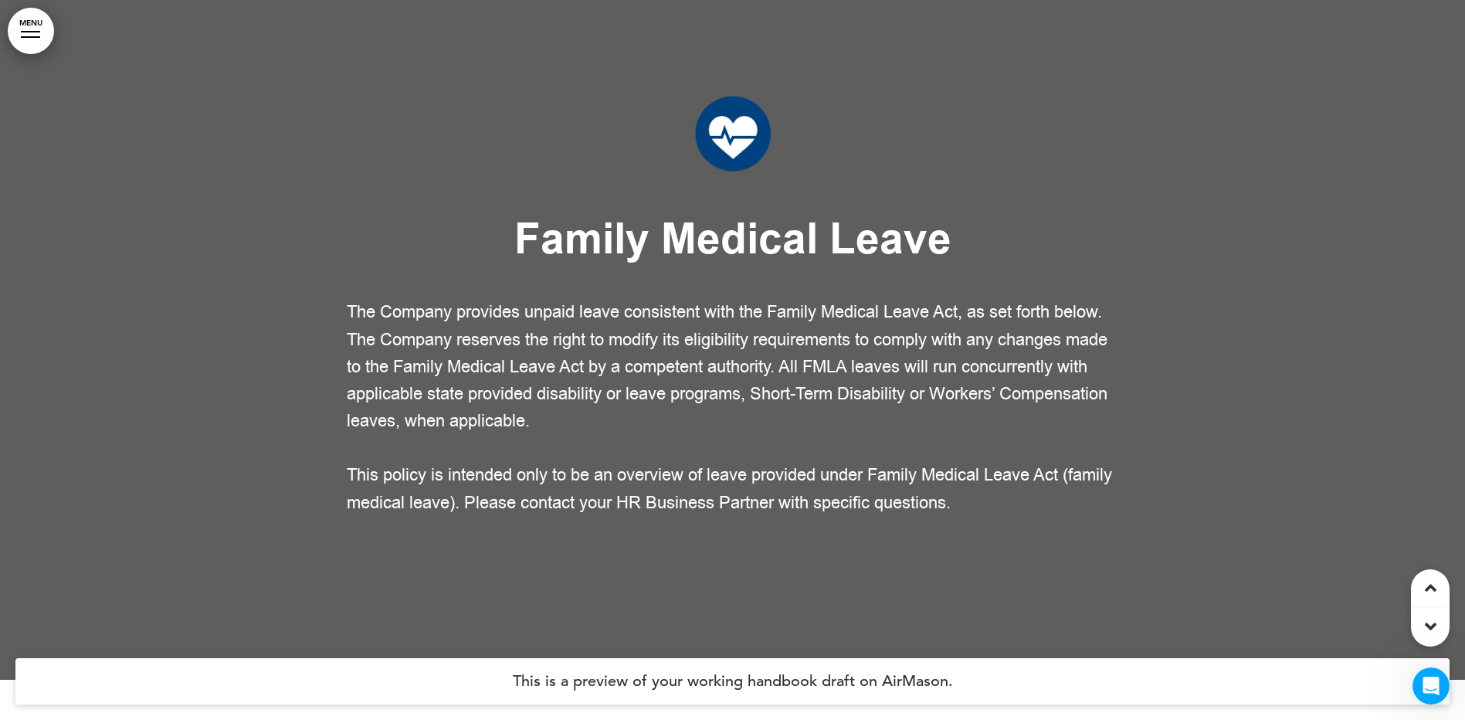
click at [29, 23] on link "MENU" at bounding box center [31, 31] width 46 height 46
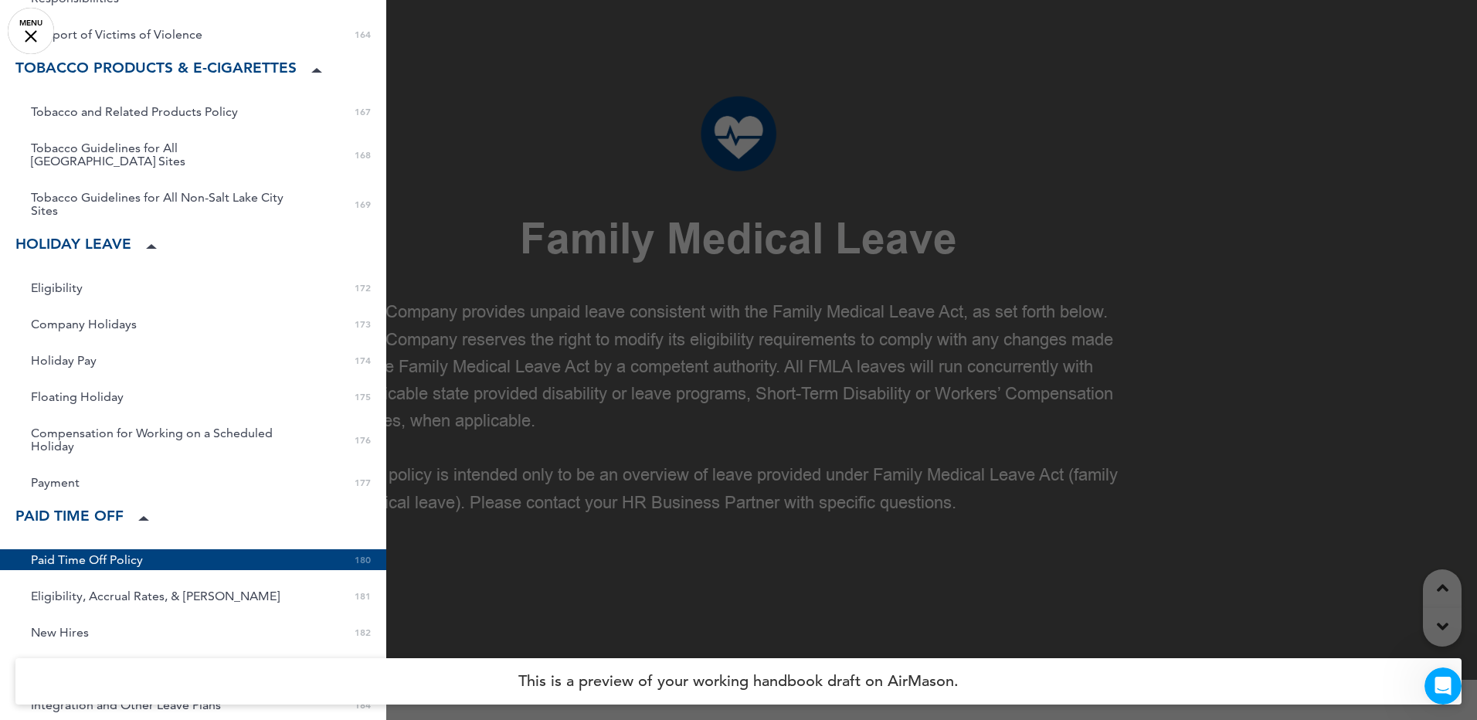
scroll to position [5245, 0]
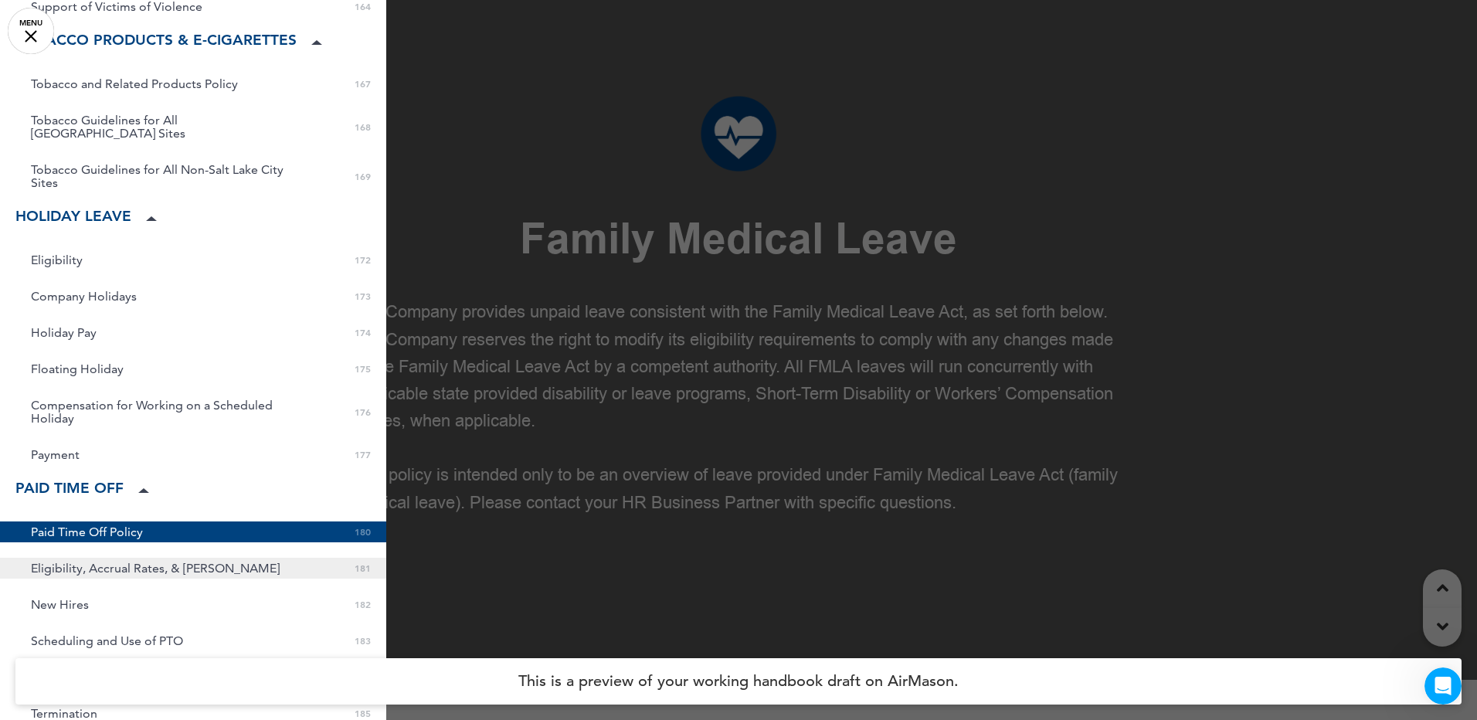
click at [132, 573] on span "Eligibility, Accrual Rates, & [PERSON_NAME]" at bounding box center [155, 568] width 249 height 13
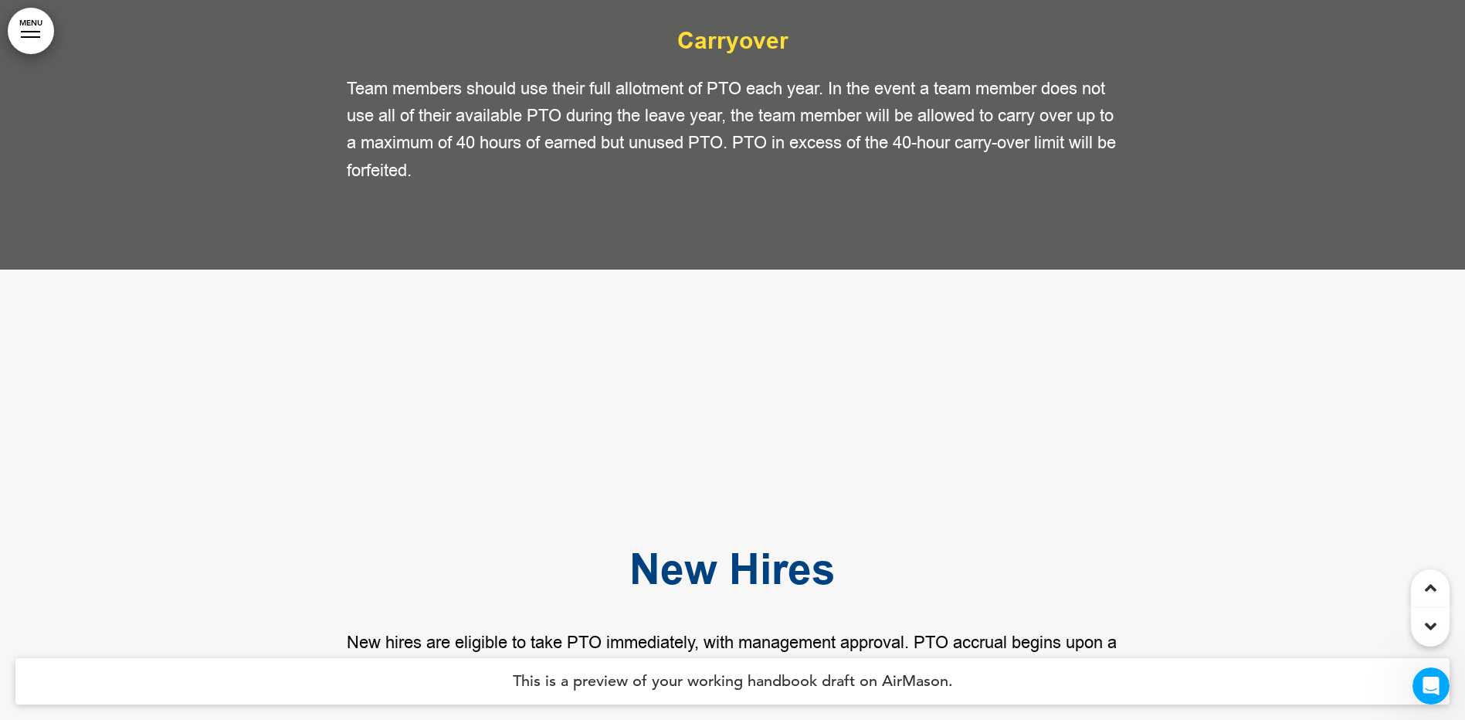
scroll to position [150081, 0]
